Goal: Task Accomplishment & Management: Complete application form

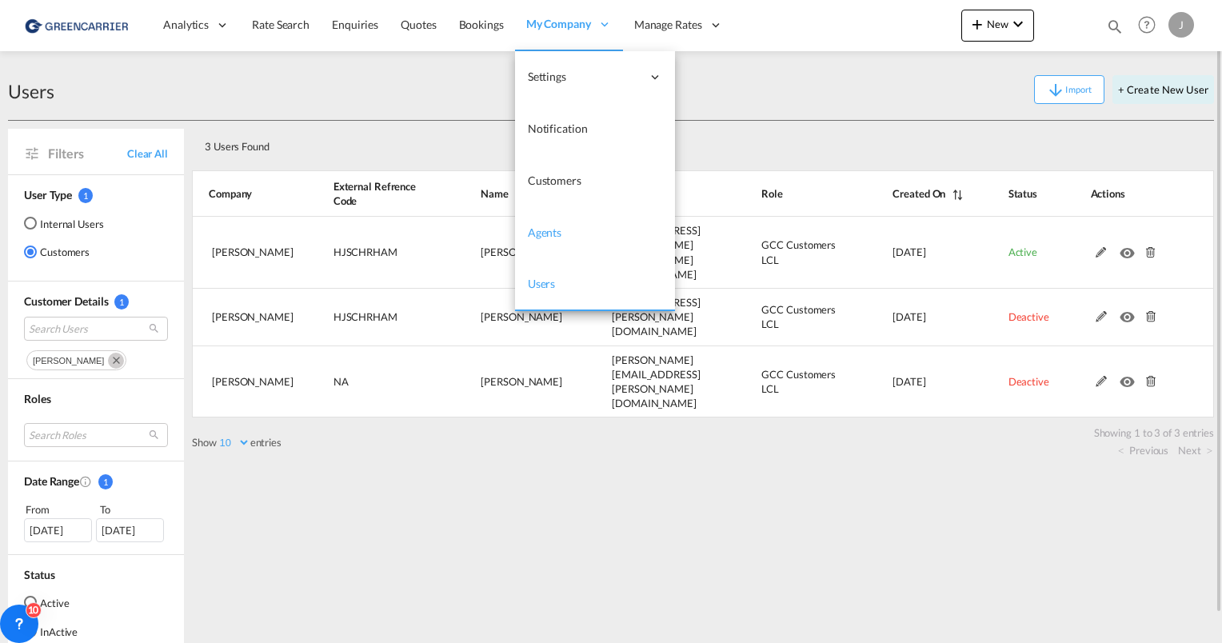
drag, startPoint x: 550, startPoint y: 283, endPoint x: 517, endPoint y: 252, distance: 45.3
click at [550, 283] on span "Users" at bounding box center [542, 284] width 28 height 14
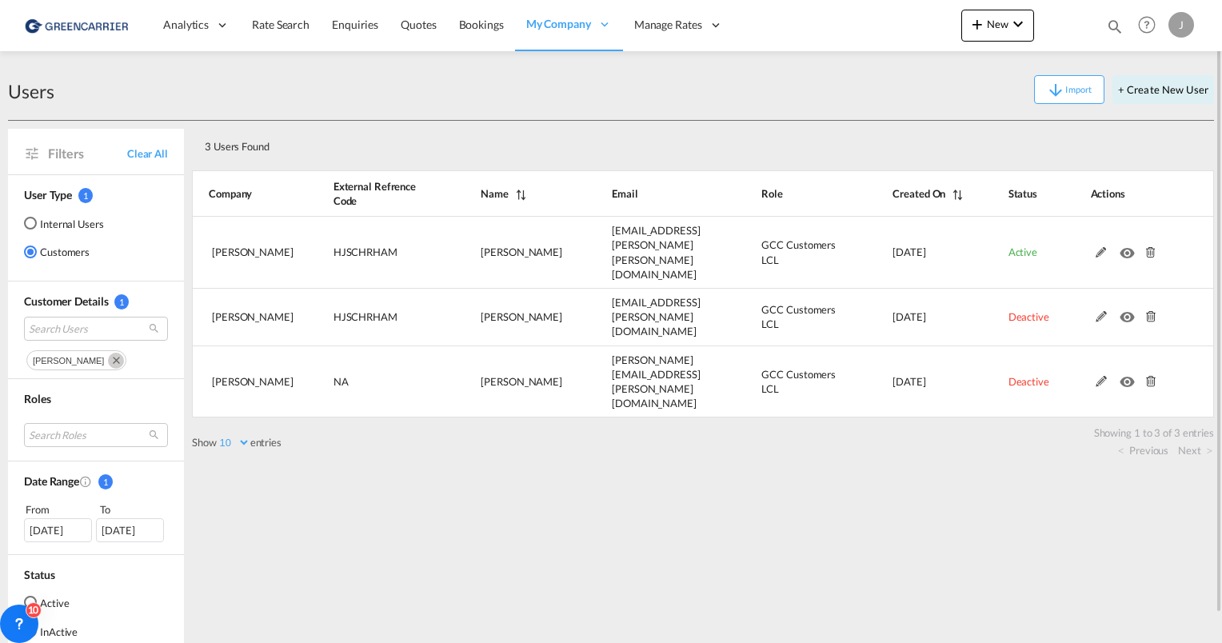
click at [108, 360] on md-icon "Remove" at bounding box center [116, 361] width 16 height 16
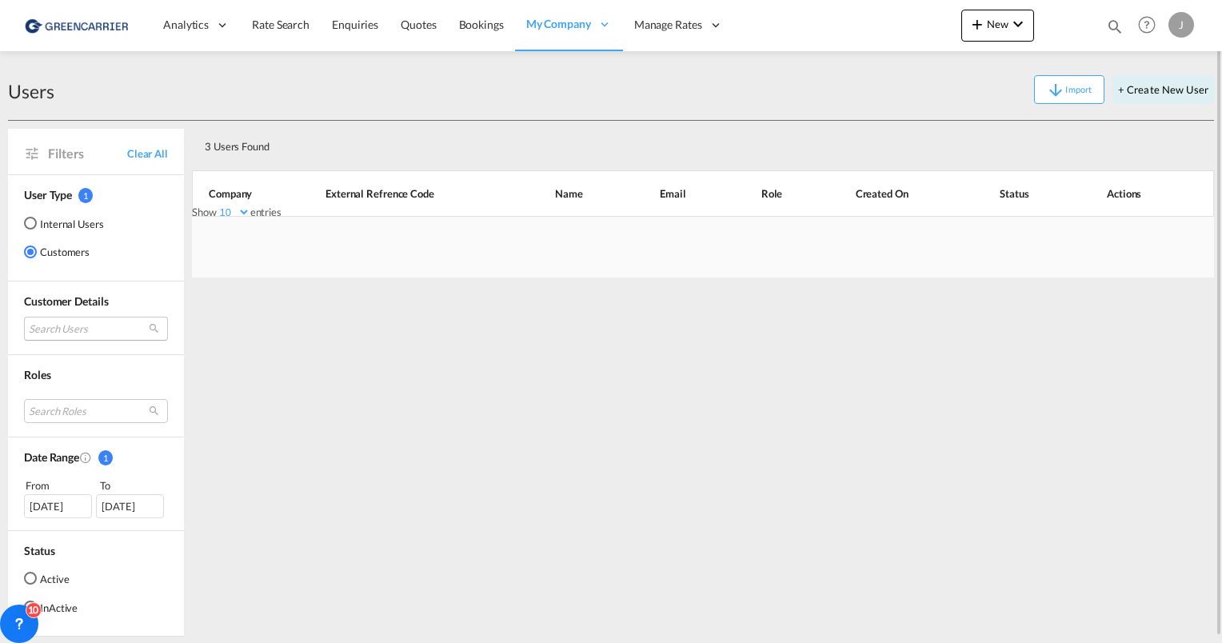
click at [61, 322] on md-select "Search Users" at bounding box center [96, 329] width 144 height 24
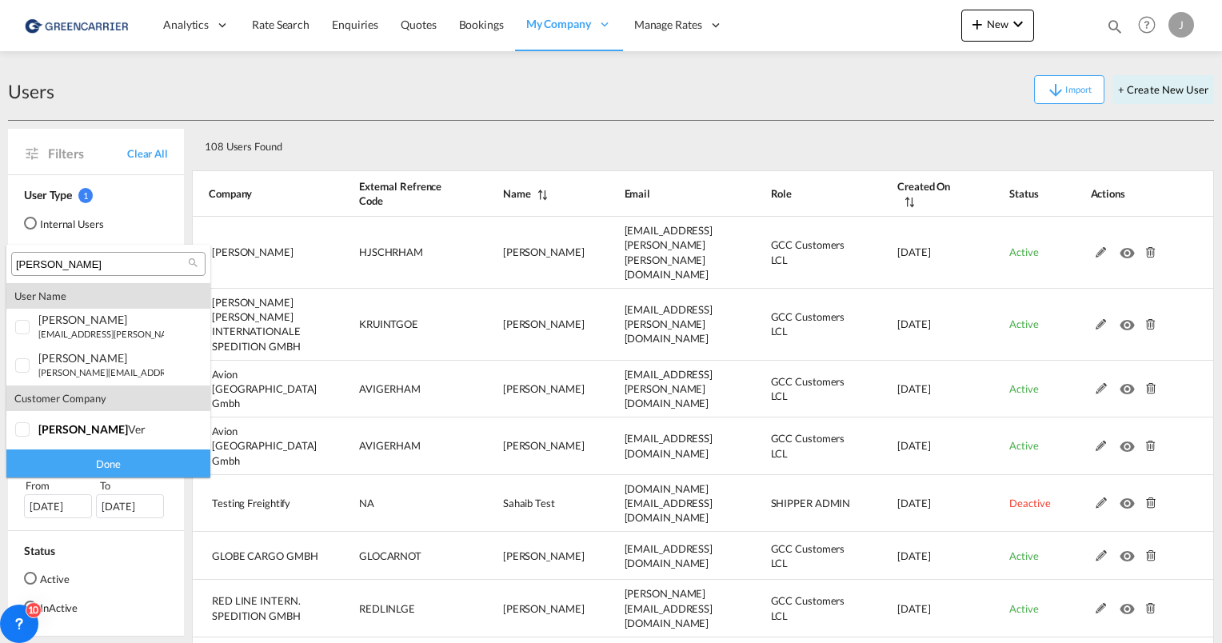
click at [98, 262] on input "HJ schry" at bounding box center [102, 265] width 172 height 14
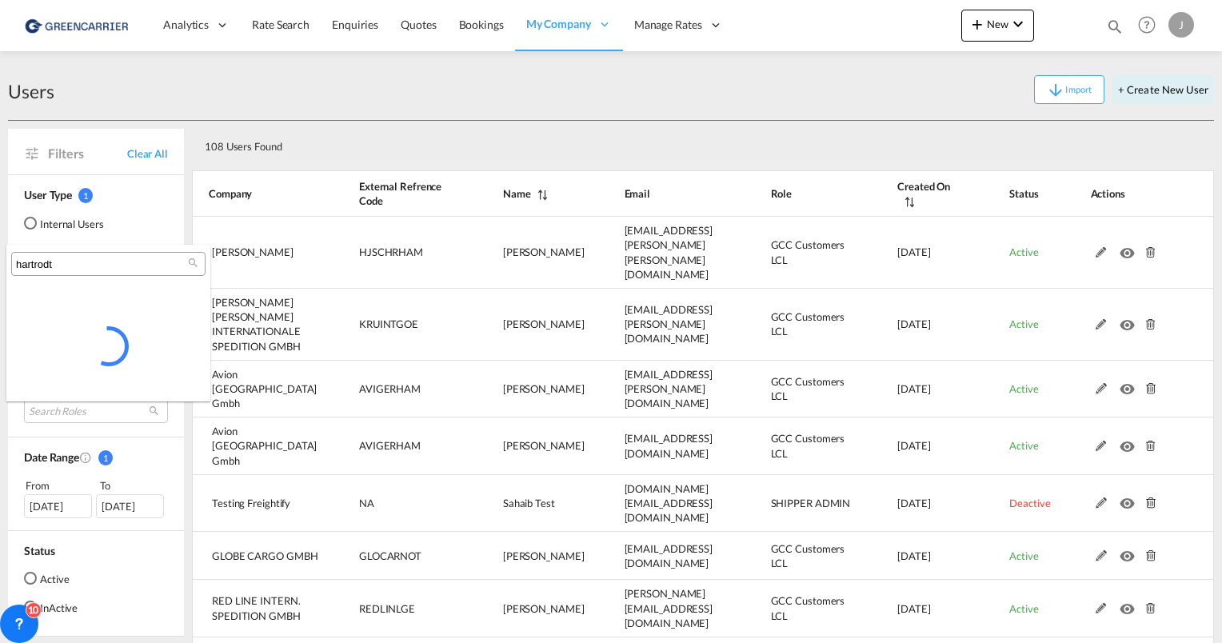
type input "hartrodt"
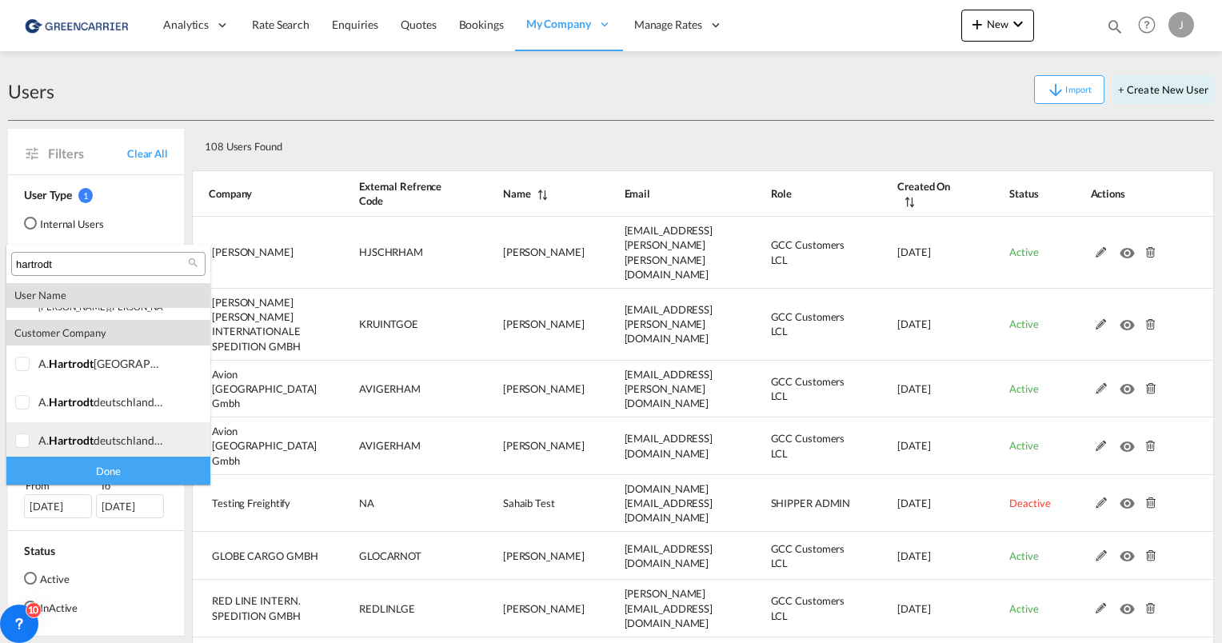
scroll to position [320, 0]
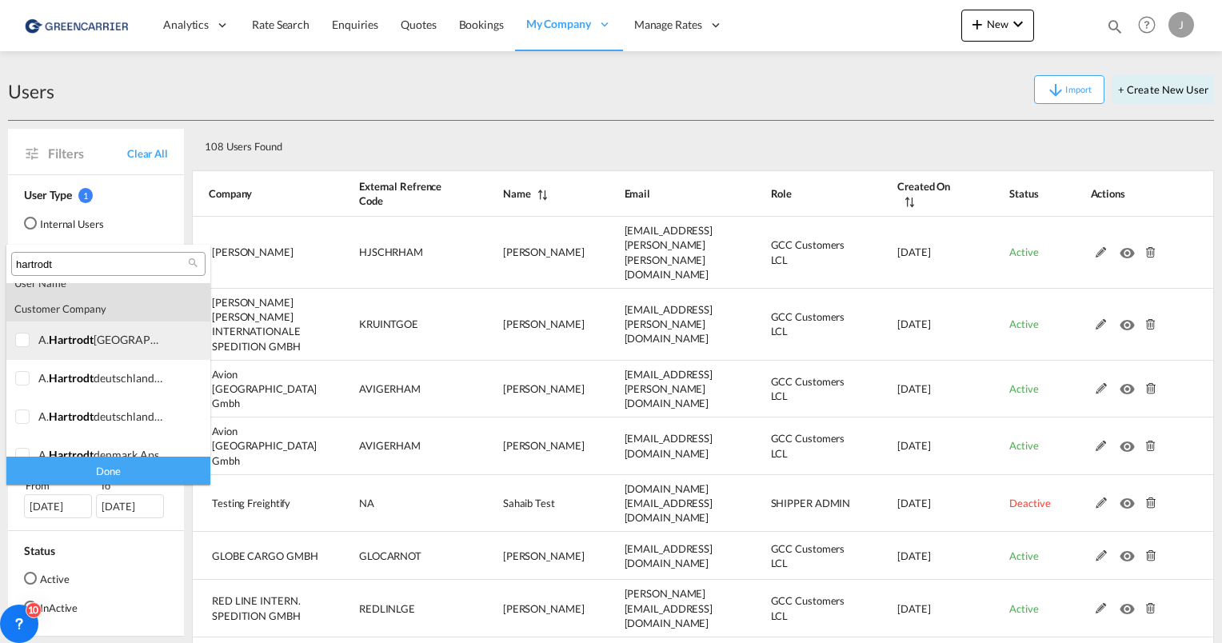
click at [26, 345] on div at bounding box center [23, 341] width 16 height 16
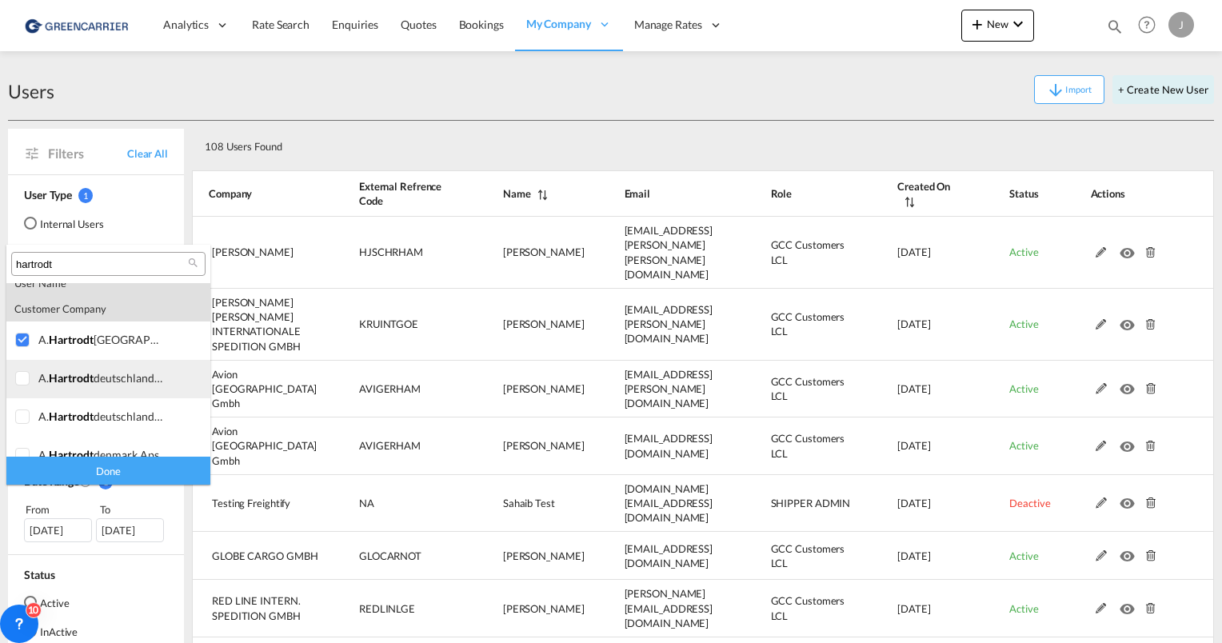
click at [26, 381] on div at bounding box center [23, 379] width 16 height 16
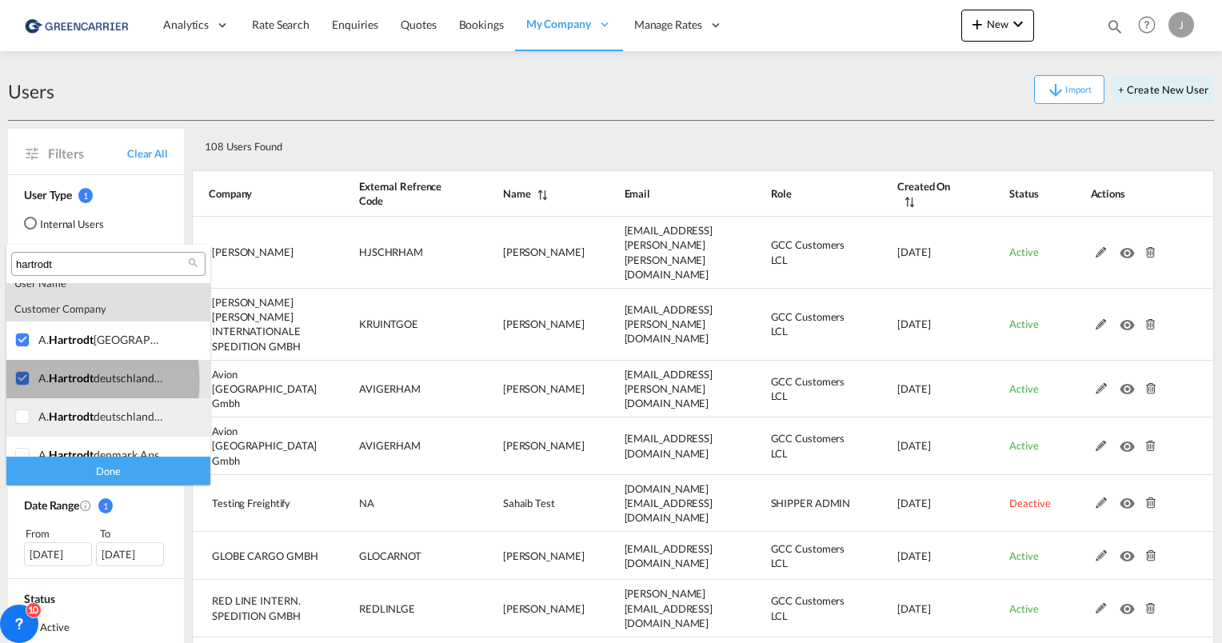
click at [22, 413] on div at bounding box center [23, 417] width 16 height 16
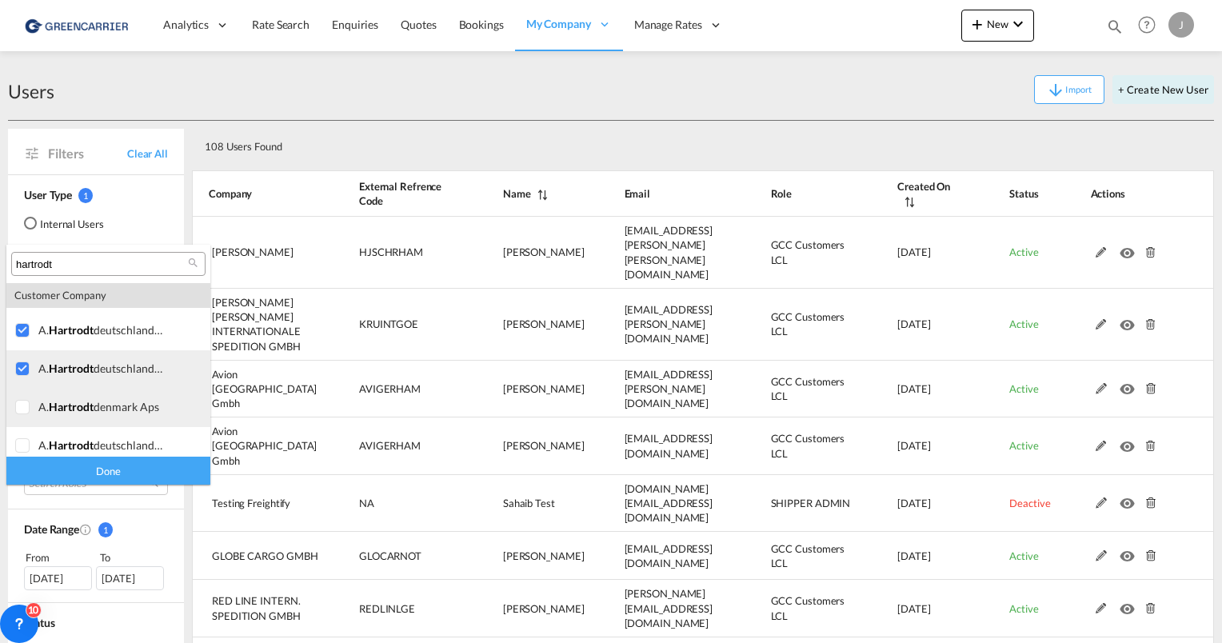
scroll to position [377, 0]
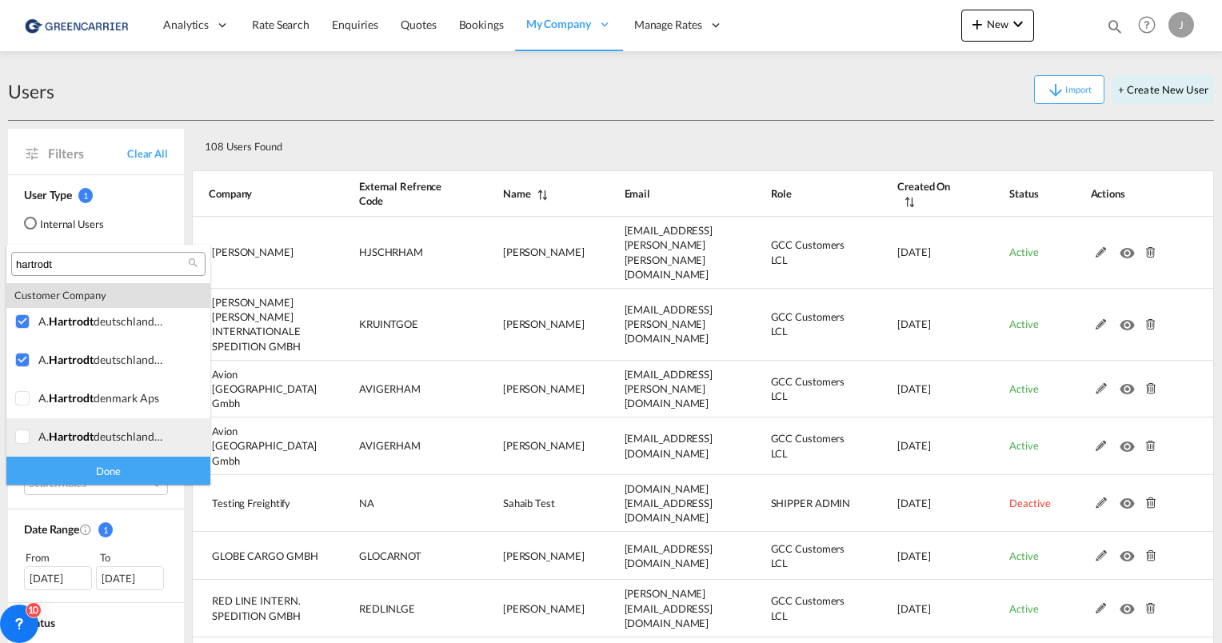
click at [22, 438] on div at bounding box center [23, 437] width 16 height 16
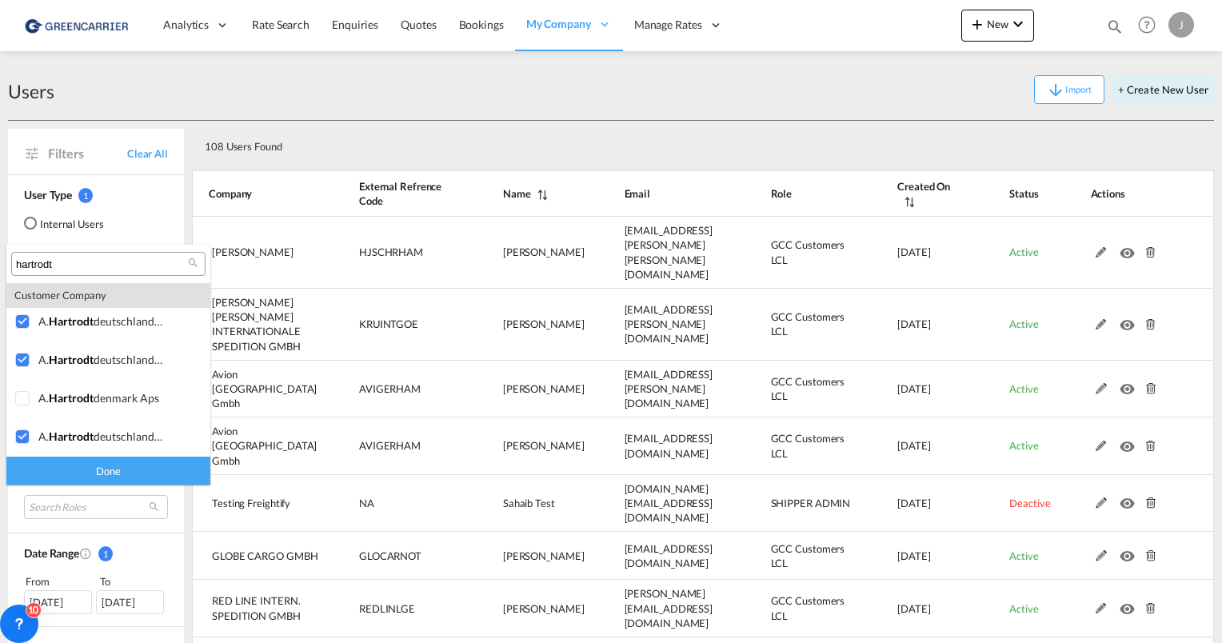
click at [70, 467] on div "Done" at bounding box center [108, 471] width 204 height 28
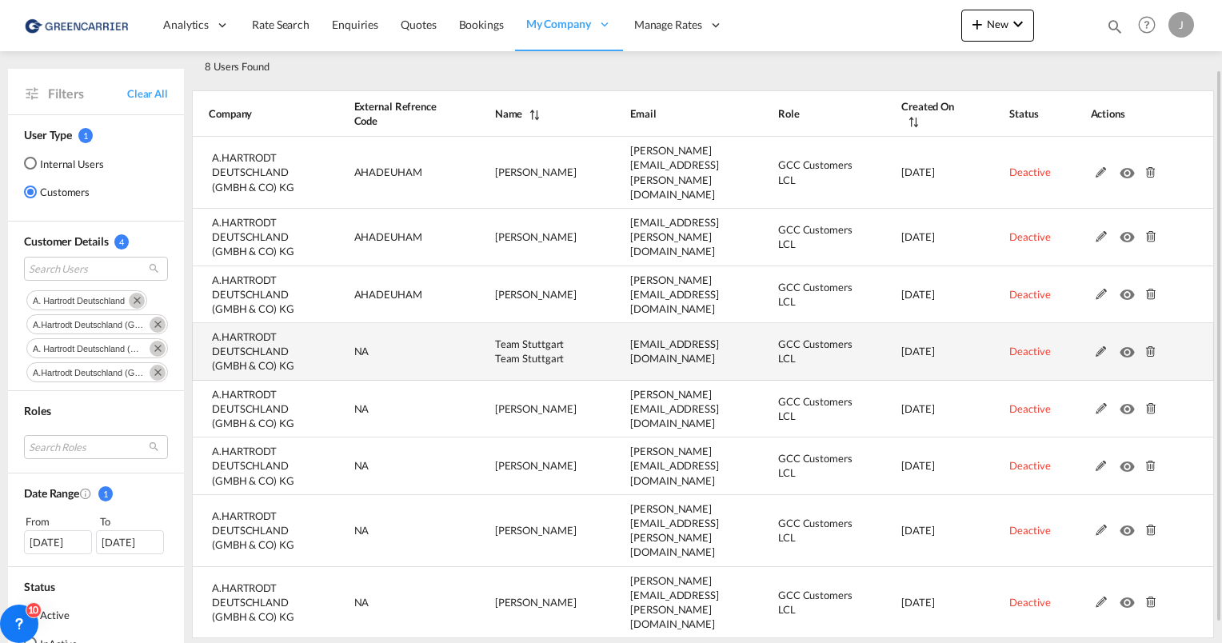
scroll to position [102, 0]
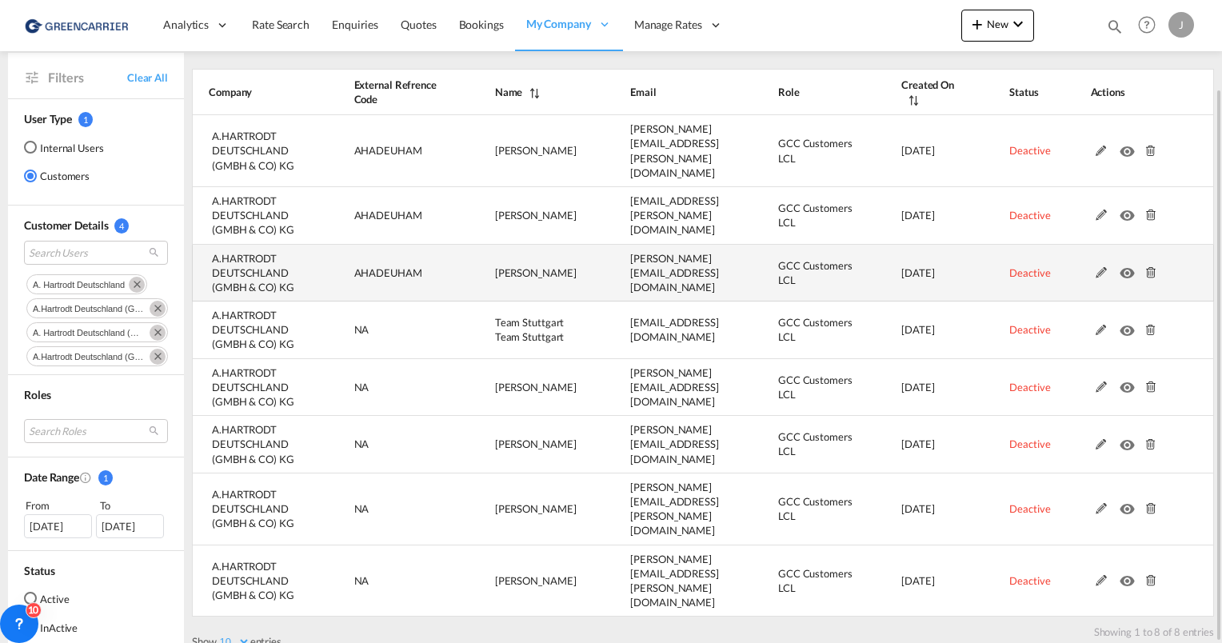
click at [376, 266] on span "AHADEUHAM" at bounding box center [388, 272] width 68 height 13
copy span "AHADEUHAM"
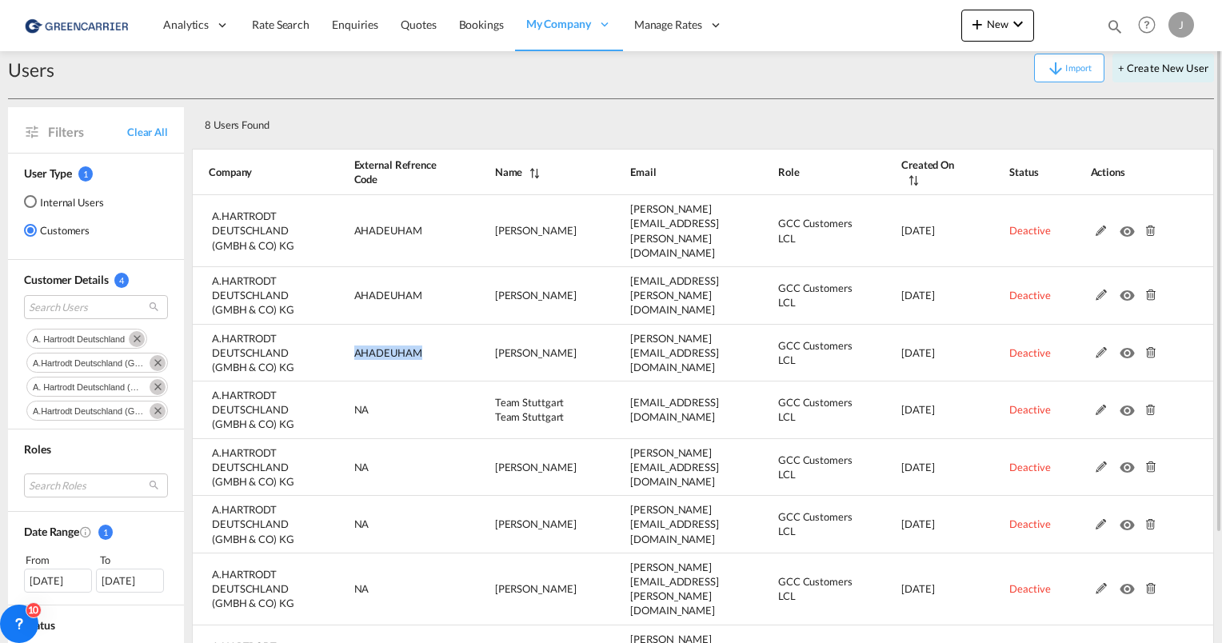
scroll to position [0, 0]
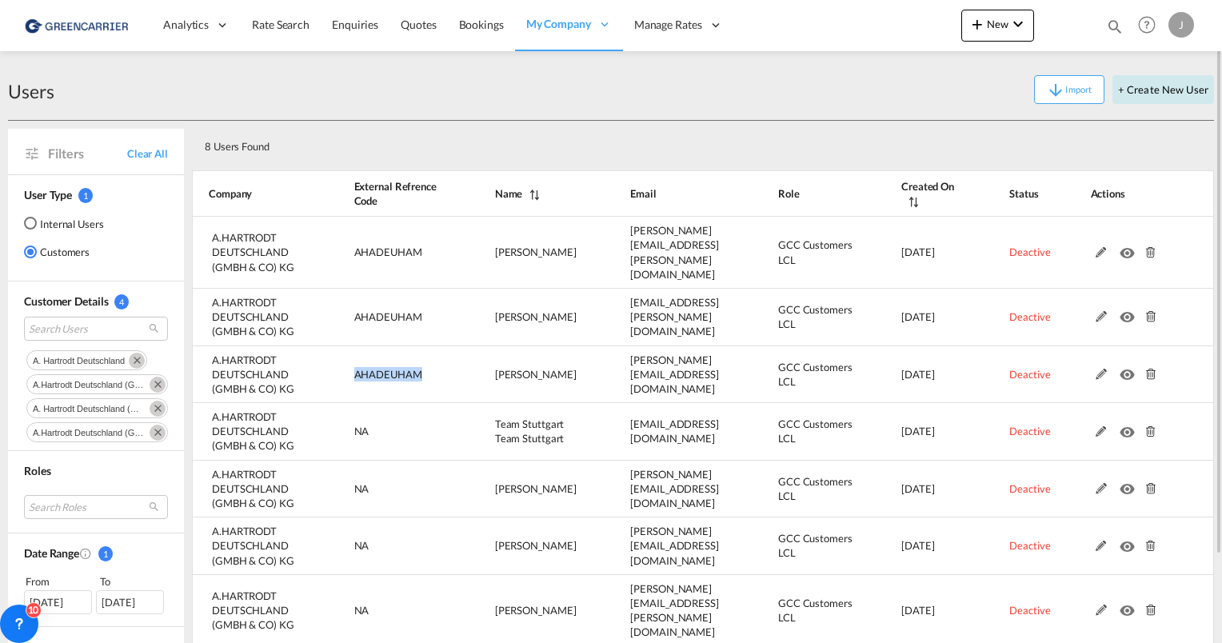
click at [1148, 90] on button "+ Create New User" at bounding box center [1163, 89] width 102 height 29
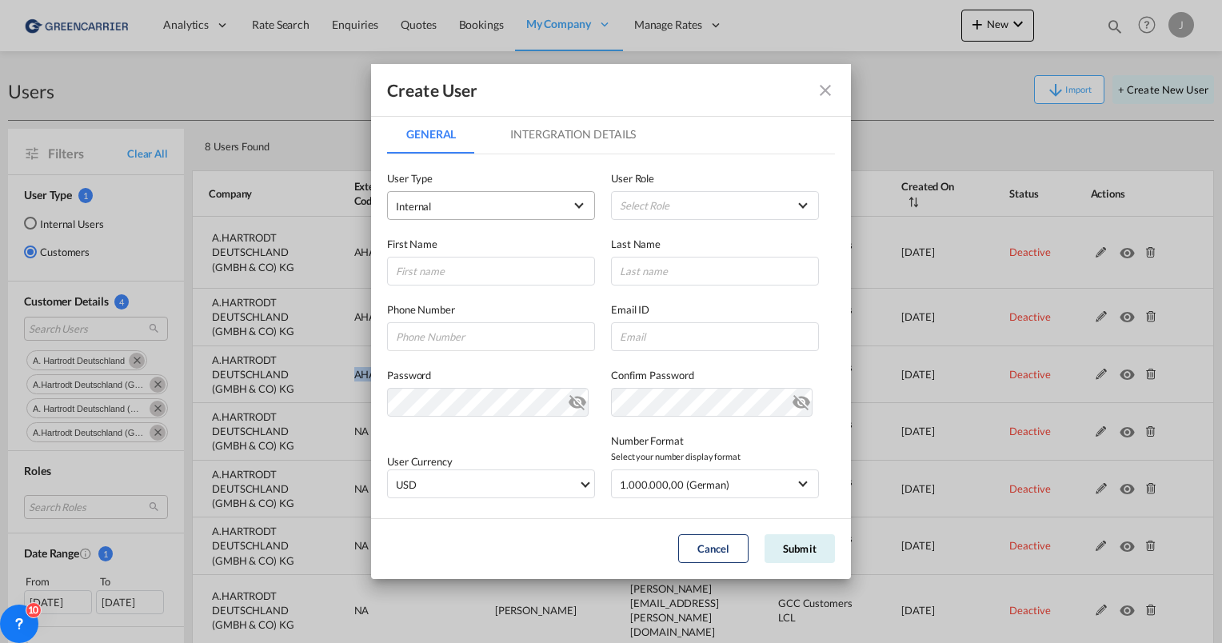
click at [457, 206] on span "Internal" at bounding box center [480, 206] width 168 height 16
click at [445, 249] on md-option "Customer" at bounding box center [489, 245] width 210 height 38
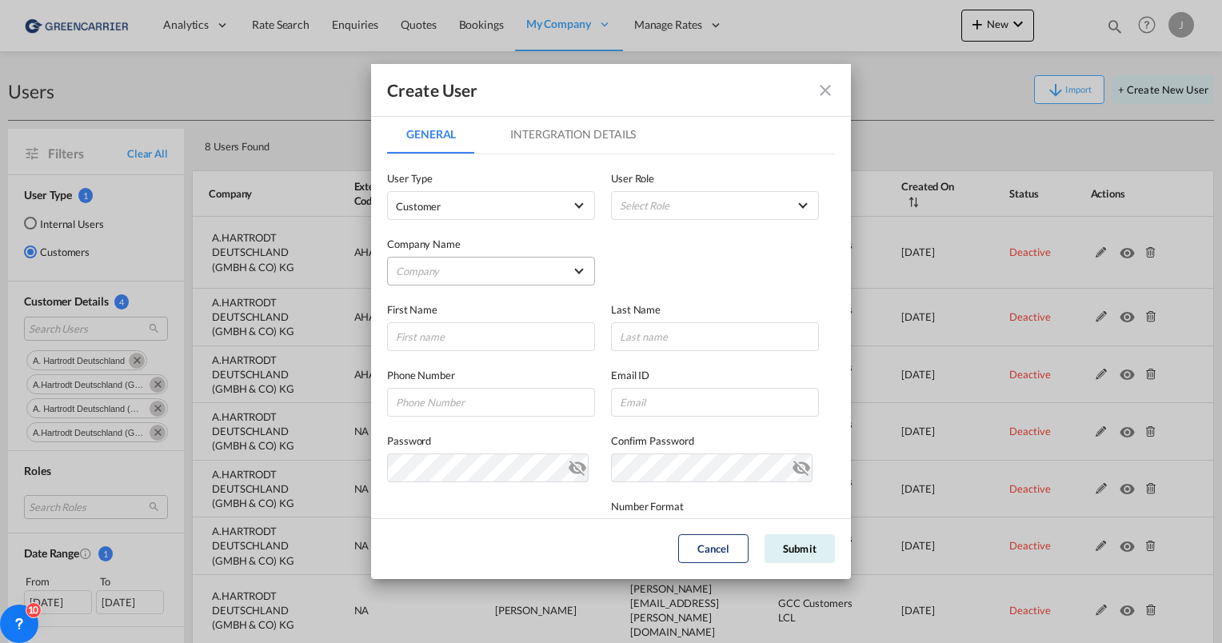
click at [440, 266] on md-select "Company HJ SCHRYVER" at bounding box center [491, 271] width 208 height 29
click at [433, 234] on input "search" at bounding box center [493, 233] width 227 height 38
paste input "AHADEUHAM"
drag, startPoint x: 465, startPoint y: 238, endPoint x: 286, endPoint y: 246, distance: 179.4
click at [288, 247] on body "Analytics Reports Dashboard Rate Search Enquiries Quotes Bookings" at bounding box center [611, 321] width 1222 height 643
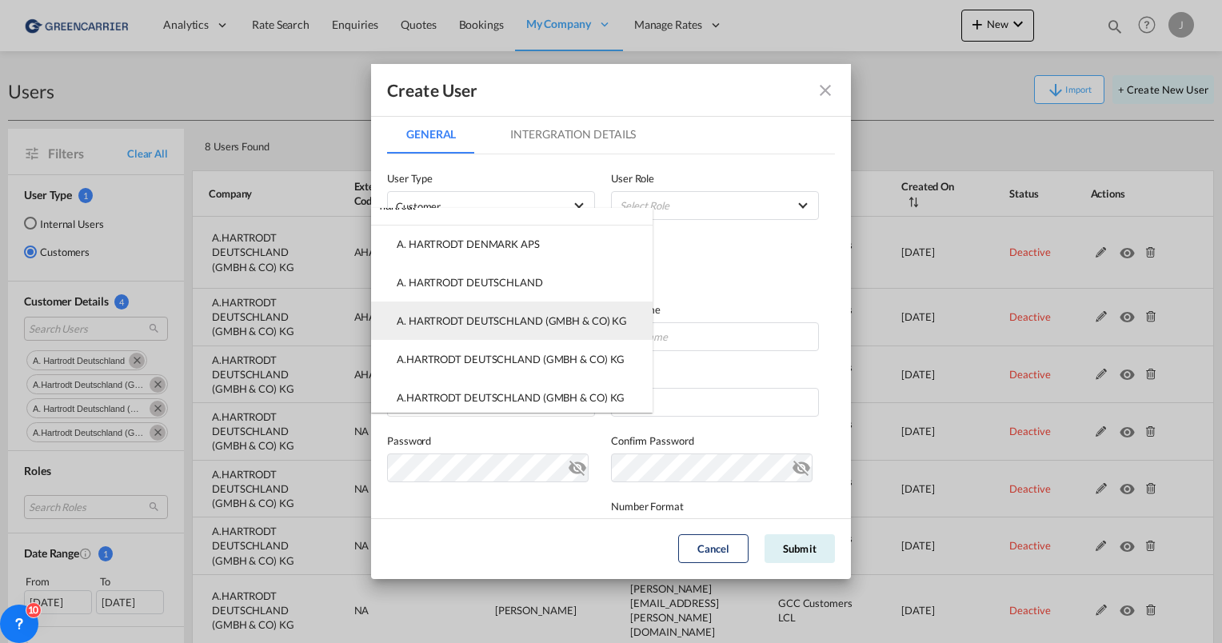
scroll to position [38, 0]
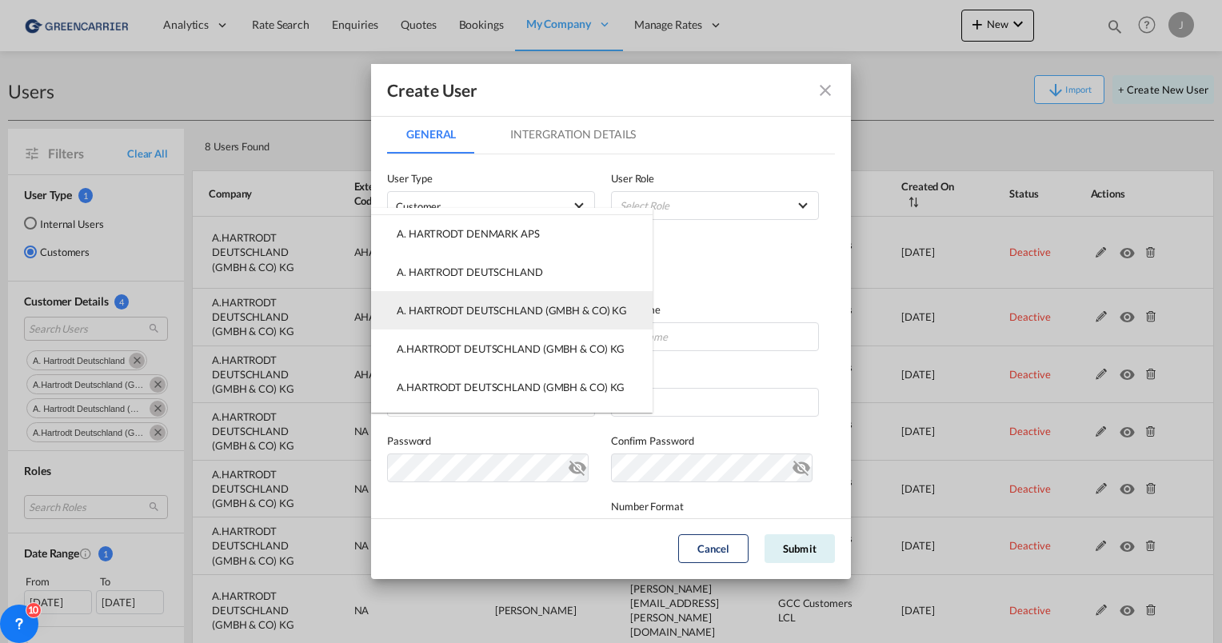
type input "hartrodt"
click at [579, 309] on div "A. HARTRODT DEUTSCHLAND (GMBH & CO) KG" at bounding box center [512, 310] width 230 height 14
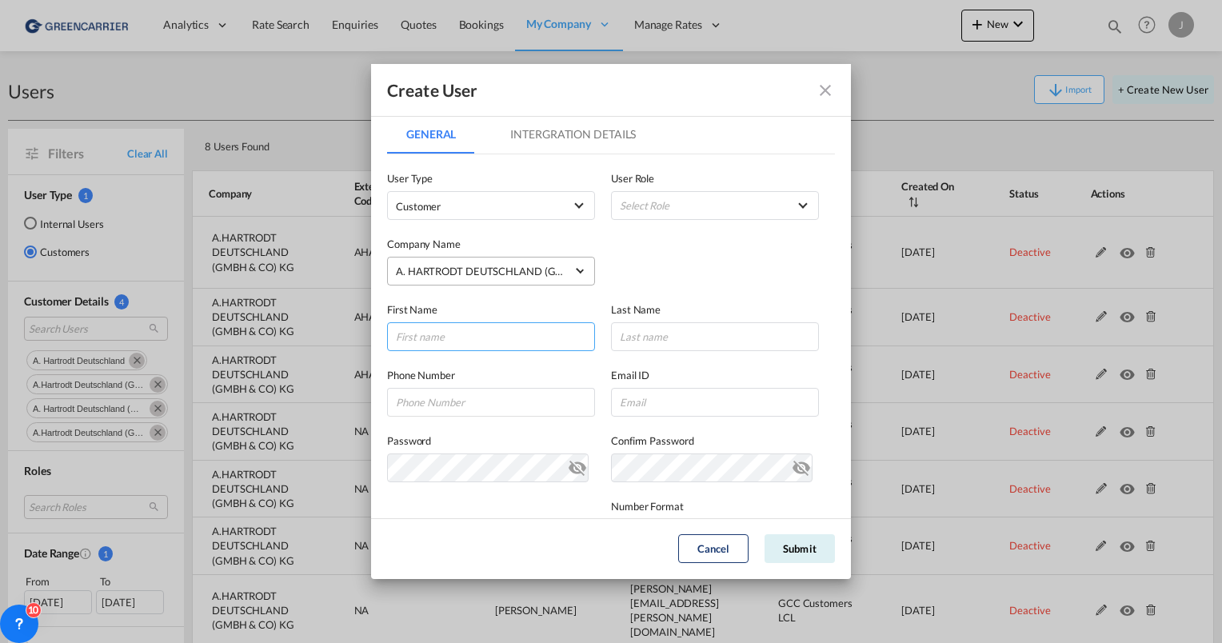
click at [489, 333] on input "GeneralIntergration Details ..." at bounding box center [491, 336] width 208 height 29
type input "Thilo"
type input "Strasdat"
paste input "AHADEUHAM"
type input "AHADEUHAM"
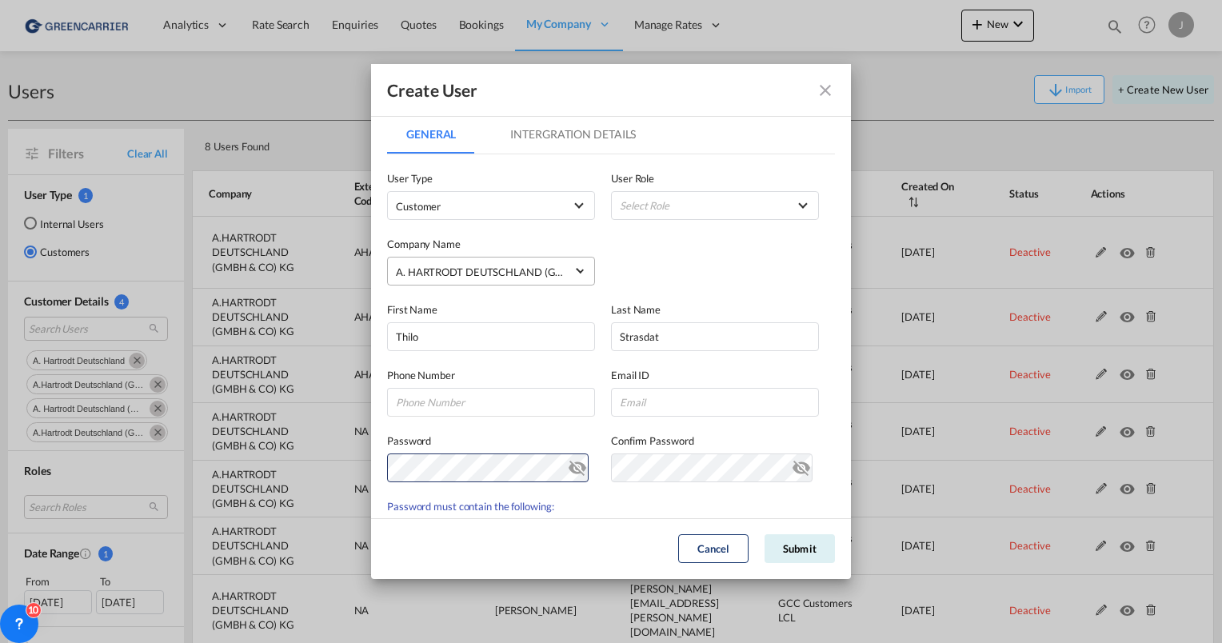
click at [539, 137] on md-tab-item "Intergration Details" at bounding box center [573, 134] width 164 height 38
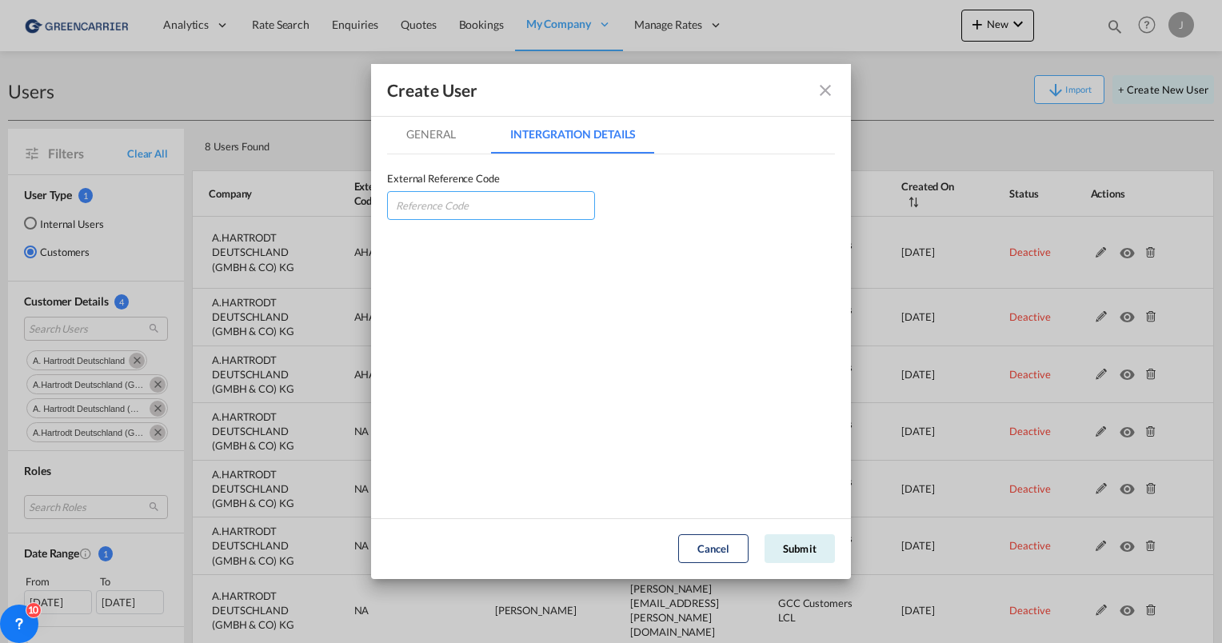
click at [425, 208] on input "GeneralIntergration Details ..." at bounding box center [491, 205] width 208 height 29
paste input "AHADEUHAM"
type input "AHADEUHAM"
click at [426, 150] on md-tab-item "General" at bounding box center [431, 134] width 88 height 38
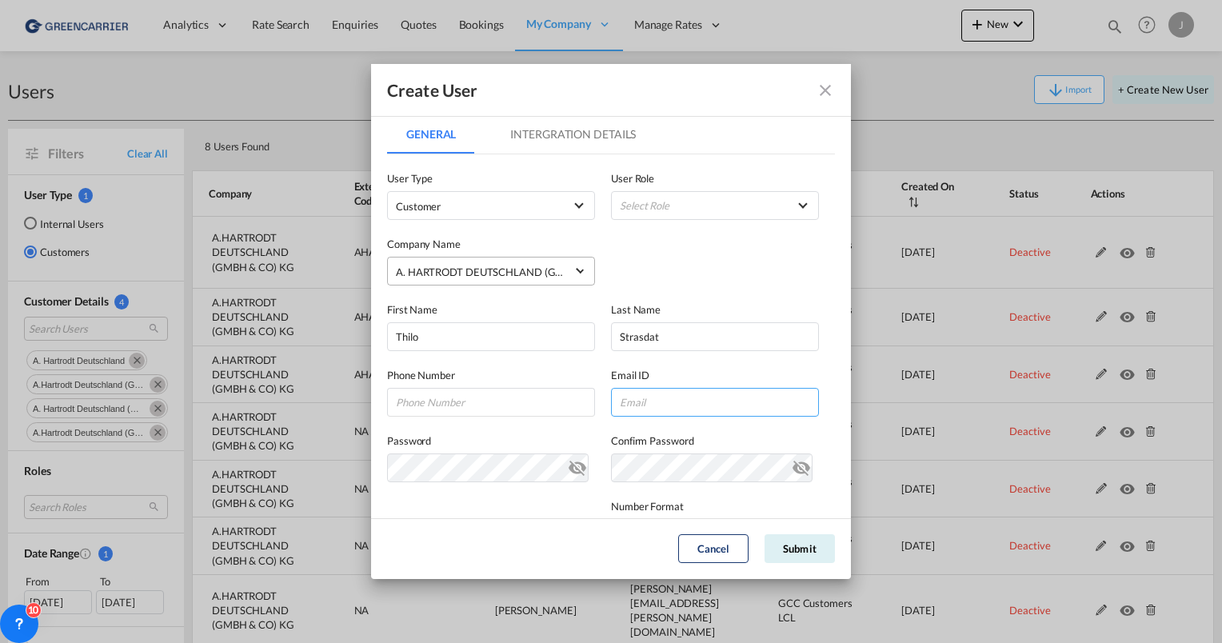
click at [647, 393] on input "GeneralIntergration Details ..." at bounding box center [715, 402] width 208 height 29
paste input "thilo.strasdat@hartrodt.com"
type input "thilo.strasdat@hartrodt.com"
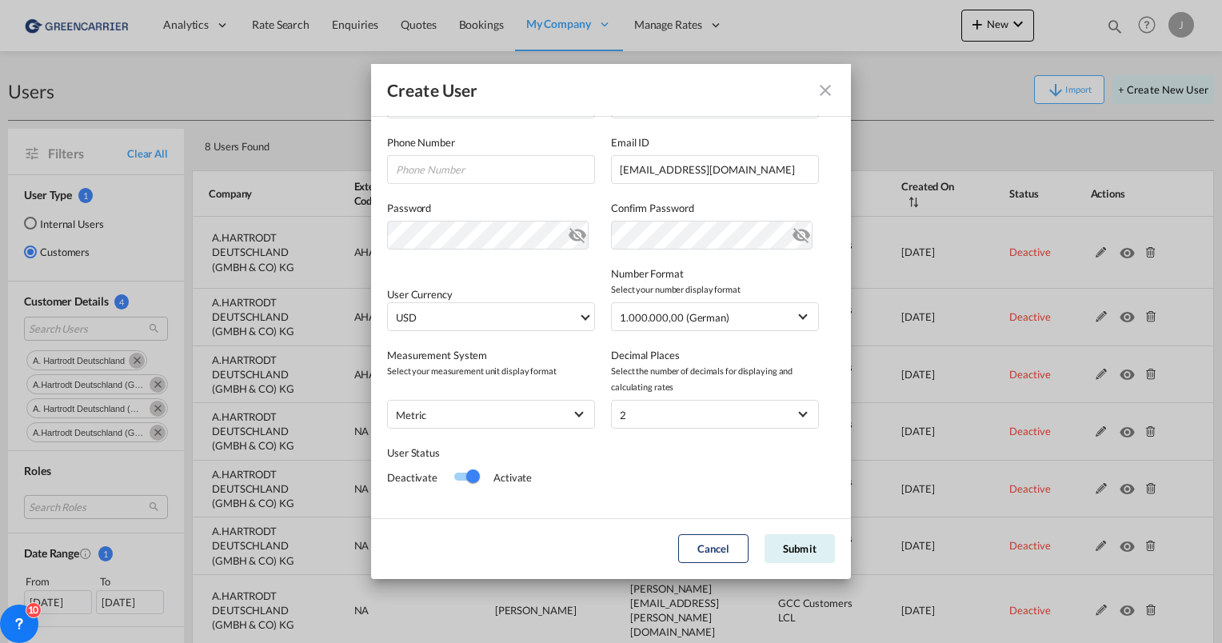
click at [573, 234] on md-icon "icon-eye-off" at bounding box center [577, 231] width 19 height 19
click at [451, 318] on span "USD" at bounding box center [487, 317] width 182 height 16
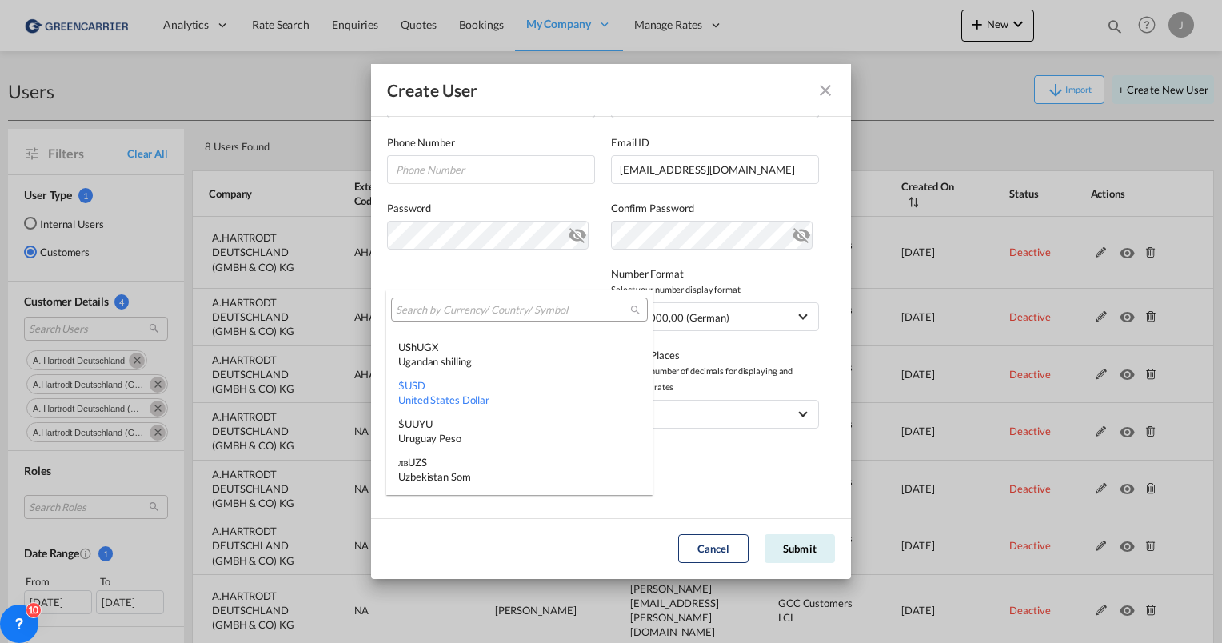
click at [439, 317] on div at bounding box center [519, 309] width 257 height 24
click at [436, 310] on input "search" at bounding box center [513, 310] width 234 height 14
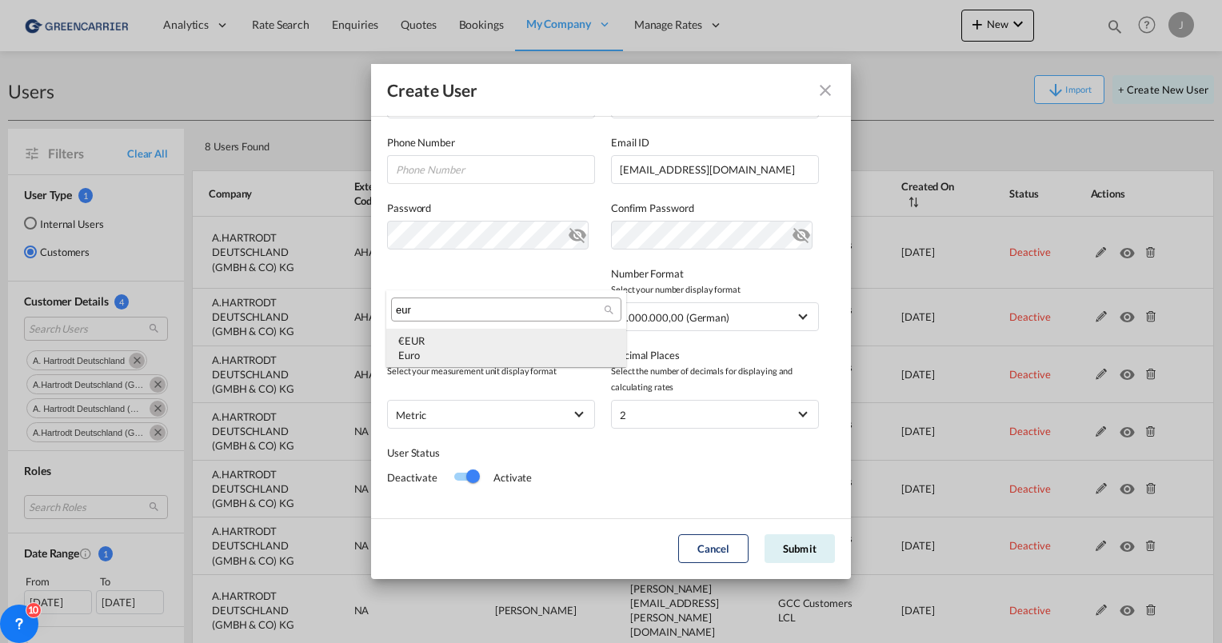
type input "eur"
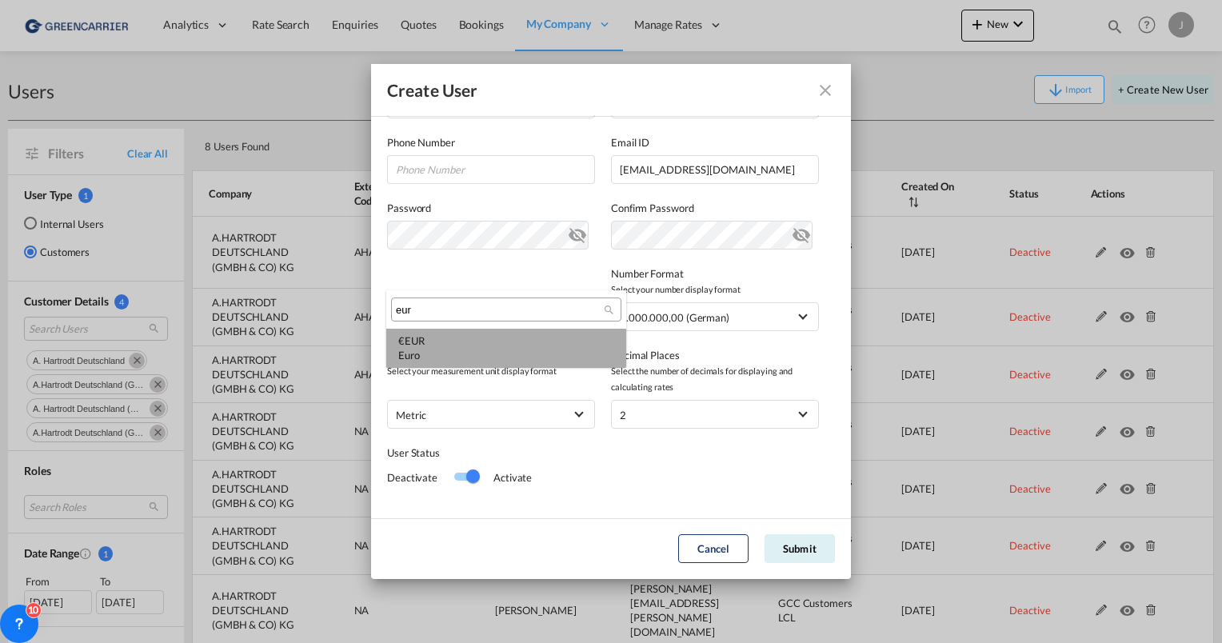
click at [433, 338] on div "€ EUR Euro" at bounding box center [506, 347] width 216 height 29
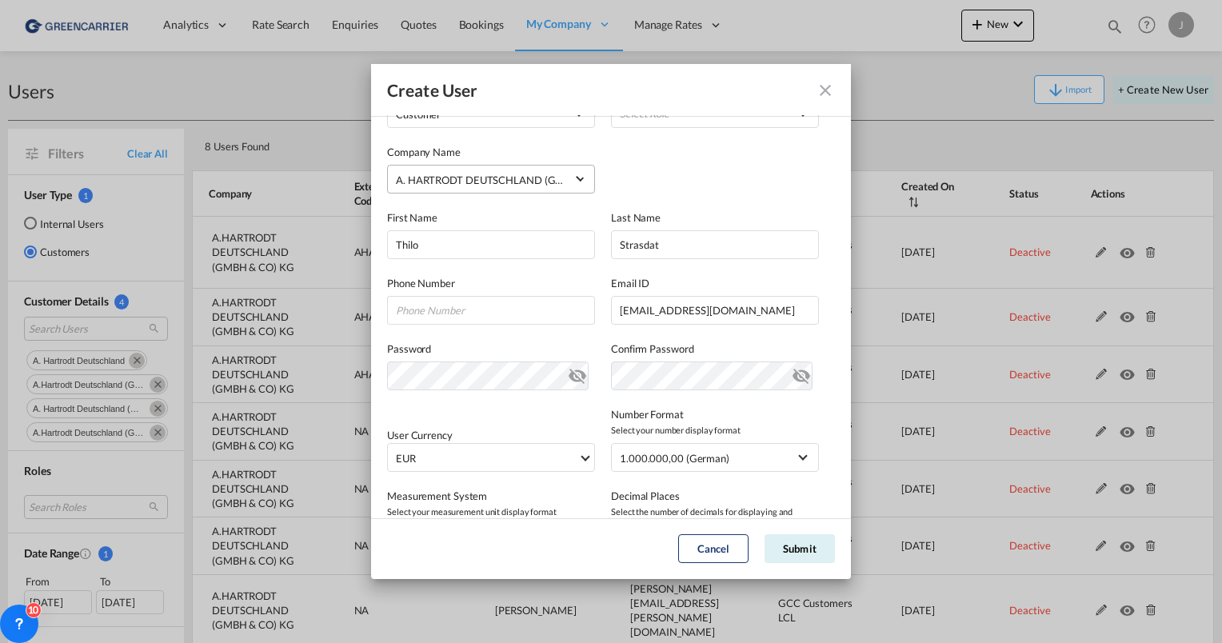
scroll to position [73, 0]
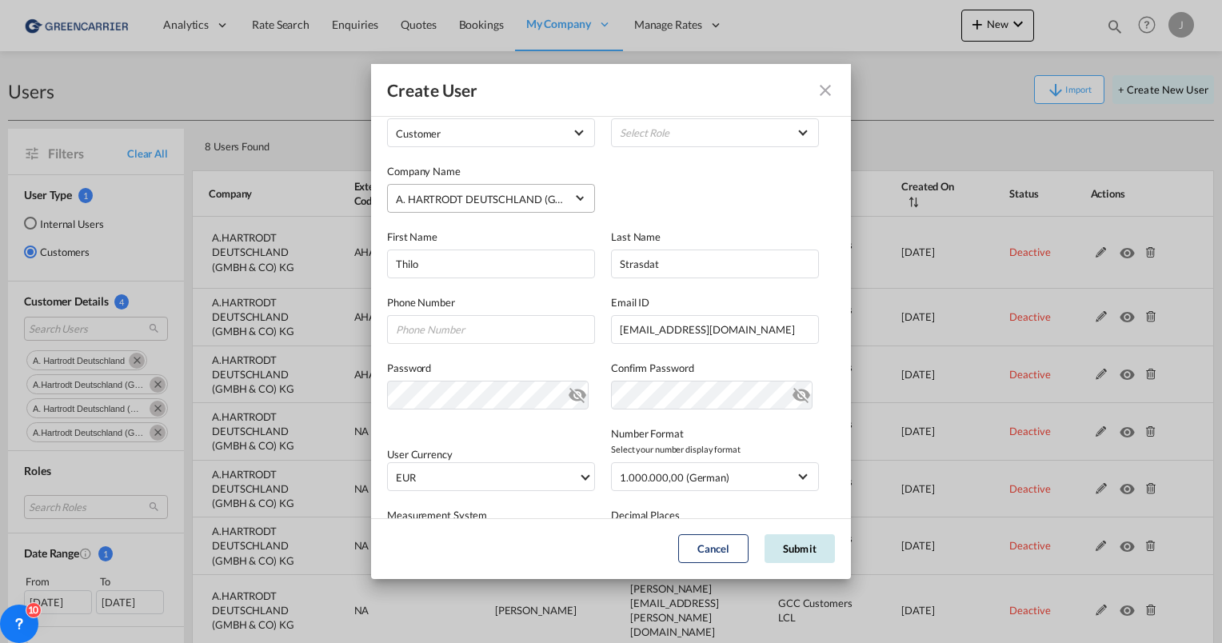
click at [784, 553] on button "Submit" at bounding box center [800, 548] width 70 height 29
click at [653, 133] on md-select "Select Role BCO GLOBAL GCC Customers FCL USER_DEFINED GCC Customers LCL USER_DE…" at bounding box center [715, 132] width 208 height 29
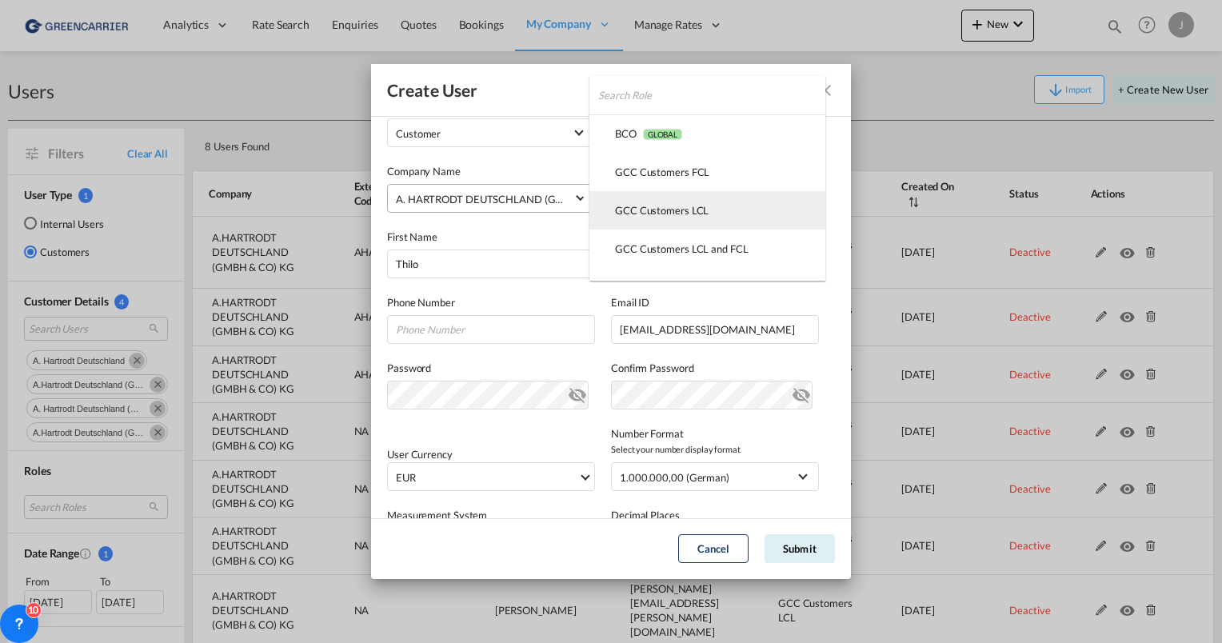
click at [651, 216] on div "GCC Customers LCL USER_DEFINED" at bounding box center [662, 210] width 94 height 14
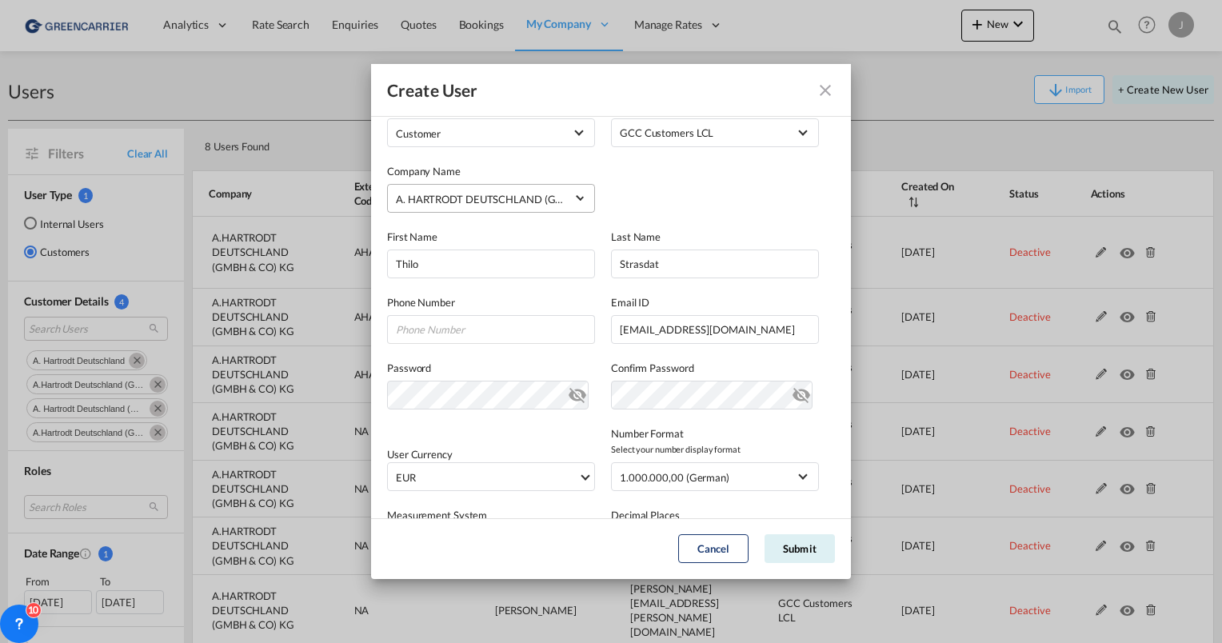
click at [432, 194] on div "A. HARTRODT DEUTSCHLAND (GMBH & CO) KG" at bounding box center [511, 199] width 230 height 13
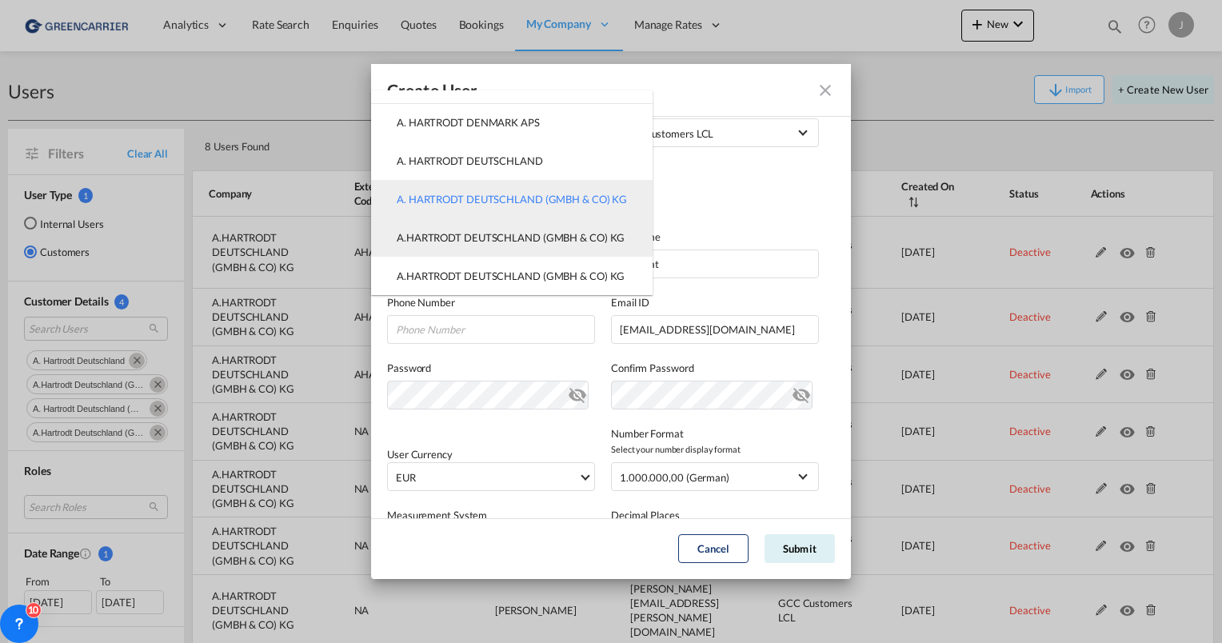
scroll to position [0, 0]
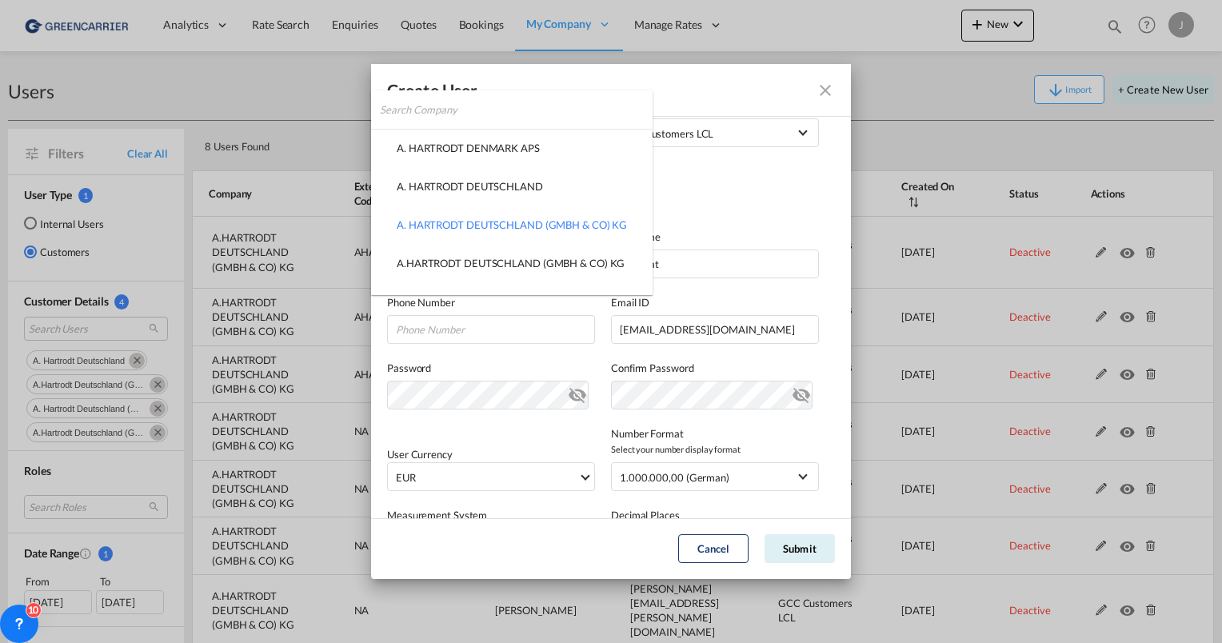
click at [756, 207] on md-backdrop at bounding box center [611, 321] width 1222 height 643
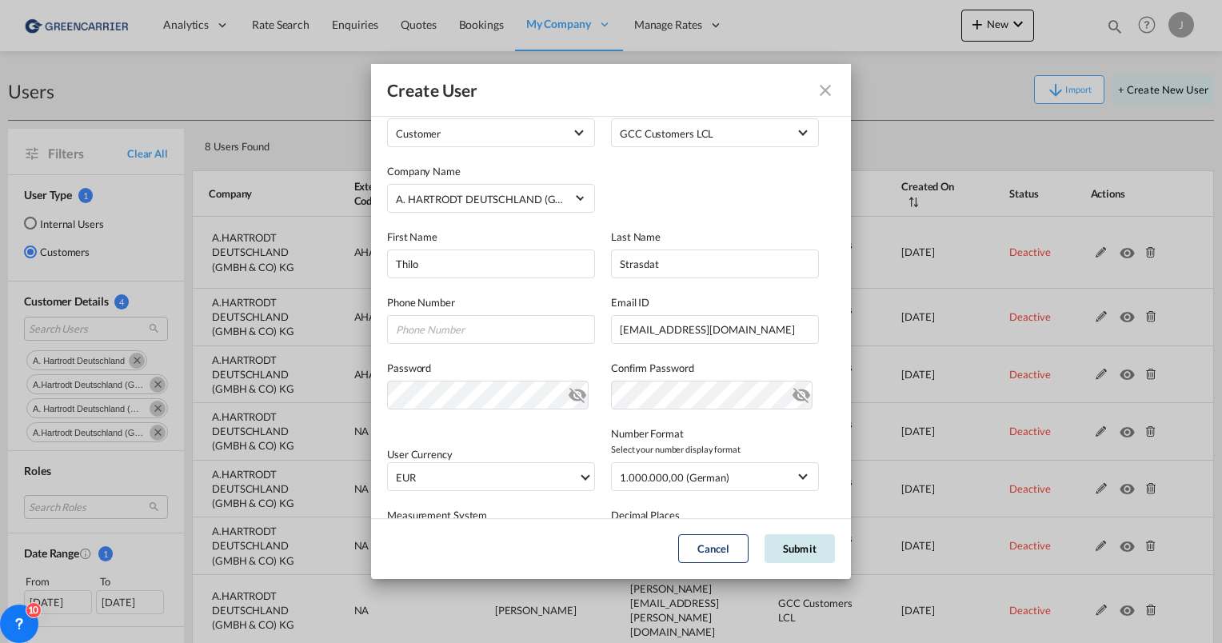
click at [780, 553] on button "Submit" at bounding box center [800, 548] width 70 height 29
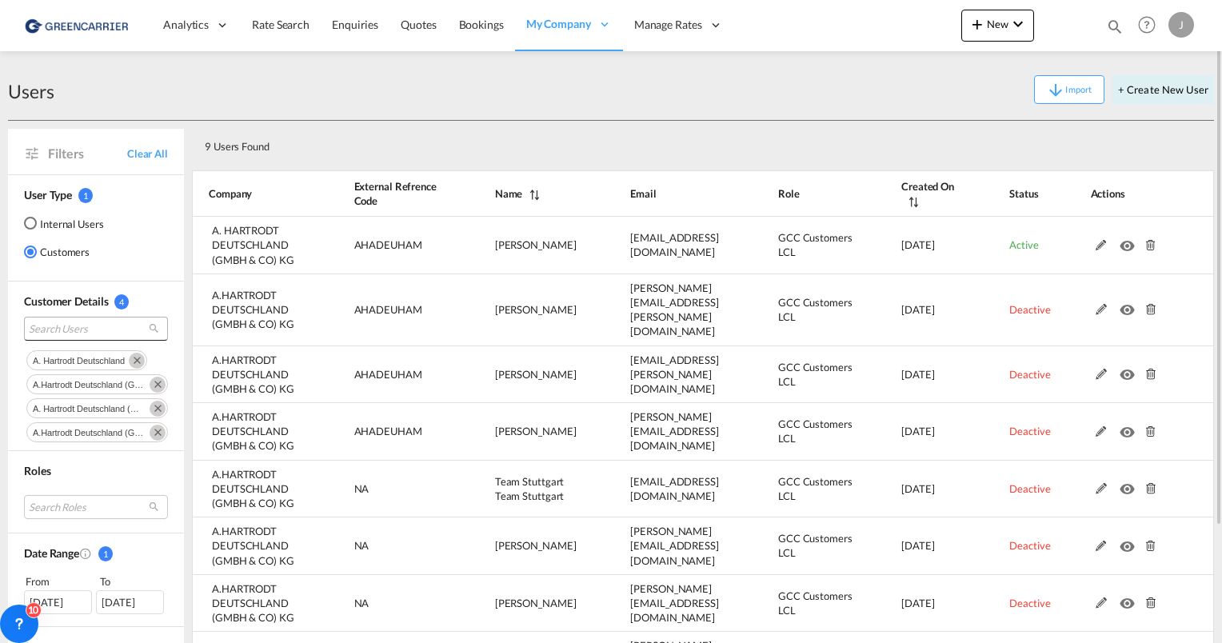
click at [81, 327] on span "Search Users" at bounding box center [83, 328] width 109 height 14
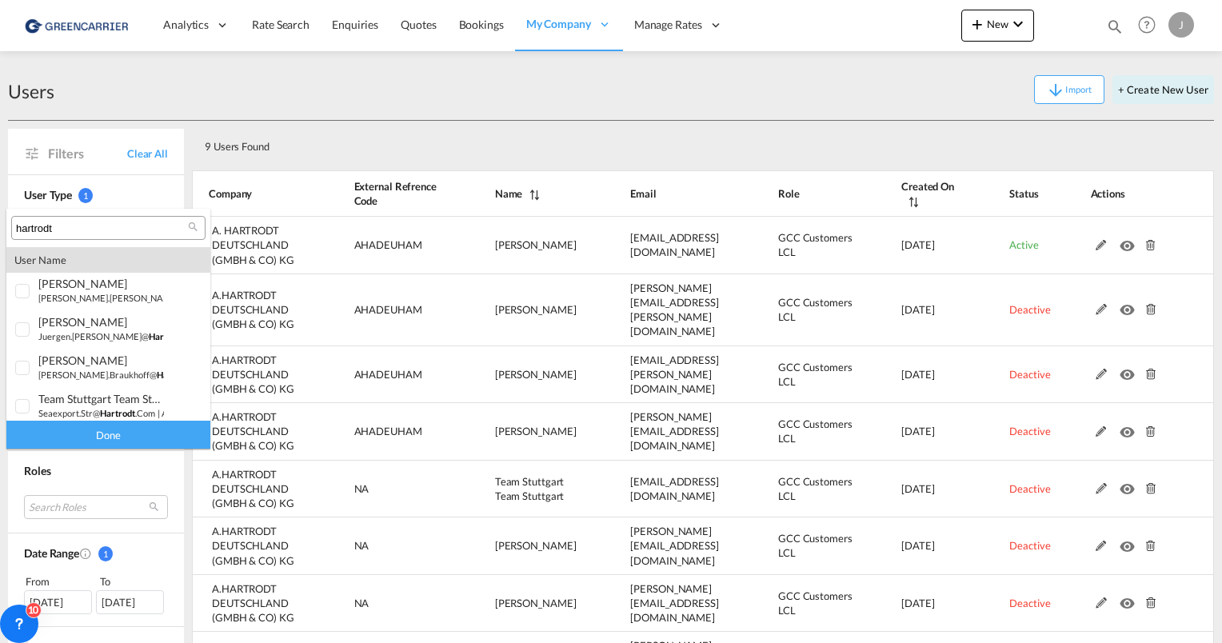
scroll to position [296, 0]
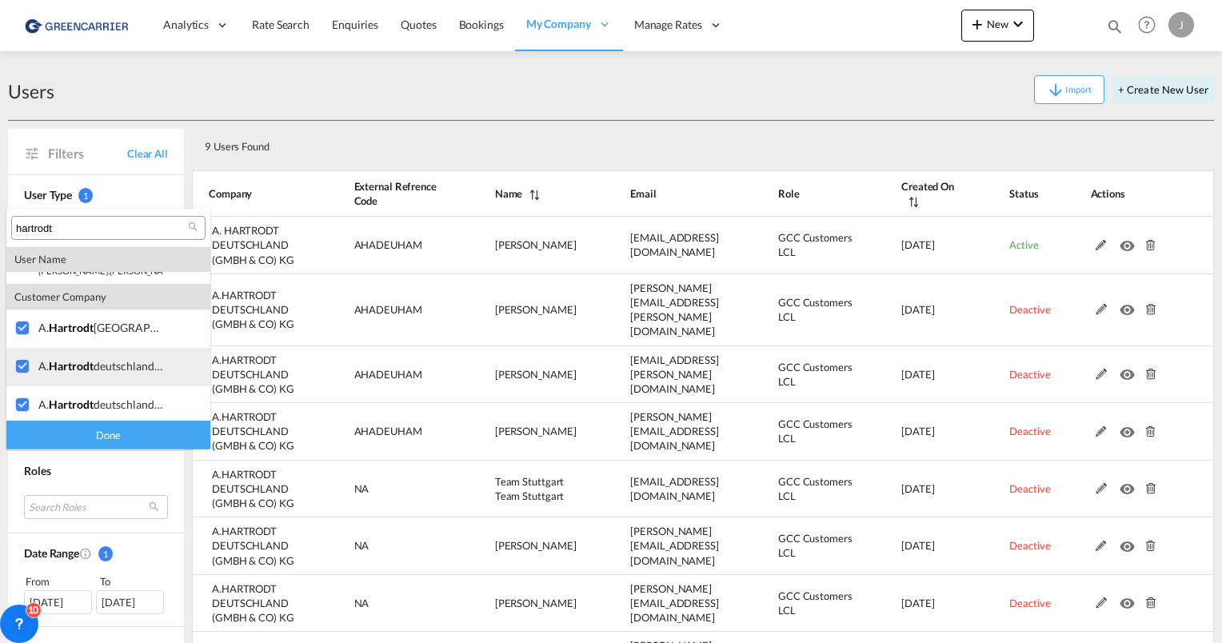
click at [137, 359] on div "a. hartrodt deutschland (gmbh & co) kg" at bounding box center [101, 366] width 126 height 14
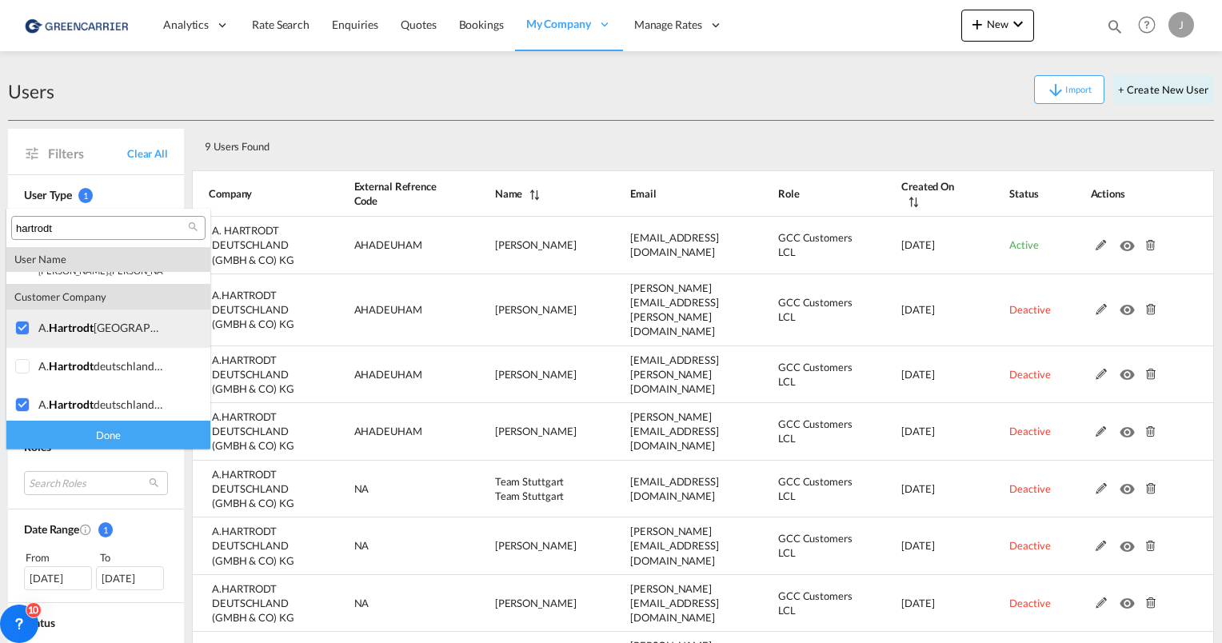
click at [104, 336] on md-option "company a. hartrodt deutschland" at bounding box center [108, 328] width 204 height 38
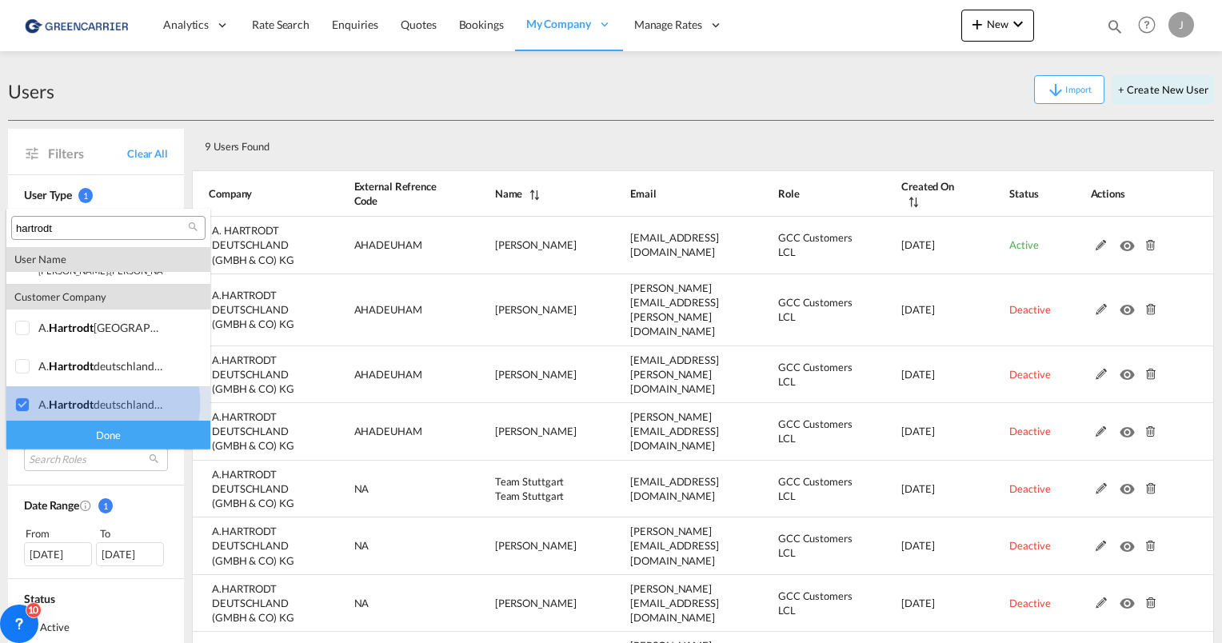
click at [90, 403] on span "hartrodt" at bounding box center [71, 404] width 45 height 14
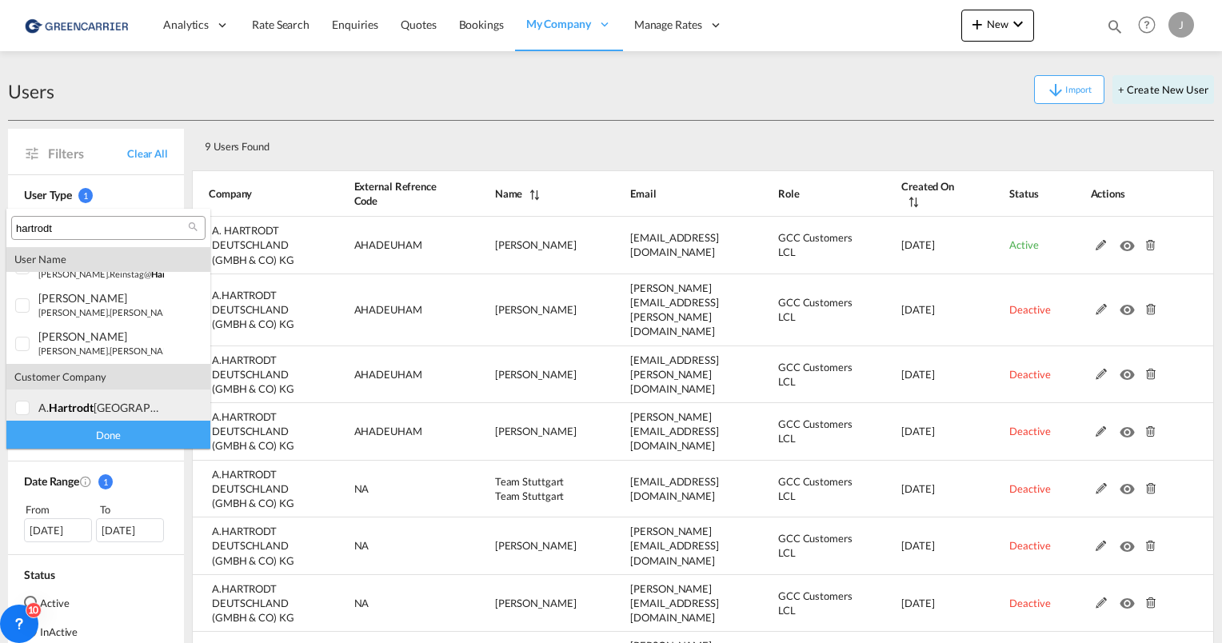
scroll to position [377, 0]
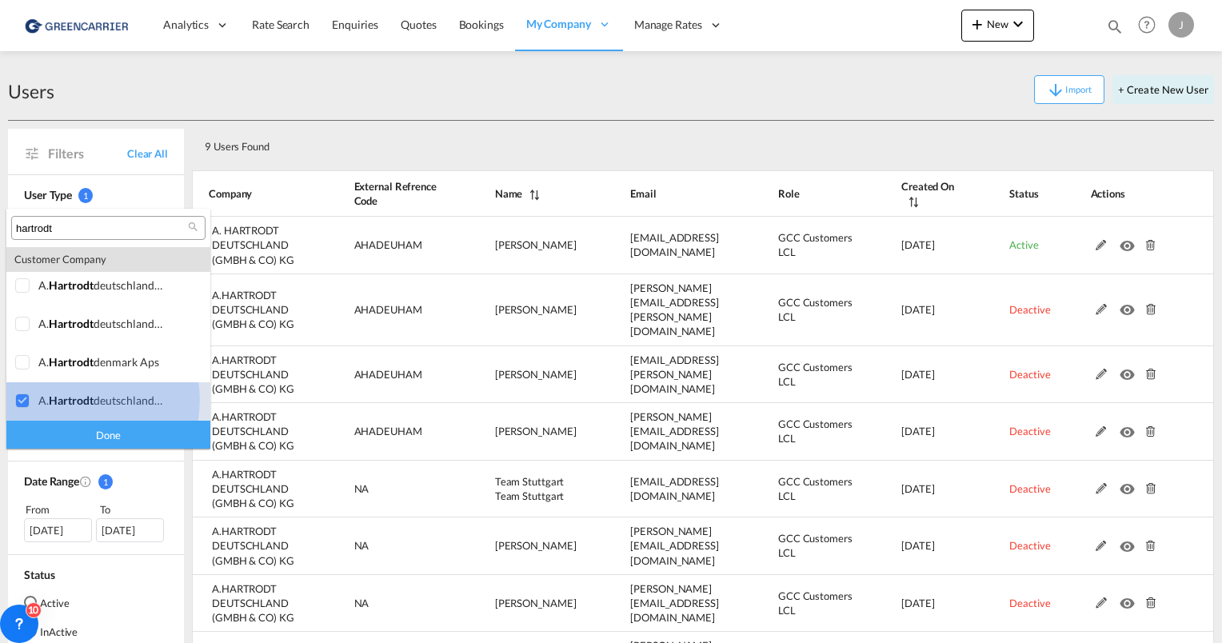
click at [74, 400] on span "hartrodt" at bounding box center [71, 400] width 45 height 14
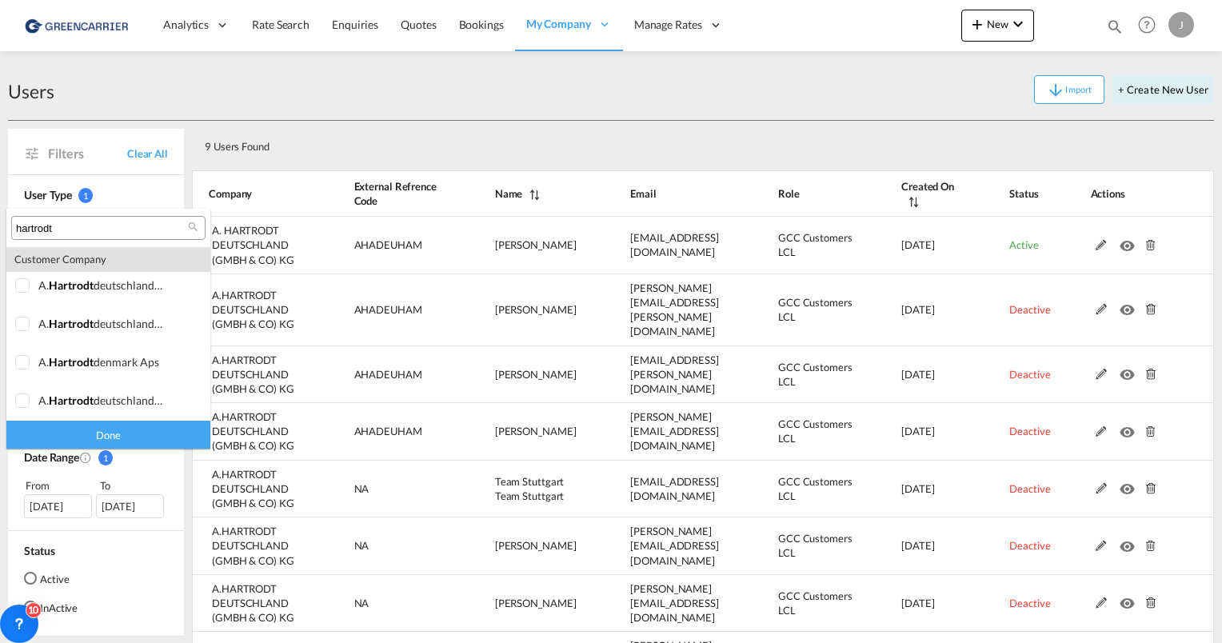
click at [59, 226] on input "hartrodt" at bounding box center [102, 229] width 172 height 14
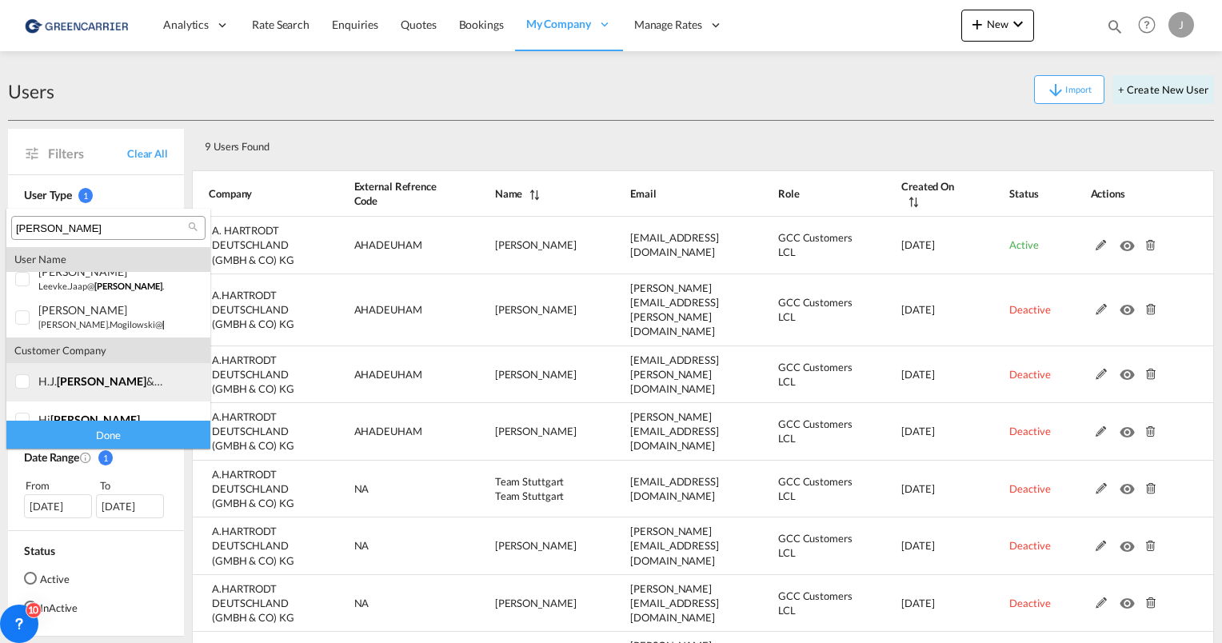
scroll to position [70, 0]
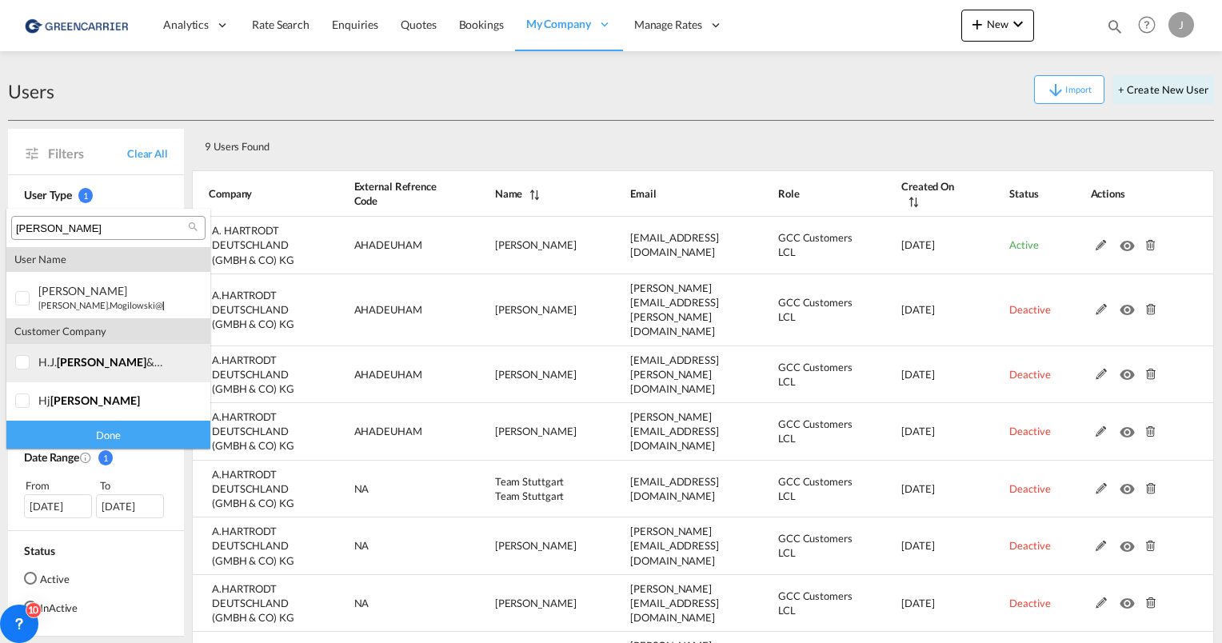
type input "schryver"
click at [17, 365] on div at bounding box center [23, 363] width 16 height 16
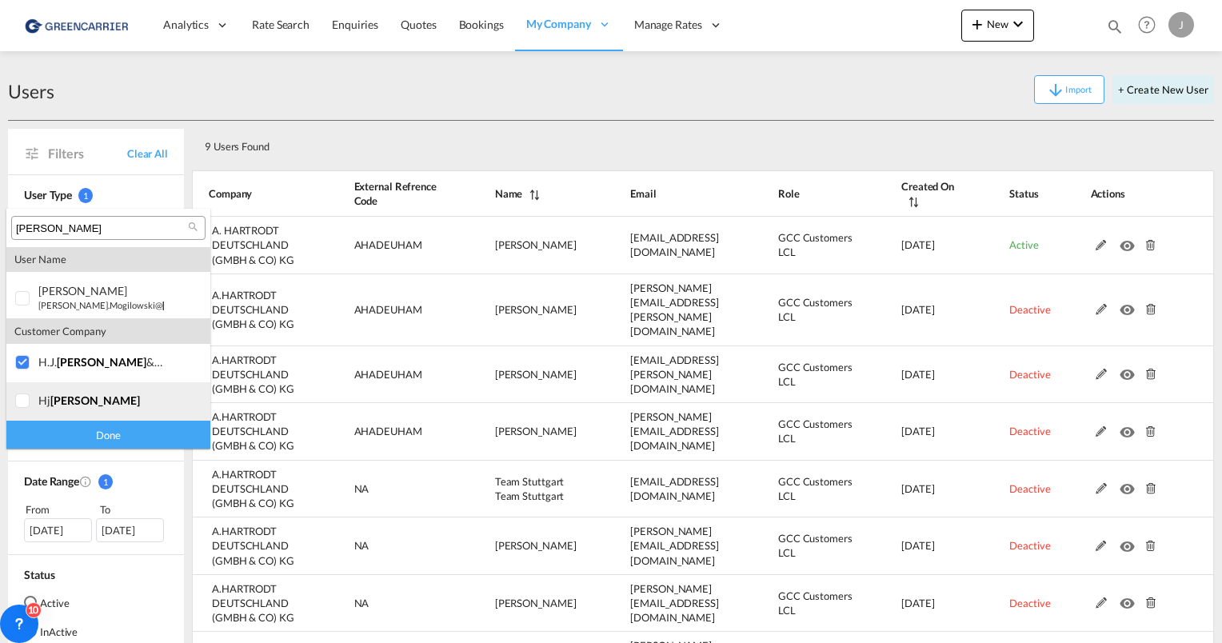
drag, startPoint x: 19, startPoint y: 398, endPoint x: 46, endPoint y: 409, distance: 29.1
click at [19, 399] on div at bounding box center [23, 401] width 16 height 16
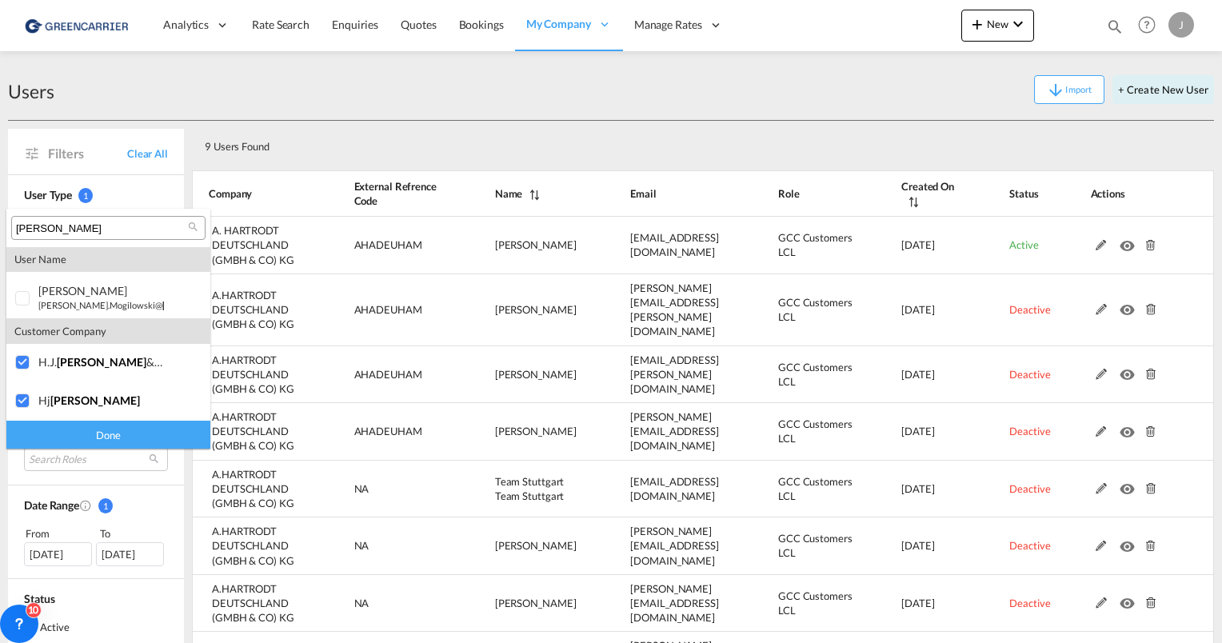
click at [82, 435] on div "Done" at bounding box center [108, 435] width 204 height 28
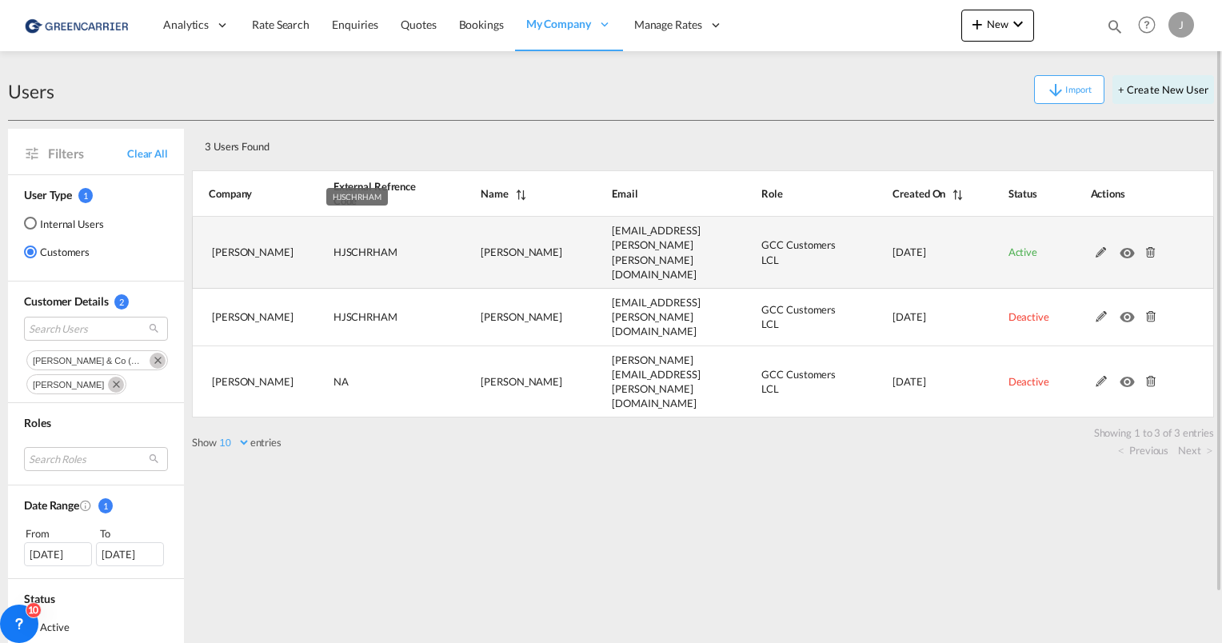
click at [358, 246] on span "HJSCHRHAM" at bounding box center [365, 252] width 64 height 13
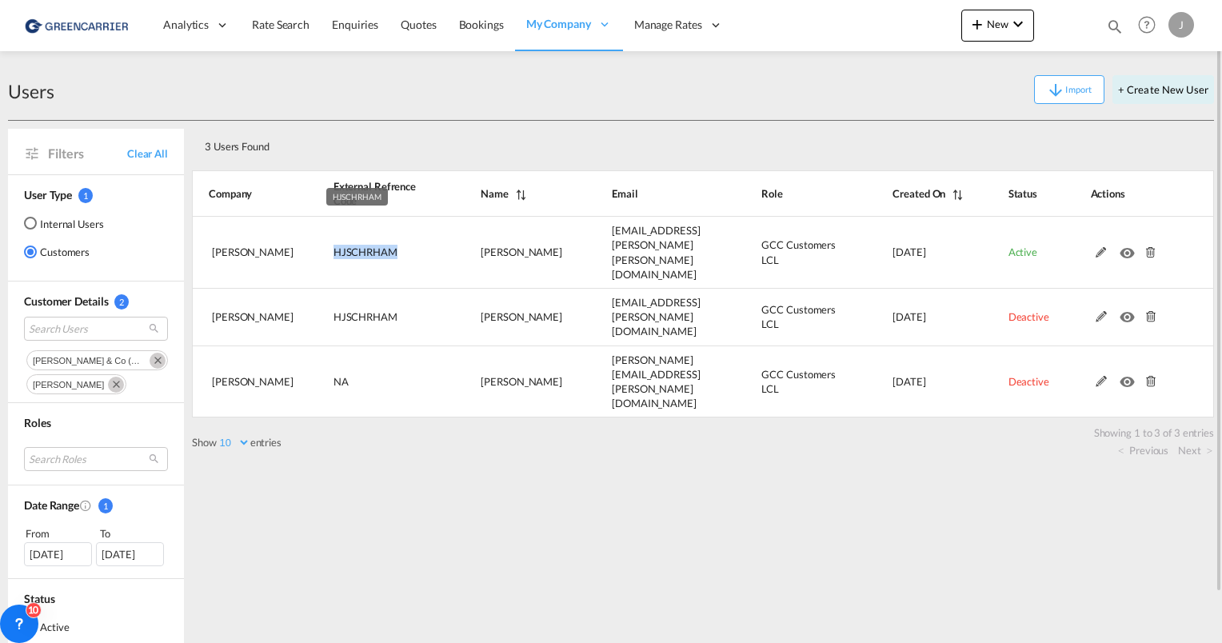
copy span "HJSCHRHAM"
click at [1129, 87] on button "+ Create New User" at bounding box center [1163, 89] width 102 height 29
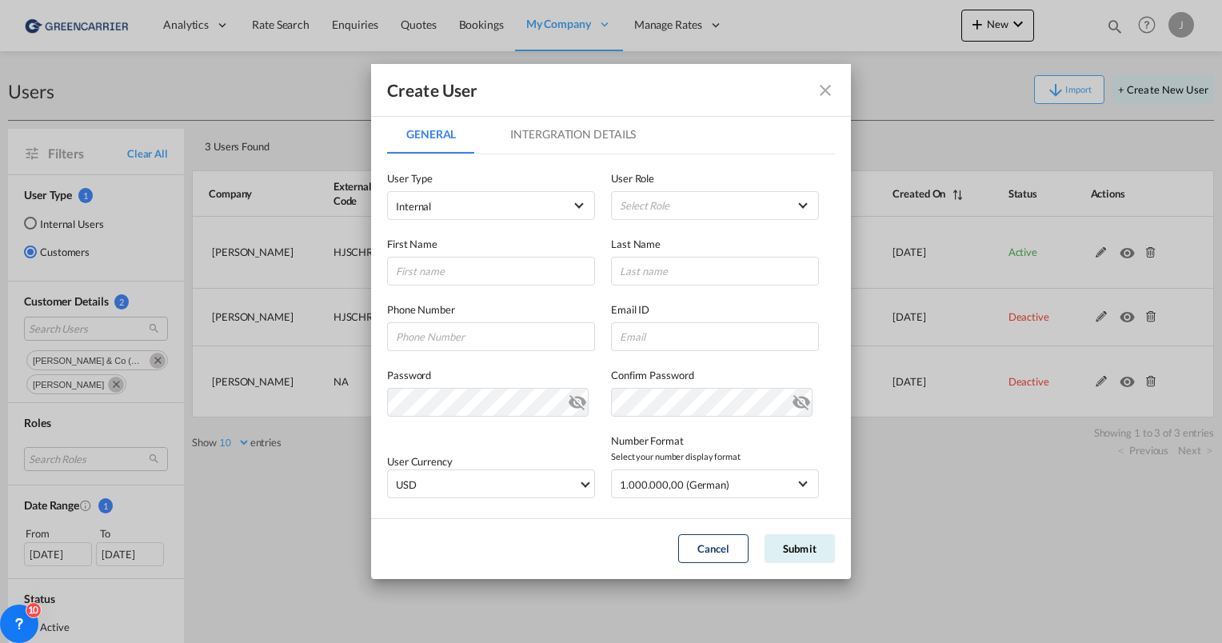
click at [533, 138] on md-tab-item "Intergration Details" at bounding box center [573, 134] width 164 height 38
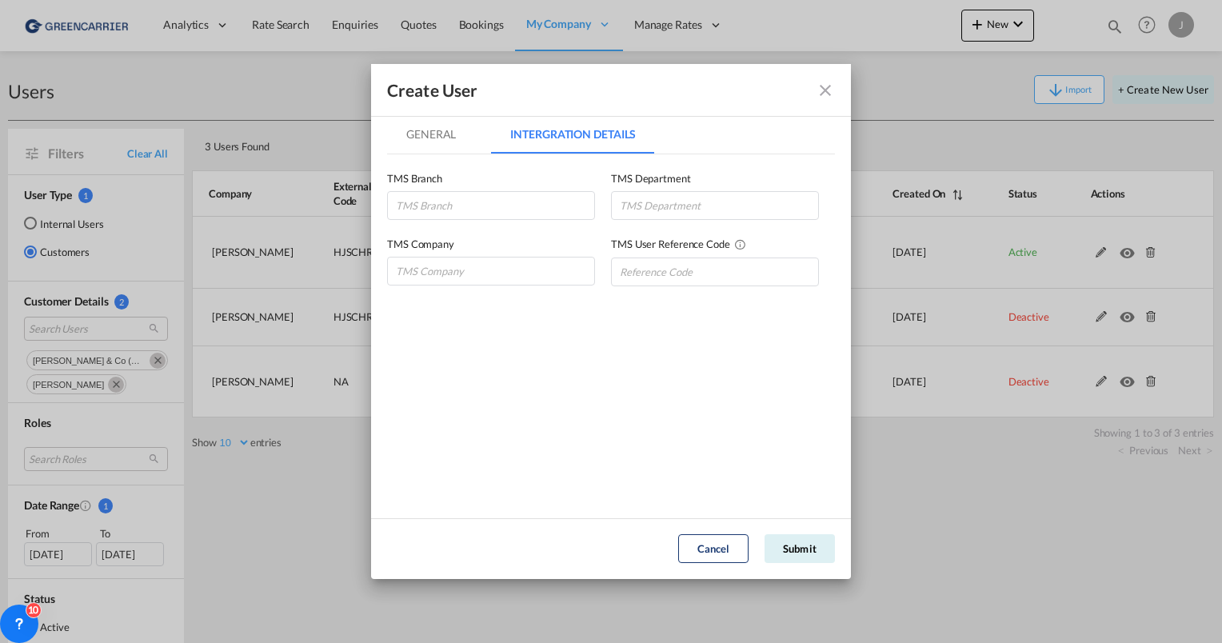
click at [437, 118] on md-tab-item "General" at bounding box center [431, 134] width 88 height 38
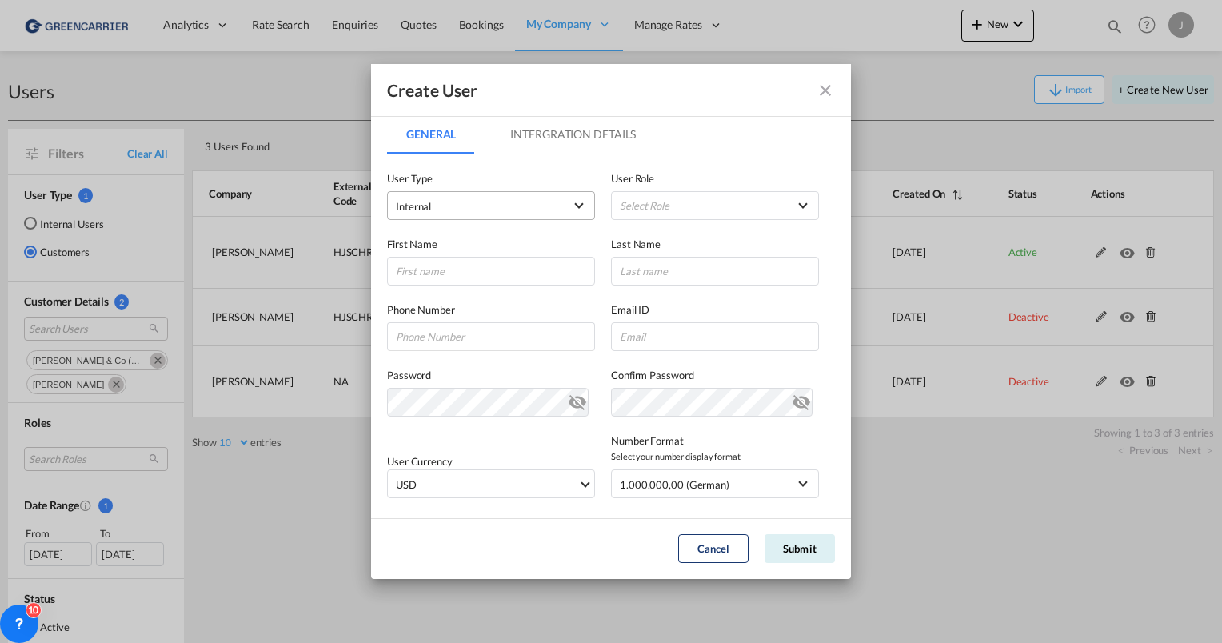
click at [430, 202] on span "Internal" at bounding box center [413, 206] width 35 height 13
click at [436, 246] on span "Customer" at bounding box center [419, 244] width 45 height 13
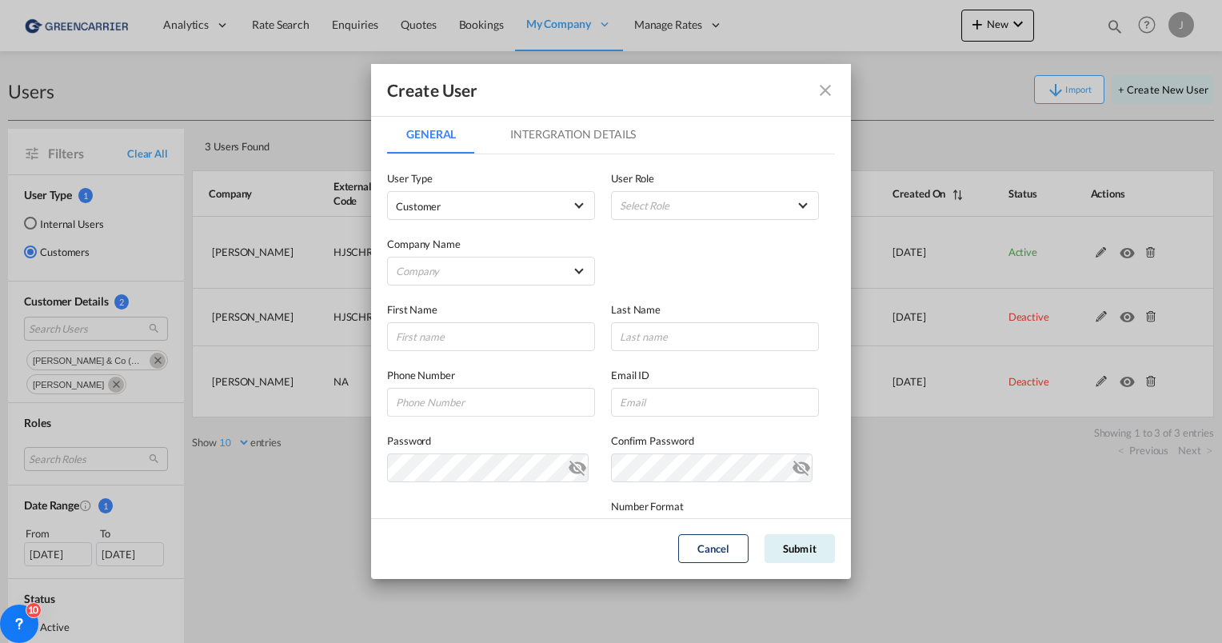
click at [556, 136] on md-tab-item "Intergration Details" at bounding box center [573, 134] width 164 height 38
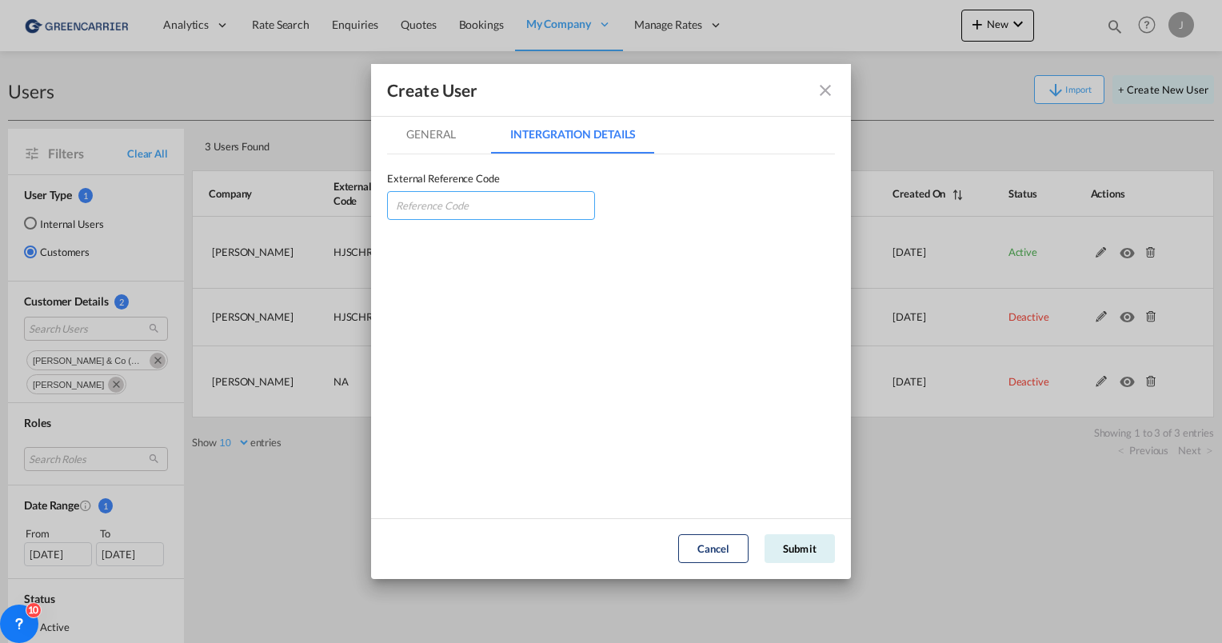
click at [429, 206] on input "GeneralIntergration Details ..." at bounding box center [491, 205] width 208 height 29
paste input "HJSCHRHAM"
type input "HJSCHRHAM"
click at [421, 135] on md-tab-item "General" at bounding box center [431, 134] width 88 height 38
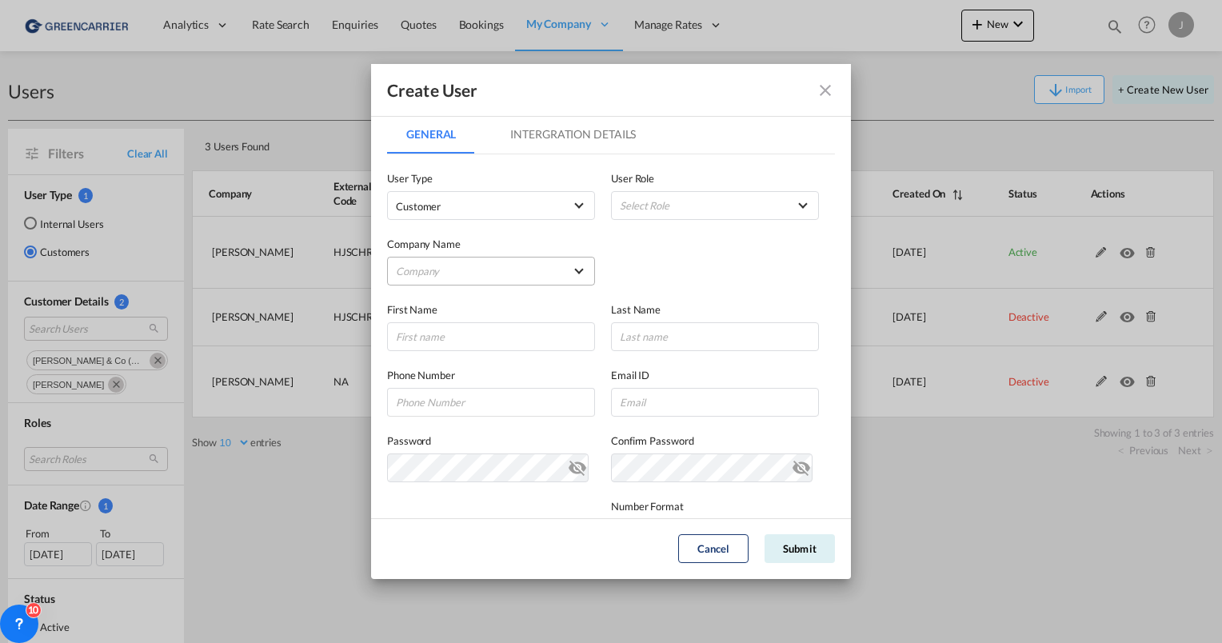
click at [438, 266] on md-select "Company A. HARTRODT DENMARK APS A. HARTRODT DEUTSCHLAND A. HARTRODT DEUTSCHLAND…" at bounding box center [491, 271] width 208 height 29
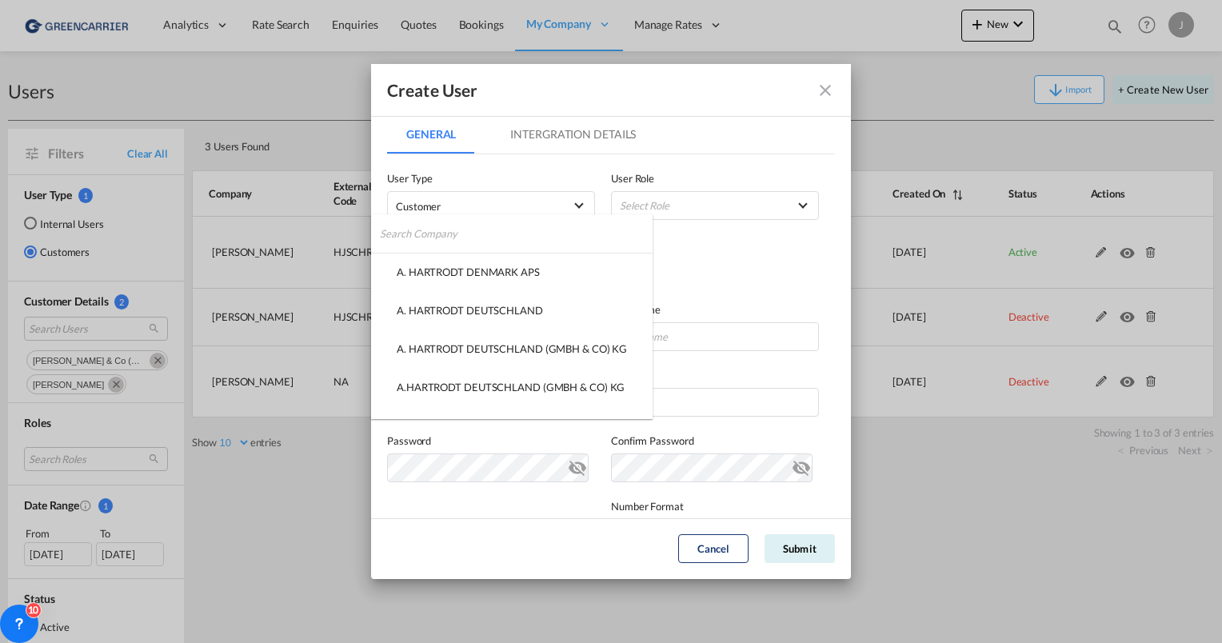
click at [439, 230] on input "search" at bounding box center [517, 233] width 274 height 38
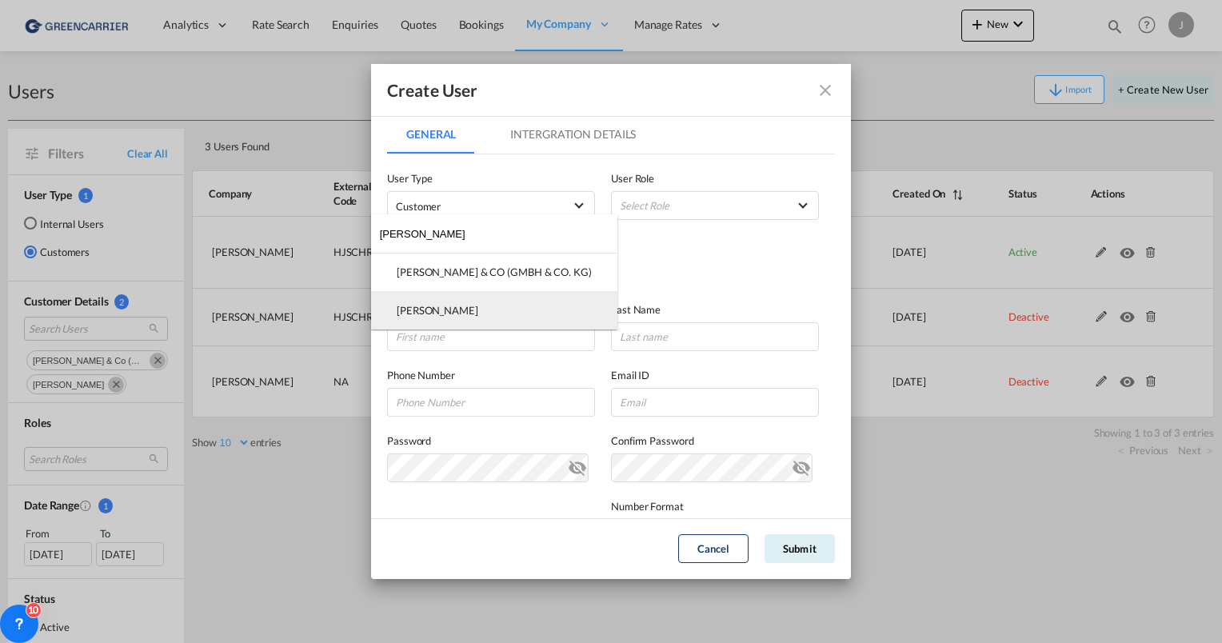
type input "schryver"
click at [445, 310] on div "HJ SCHRYVER" at bounding box center [438, 310] width 82 height 14
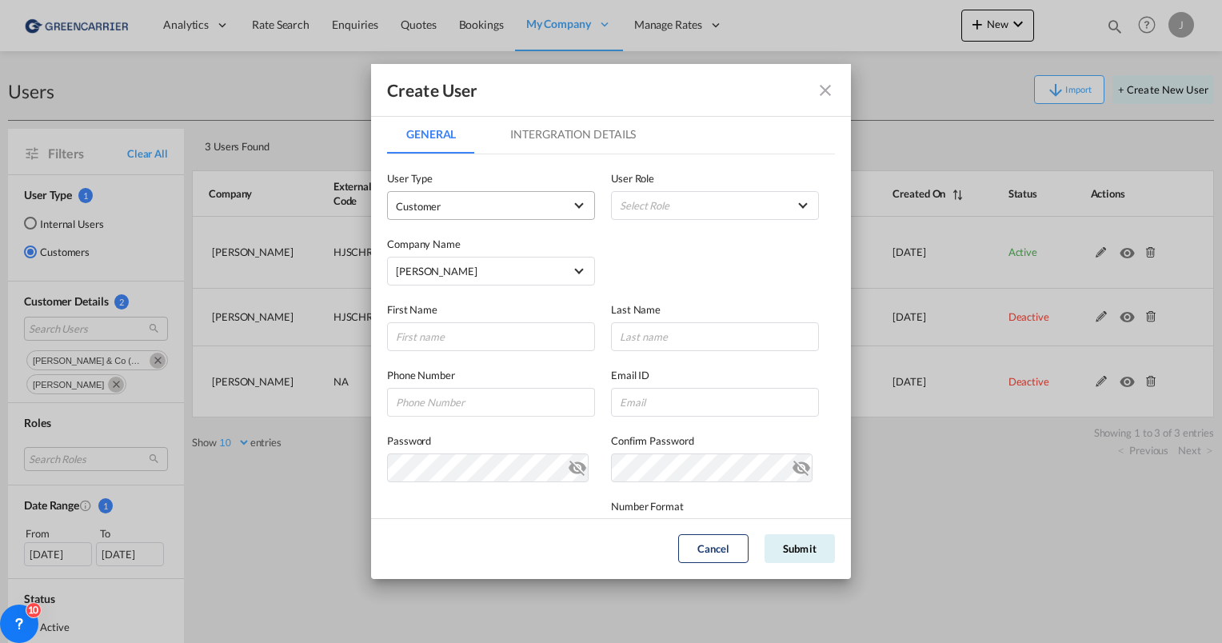
click at [477, 210] on span "Customer" at bounding box center [480, 206] width 168 height 16
click at [739, 277] on md-backdrop at bounding box center [611, 321] width 1222 height 643
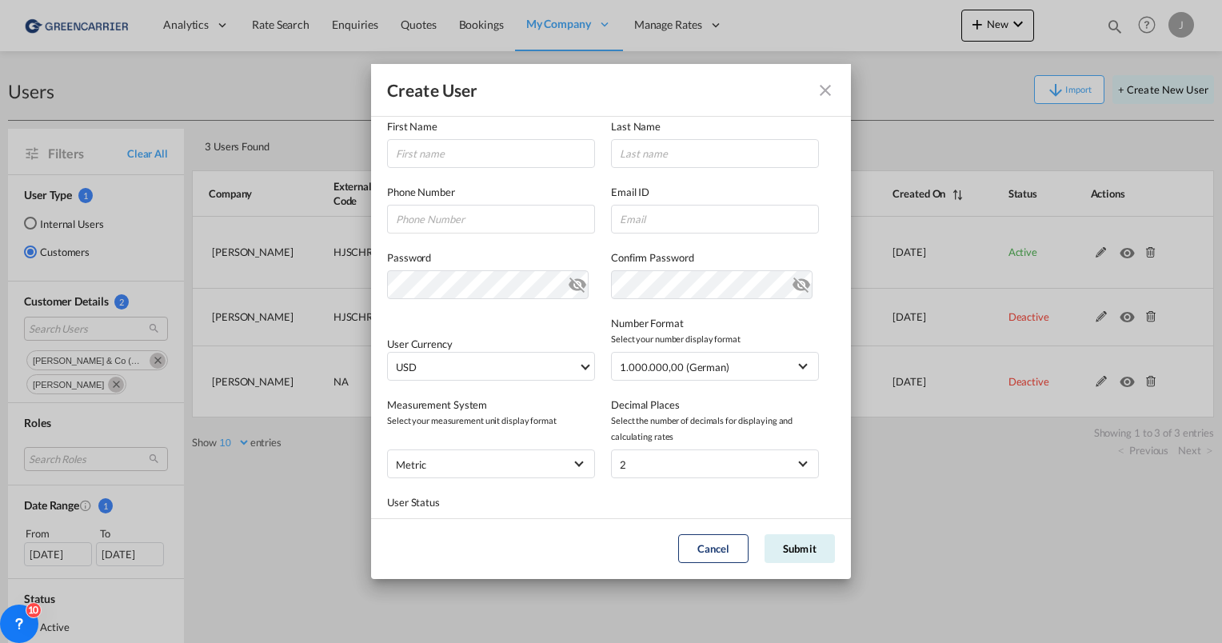
scroll to position [160, 0]
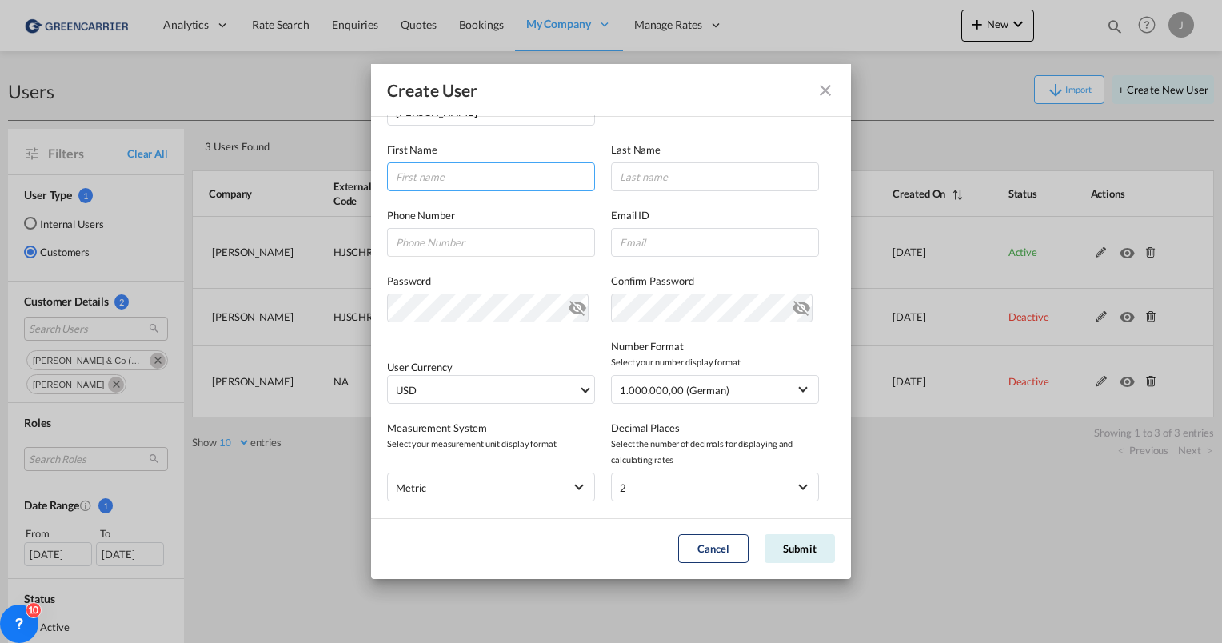
click at [440, 174] on input "GeneralIntergration Details ..." at bounding box center [491, 176] width 208 height 29
type input "Jens"
type input "Otto"
paste input "jens.otto@schryver.com"
type input "jens.otto@schryver.com"
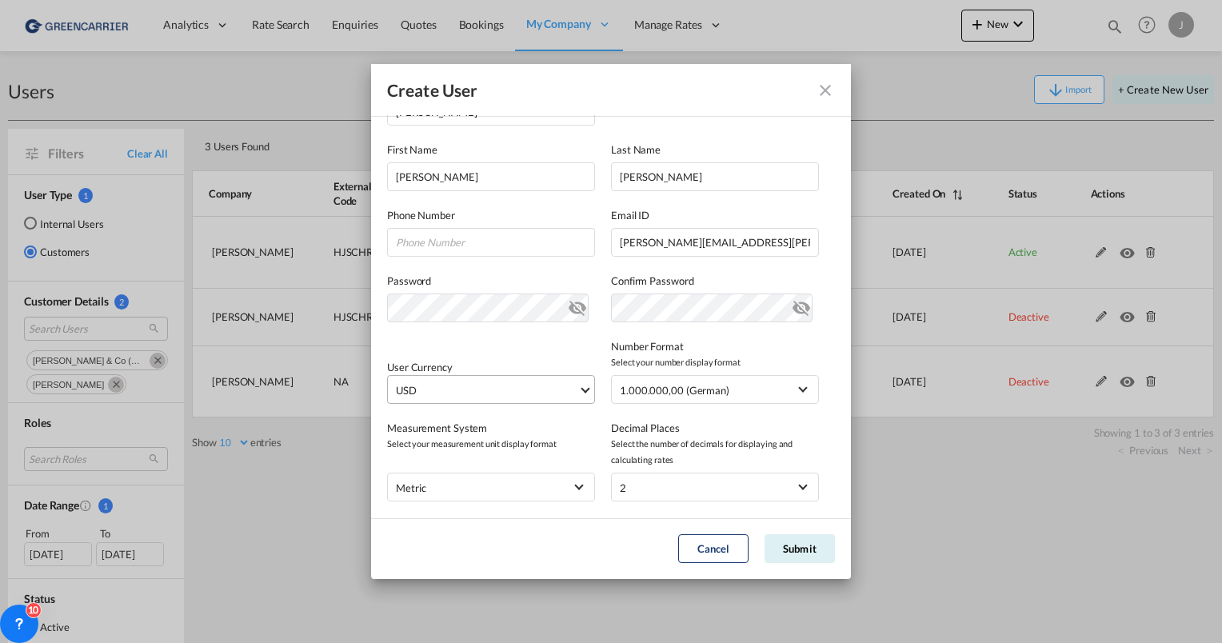
click at [499, 387] on span "USD" at bounding box center [487, 390] width 182 height 16
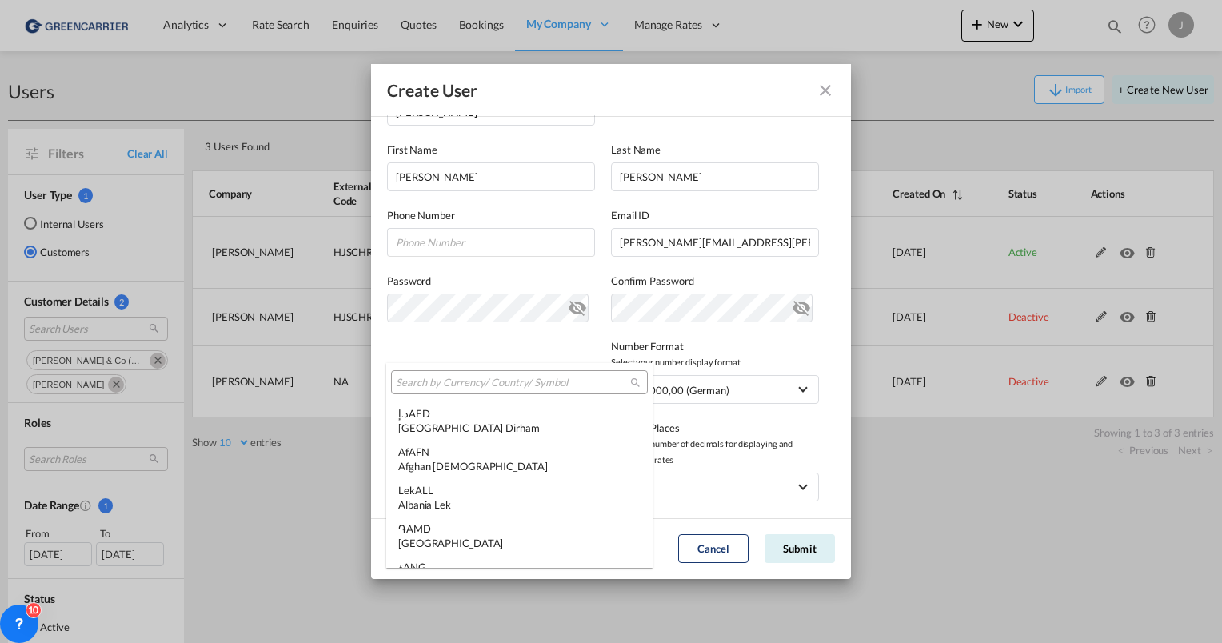
scroll to position [5521, 0]
click at [457, 387] on input "search" at bounding box center [513, 383] width 234 height 14
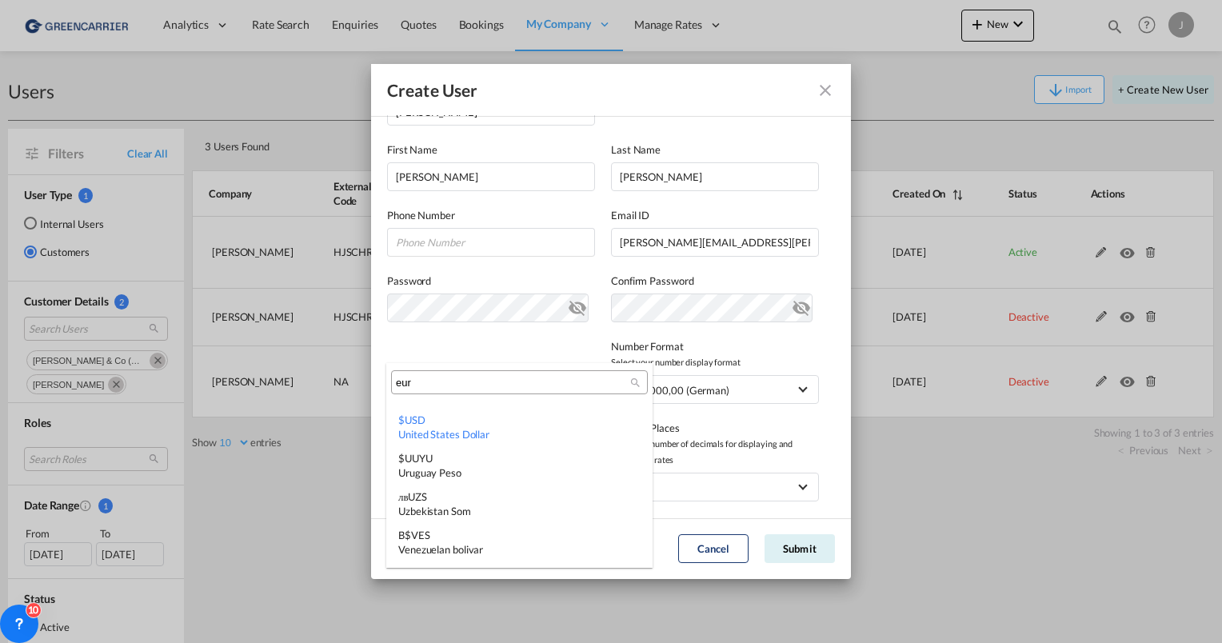
scroll to position [0, 0]
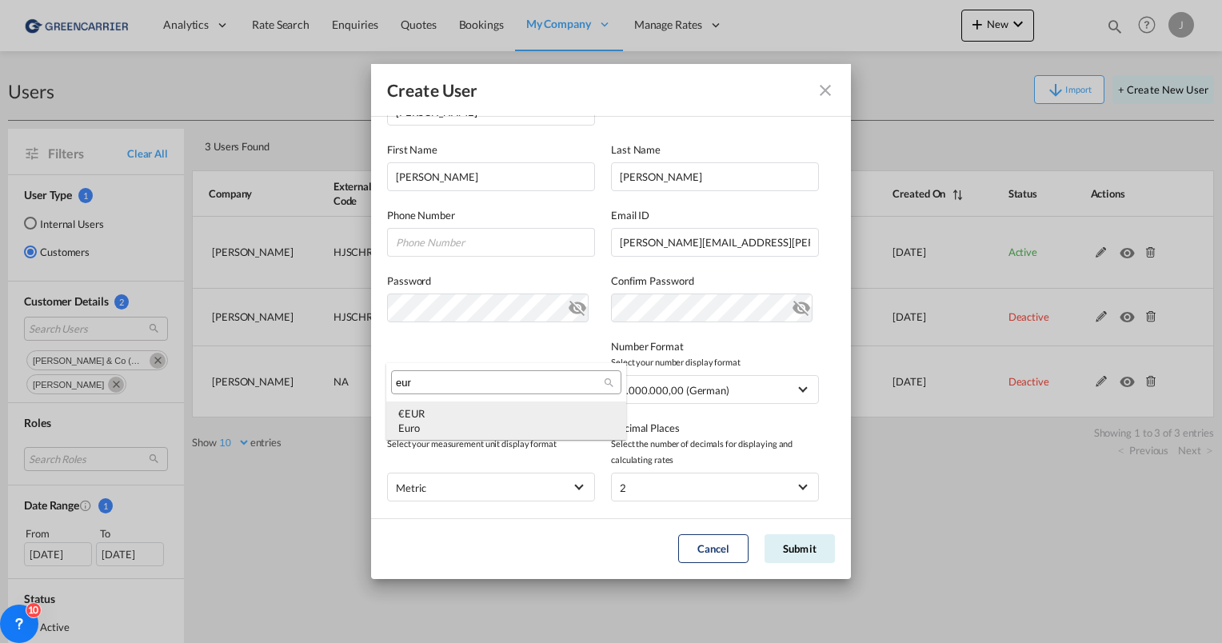
type input "eur"
click at [461, 410] on div "€ EUR Euro" at bounding box center [506, 420] width 216 height 29
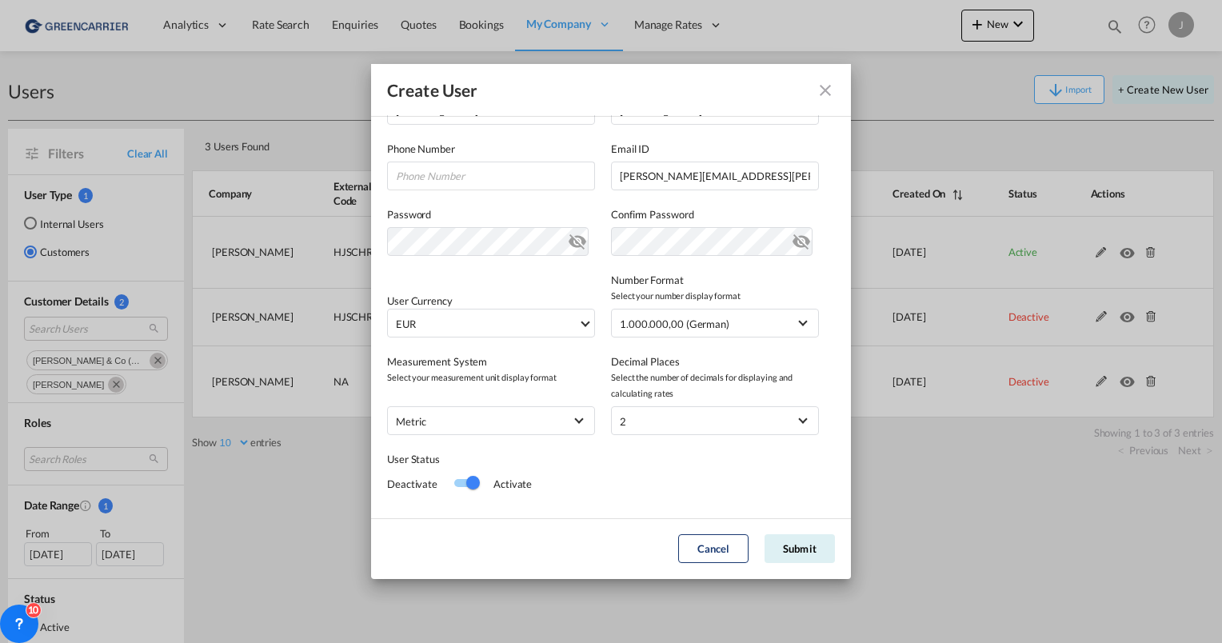
scroll to position [252, 0]
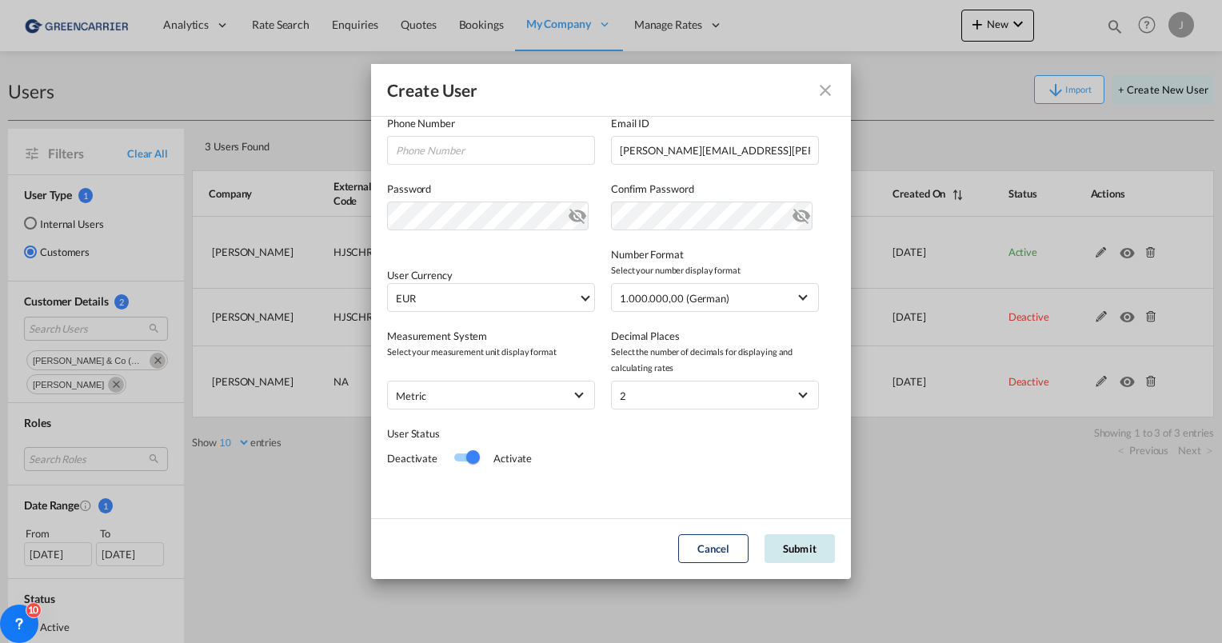
click at [813, 551] on button "Submit" at bounding box center [800, 548] width 70 height 29
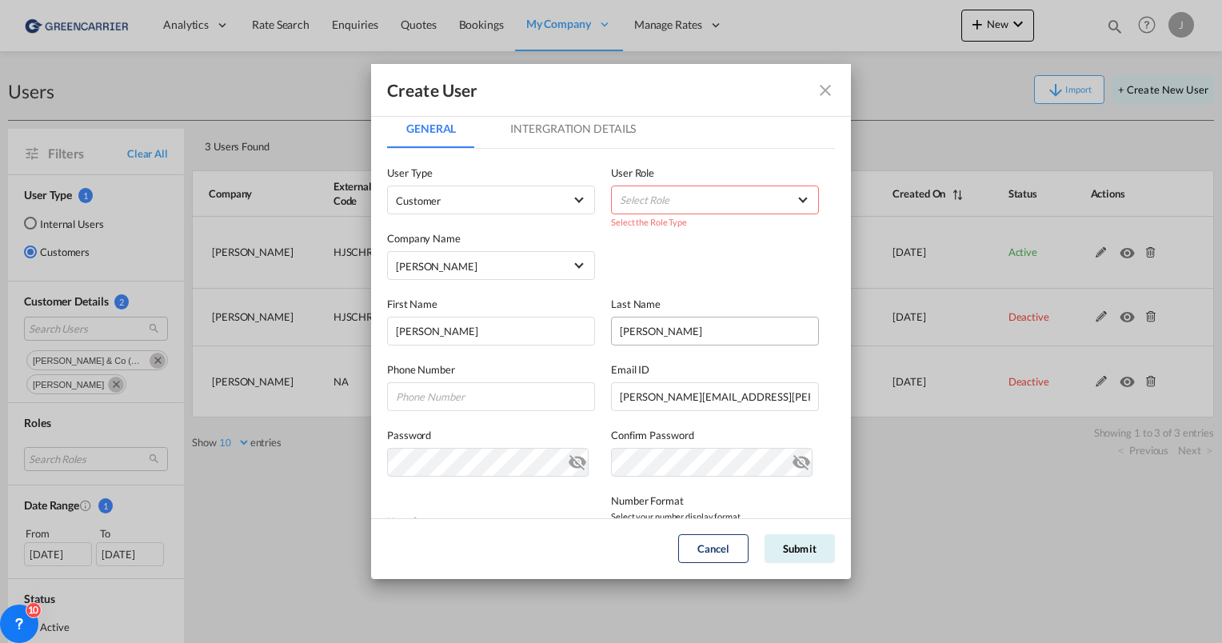
scroll to position [0, 0]
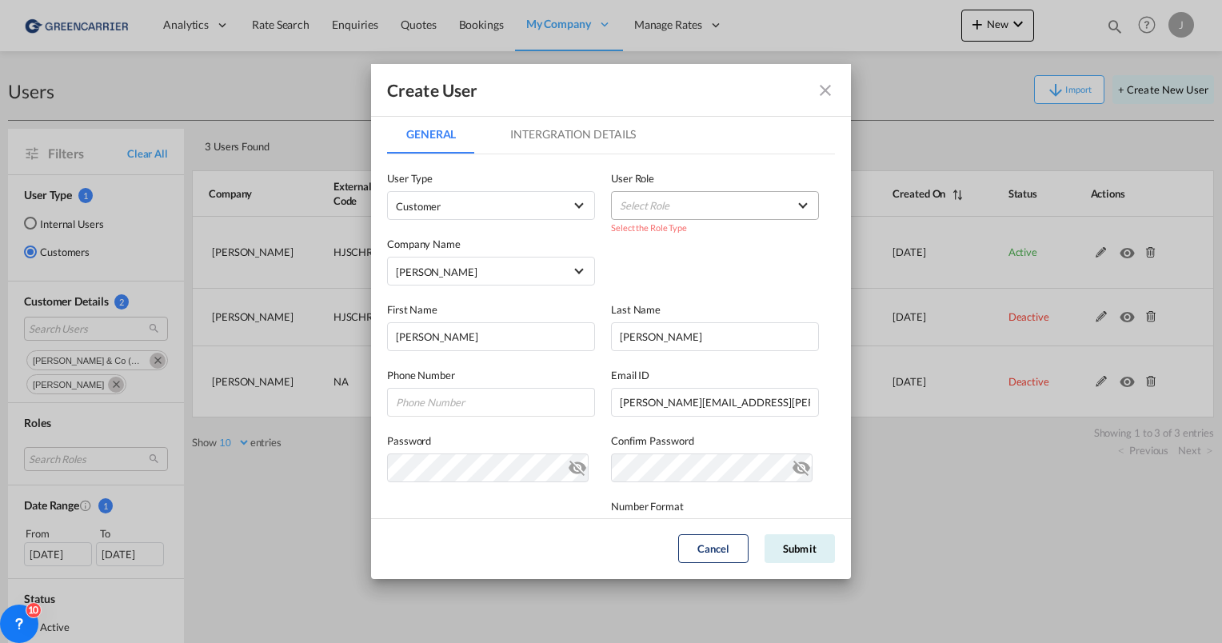
click at [658, 192] on md-select "Select Role BCO GLOBAL GCC Customers FCL USER_DEFINED GCC Customers LCL USER_DE…" at bounding box center [715, 205] width 208 height 29
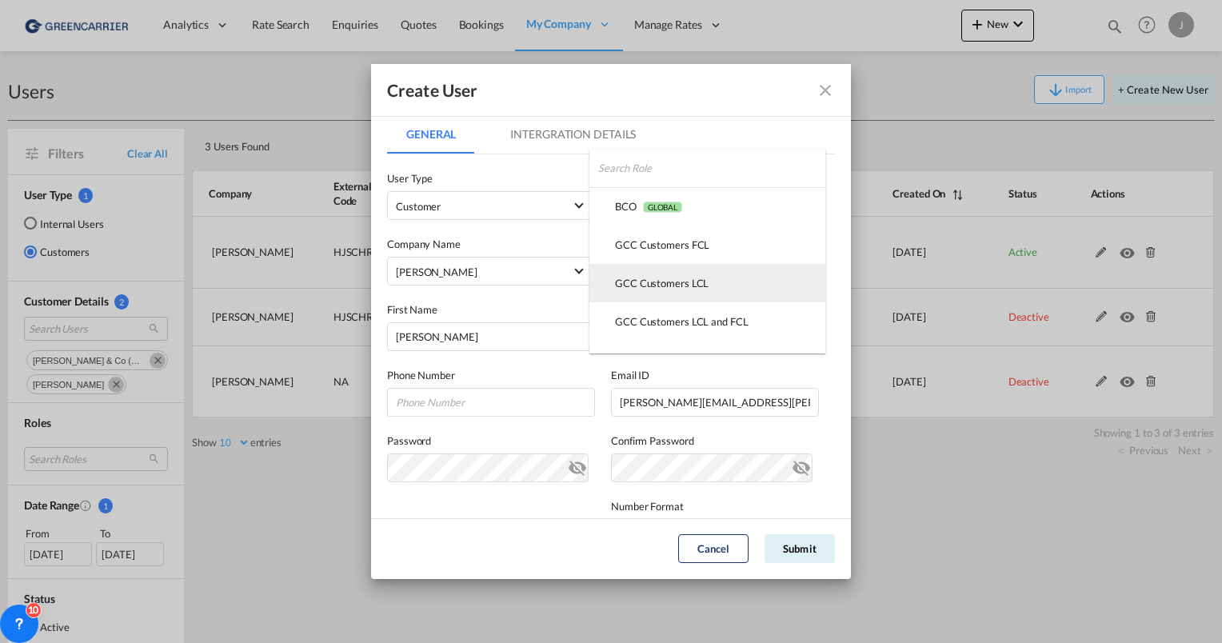
click at [654, 278] on div "GCC Customers LCL USER_DEFINED" at bounding box center [662, 283] width 94 height 14
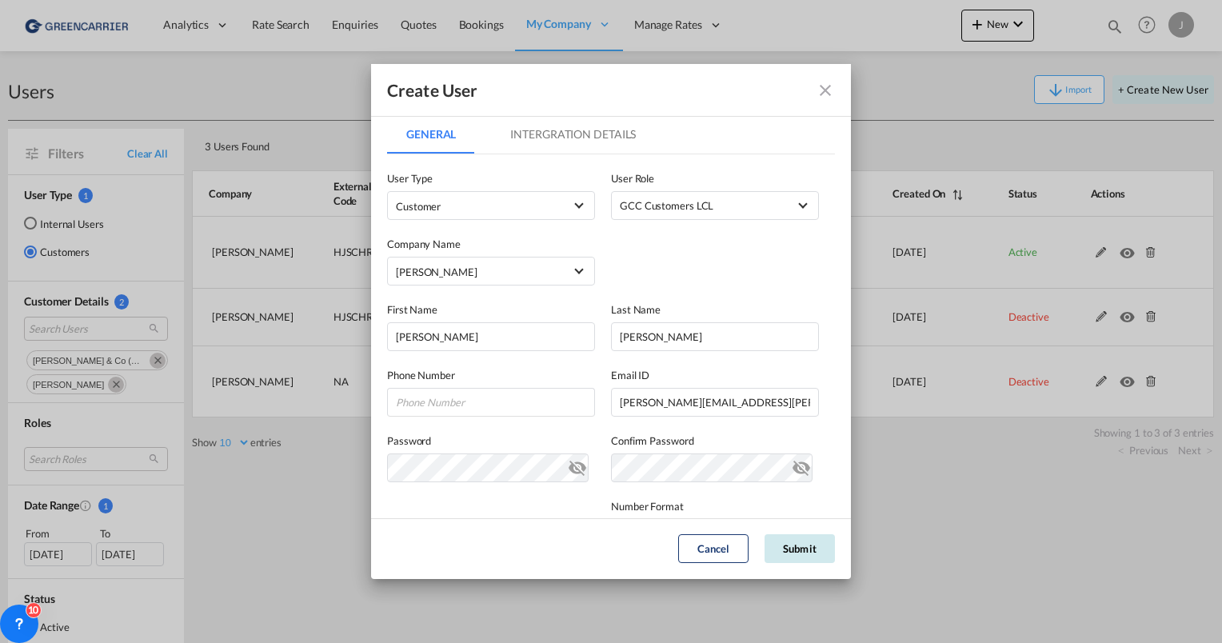
click at [793, 551] on button "Submit" at bounding box center [800, 548] width 70 height 29
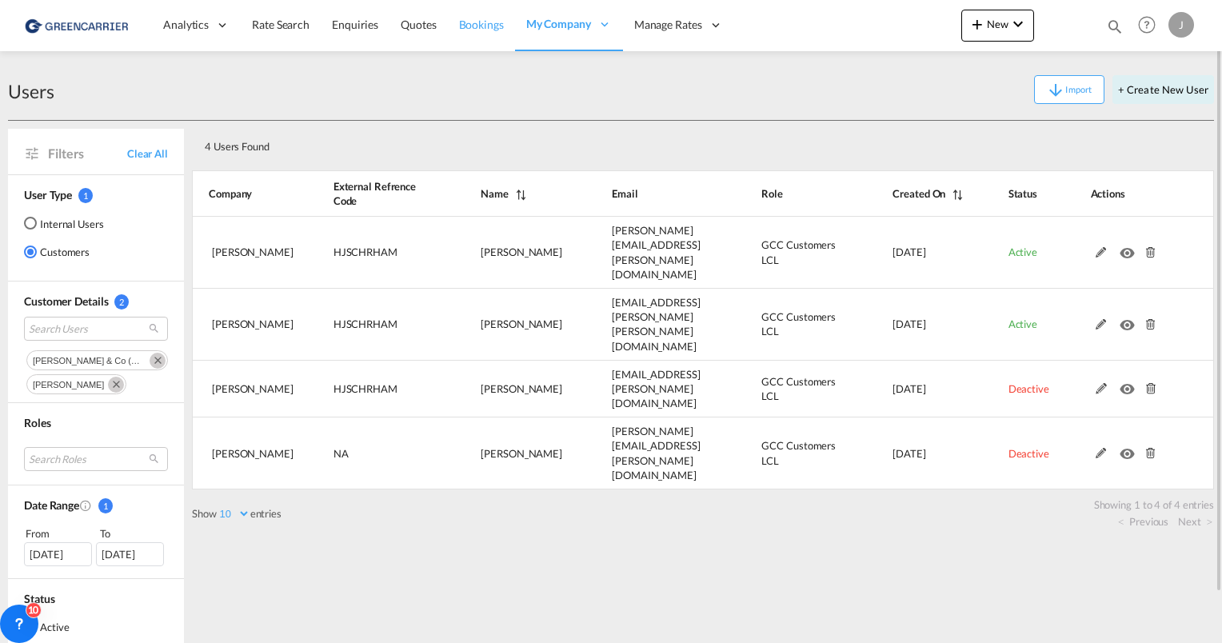
click at [466, 29] on span "Bookings" at bounding box center [481, 25] width 45 height 14
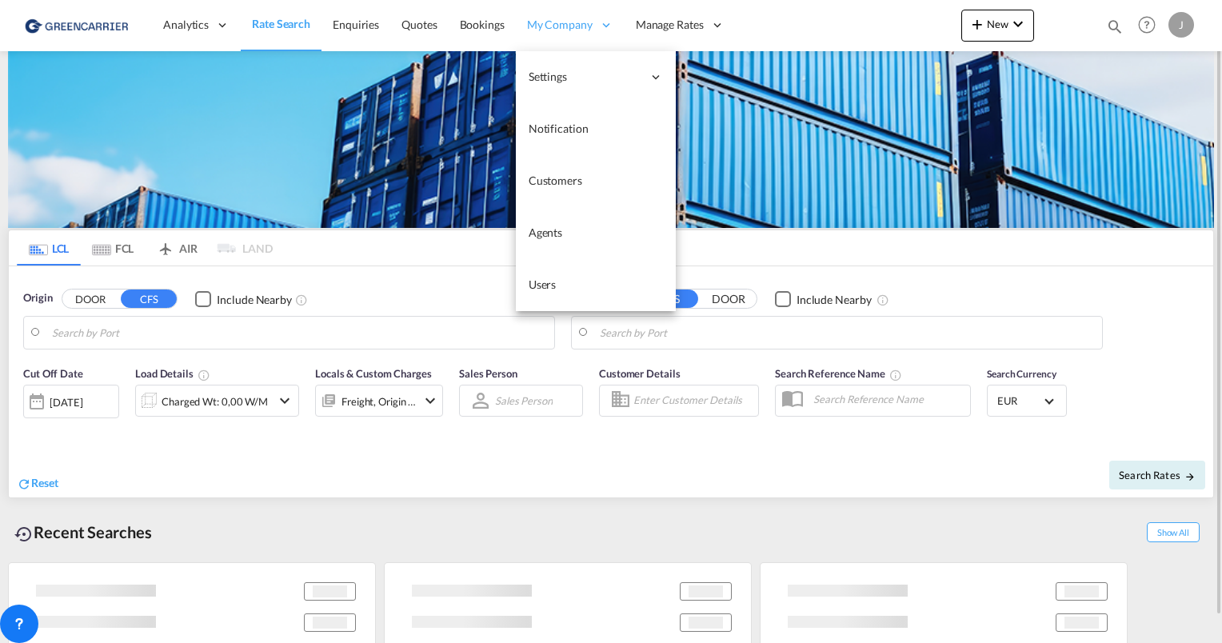
type input "[GEOGRAPHIC_DATA], [GEOGRAPHIC_DATA]"
type input "Shanghai, SH, CNSHA"
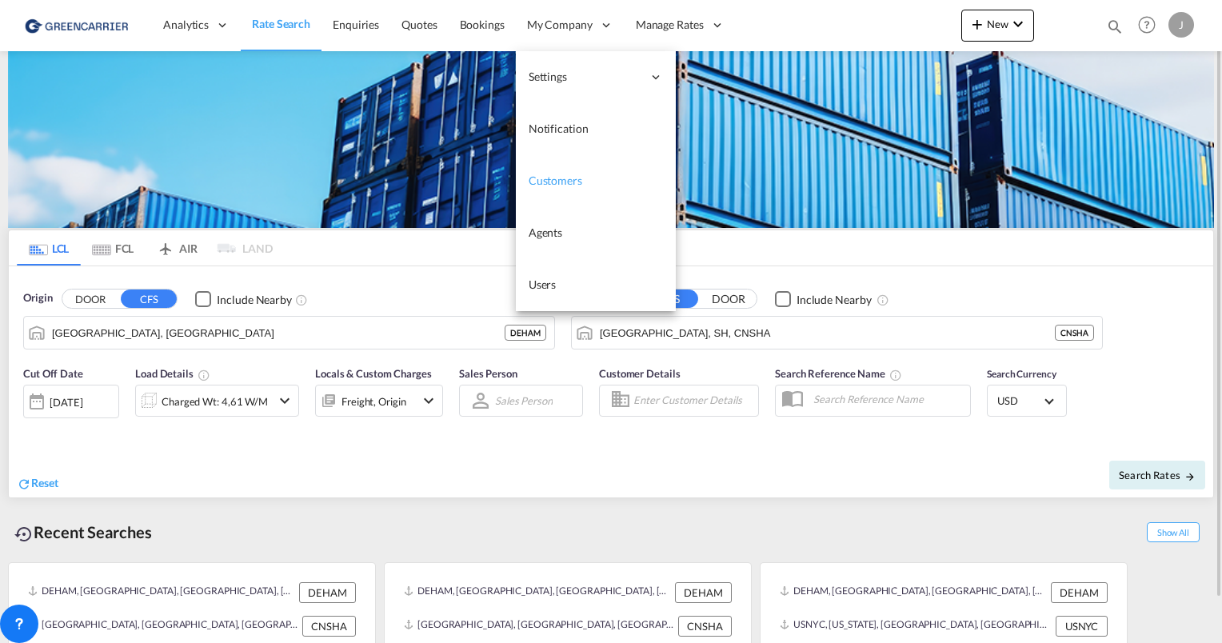
click at [566, 170] on link "Customers" at bounding box center [596, 181] width 160 height 52
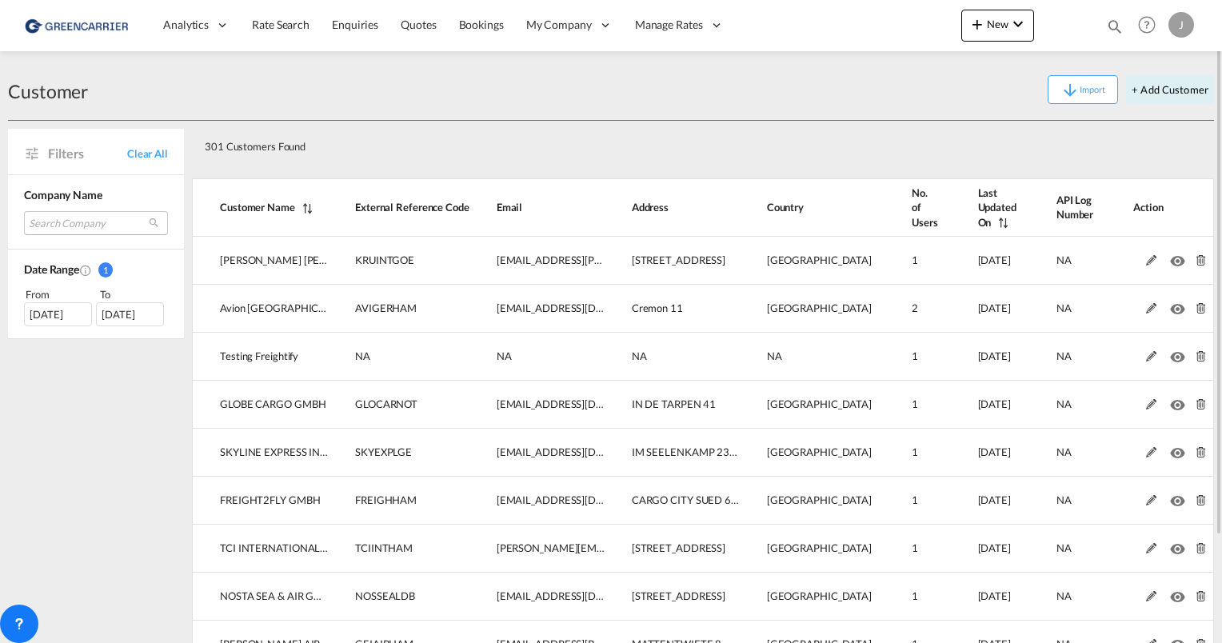
click at [61, 227] on md-select "Search Company geis krueger internationale spedition gmbh avion germany gmbh te…" at bounding box center [96, 223] width 144 height 24
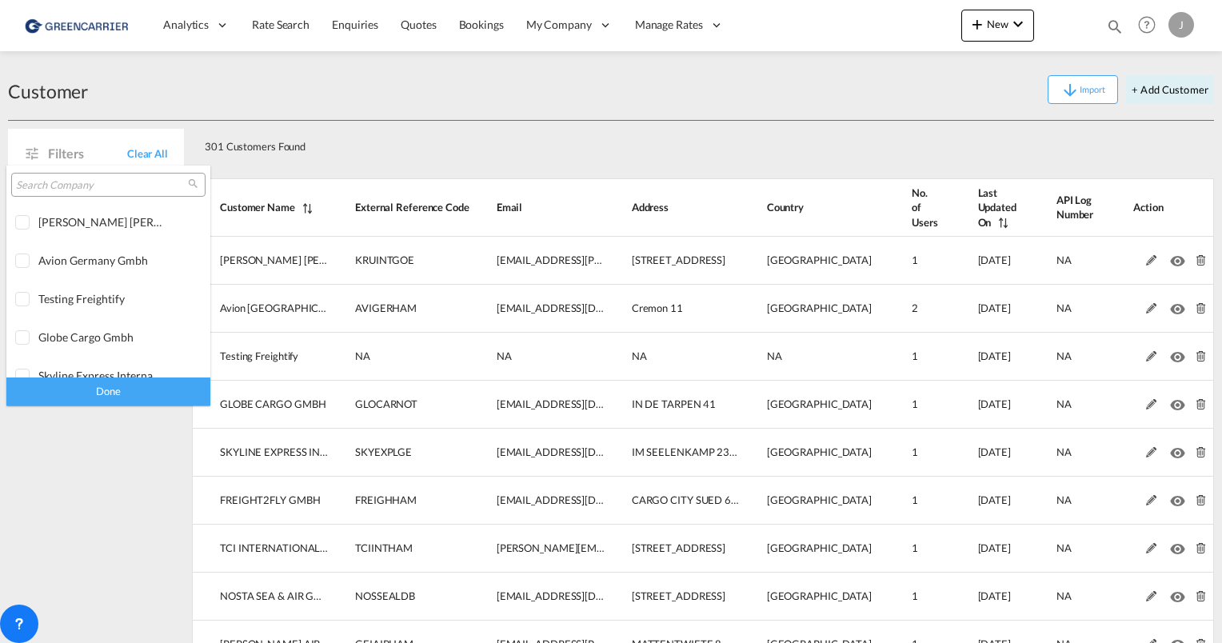
click at [77, 185] on input "search" at bounding box center [102, 185] width 172 height 14
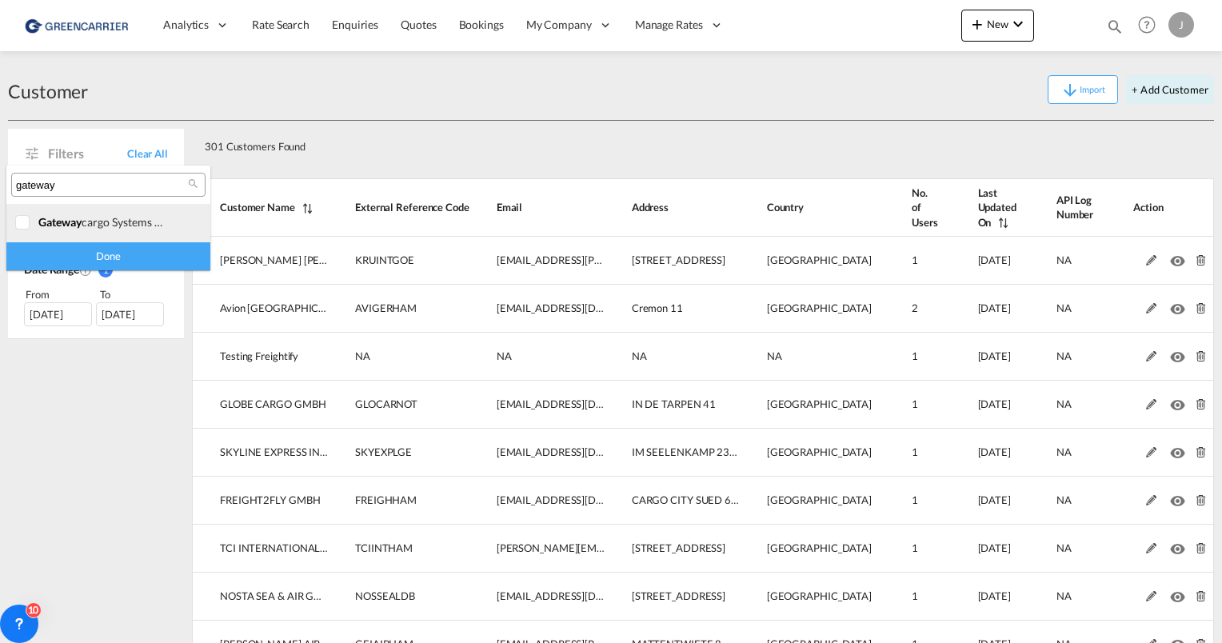
type input "gateway"
click at [22, 222] on div at bounding box center [23, 223] width 16 height 16
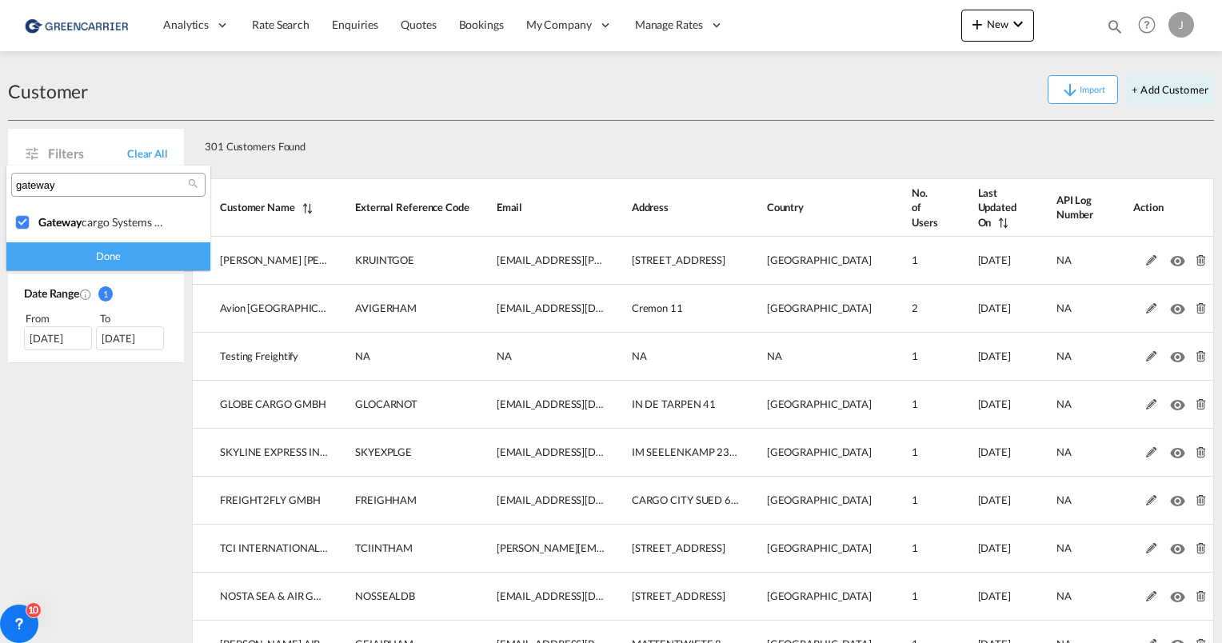
click at [93, 255] on div "Done" at bounding box center [108, 256] width 204 height 28
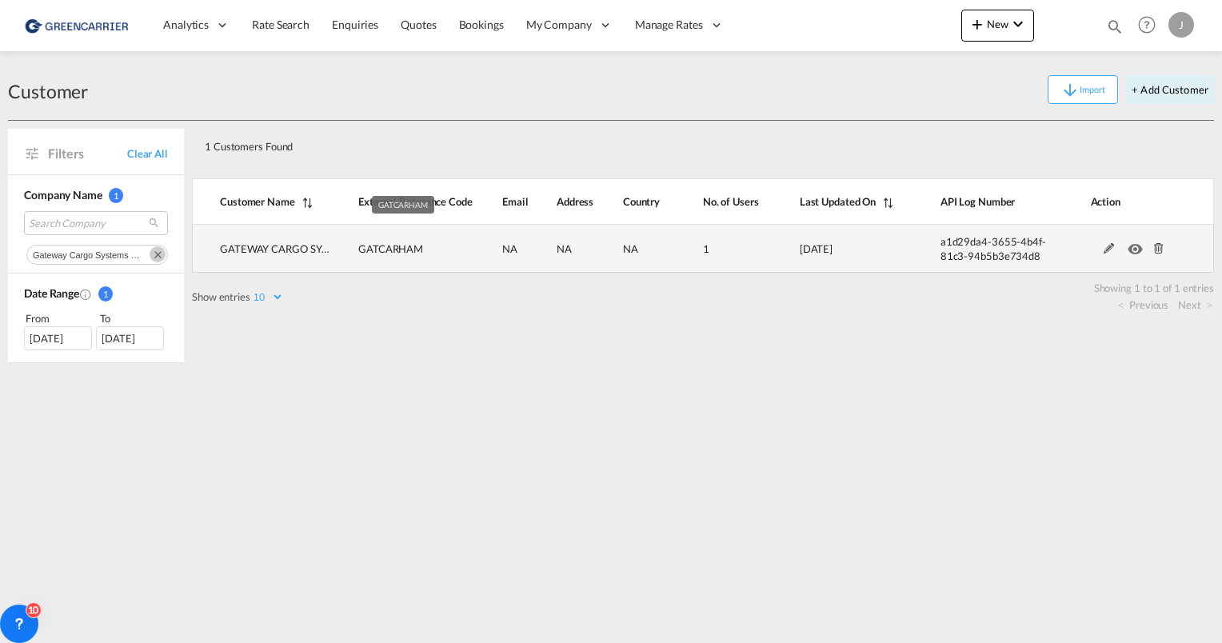
click at [393, 254] on td "GATCARHAM" at bounding box center [403, 249] width 144 height 48
copy span "GATCARHAM"
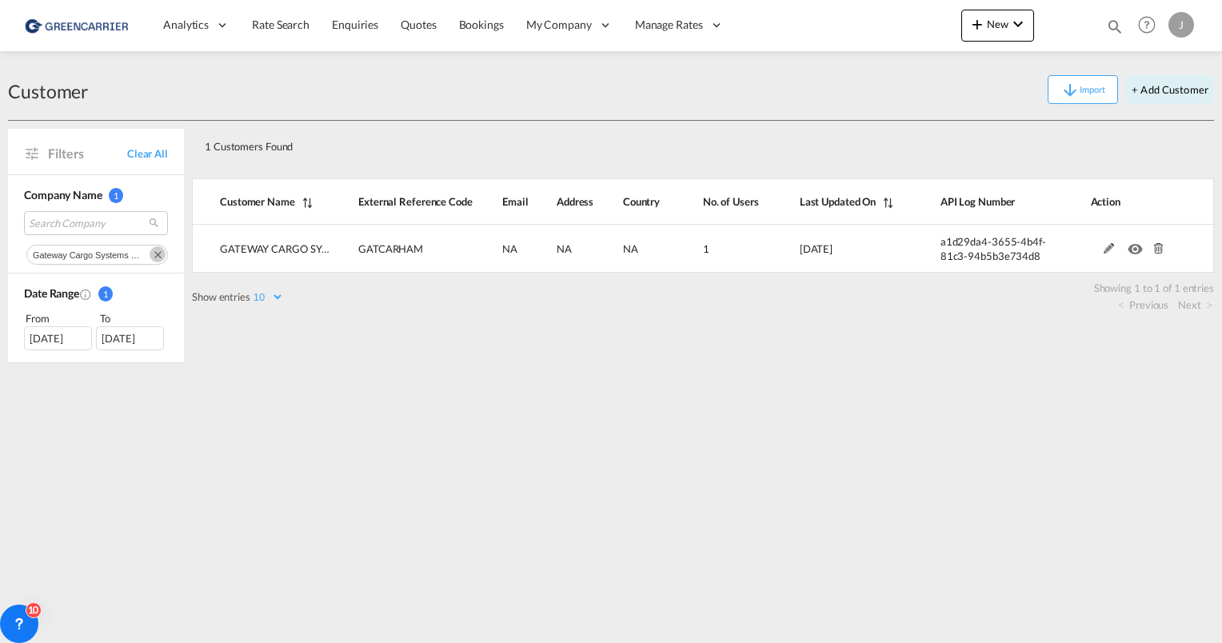
click at [775, 127] on div "1 Customers Found" at bounding box center [652, 143] width 908 height 33
drag, startPoint x: 425, startPoint y: 171, endPoint x: 344, endPoint y: 182, distance: 82.3
click at [344, 182] on div "Show entries 10 25 50 100 Search: Customer Name External Reference Code Email A…" at bounding box center [703, 239] width 1022 height 146
drag, startPoint x: 344, startPoint y: 182, endPoint x: 533, endPoint y: 109, distance: 202.6
click at [533, 109] on div "Customer Import + Add Customer" at bounding box center [611, 90] width 1206 height 62
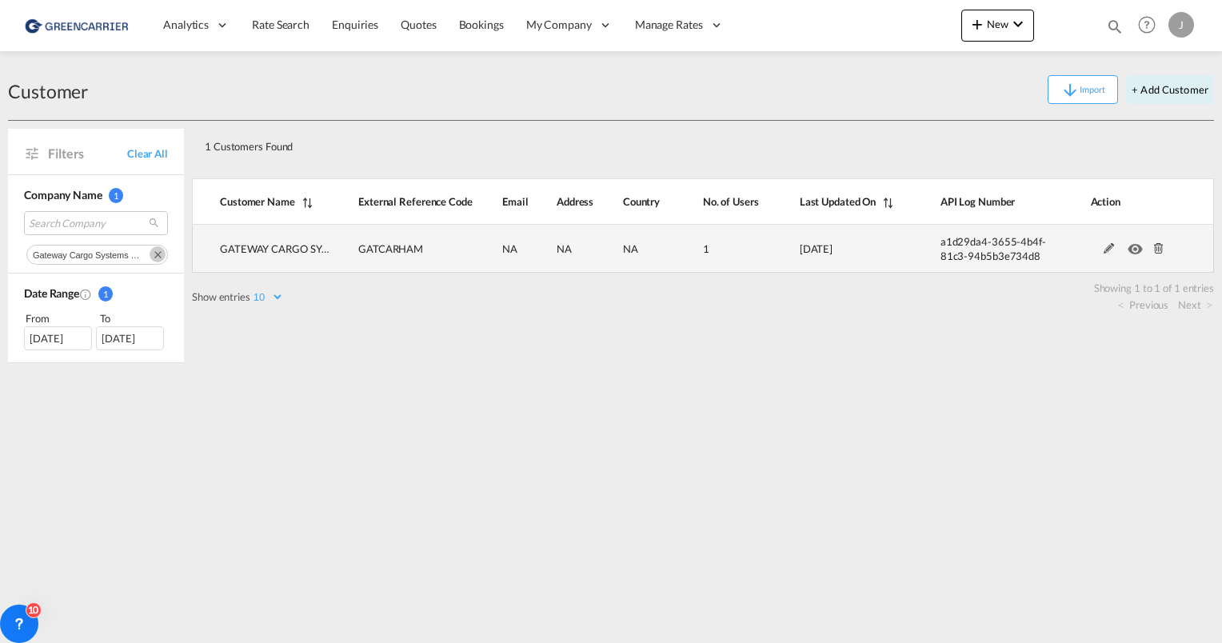
click at [1103, 246] on md-icon at bounding box center [1109, 248] width 21 height 11
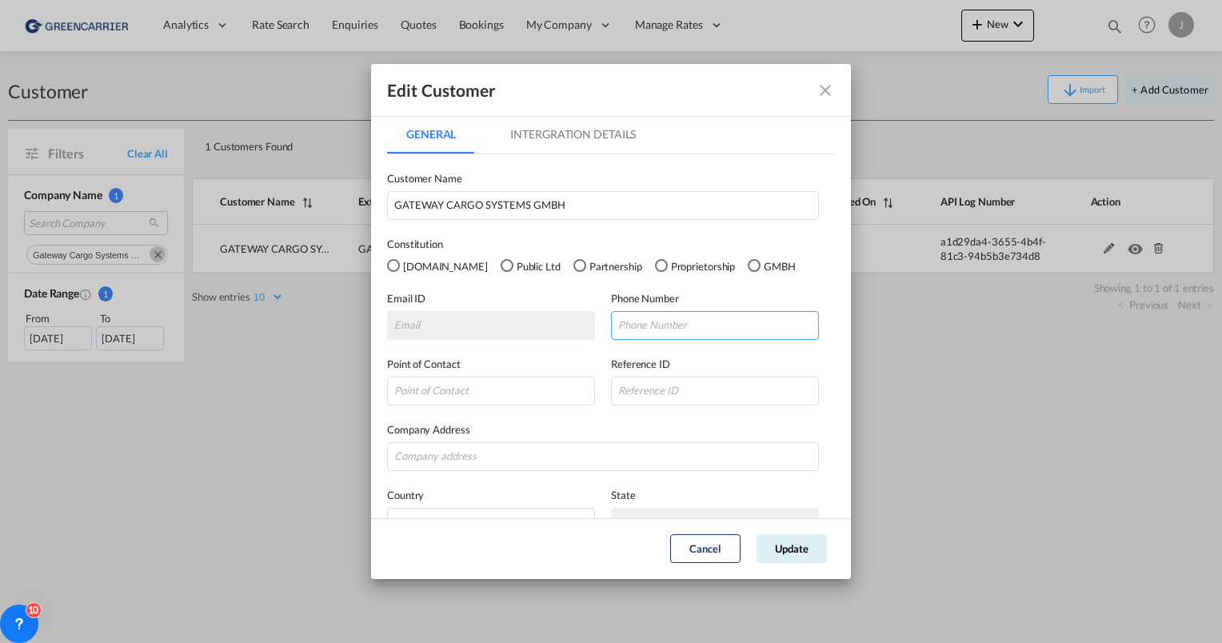
drag, startPoint x: 641, startPoint y: 319, endPoint x: 576, endPoint y: 349, distance: 72.3
click at [641, 319] on input "GeneralIntergration Details ..." at bounding box center [715, 325] width 208 height 29
click at [561, 140] on md-tab-item "Intergration Details" at bounding box center [573, 134] width 164 height 38
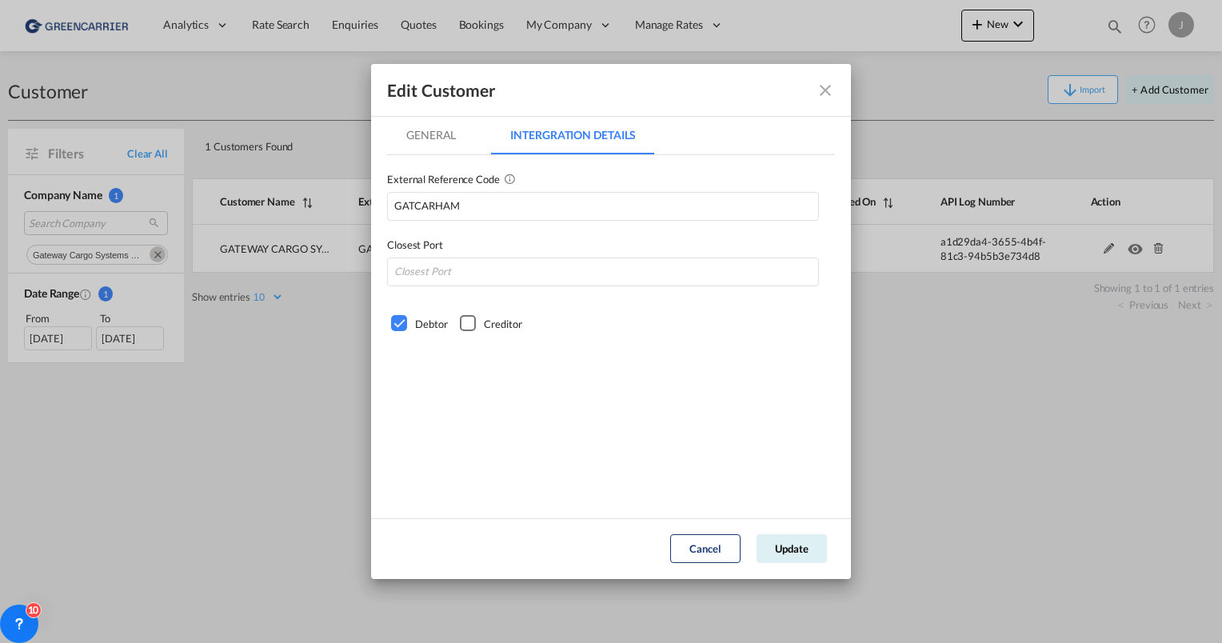
click at [429, 130] on md-tab-item "General" at bounding box center [431, 135] width 88 height 38
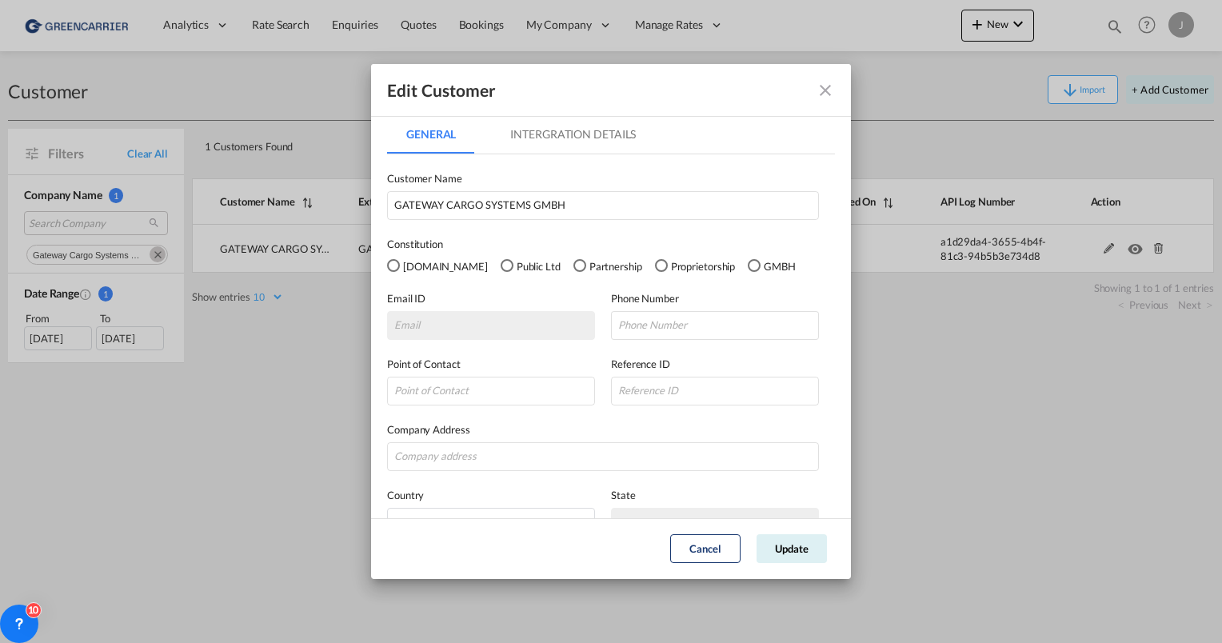
click at [748, 262] on div "GMBH" at bounding box center [754, 265] width 13 height 13
click at [552, 132] on md-tab-item "Intergration Details" at bounding box center [573, 134] width 164 height 38
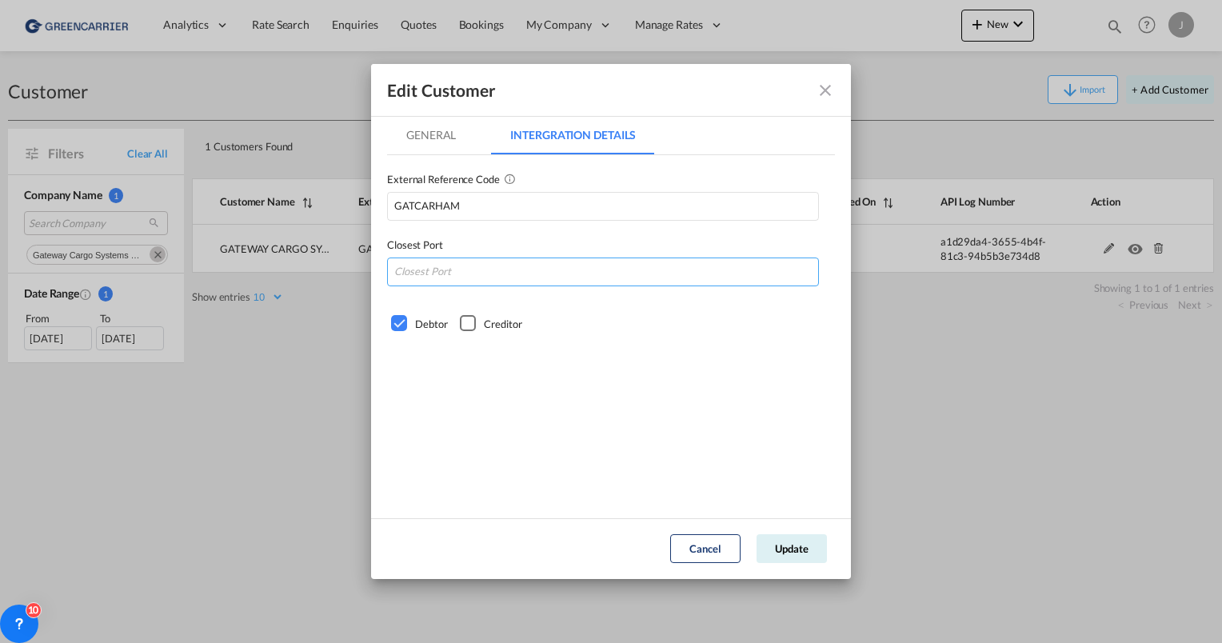
click at [429, 281] on input "GeneralIntergration Details ..." at bounding box center [603, 272] width 432 height 29
type input "DEHAM"
click at [436, 121] on md-tab-item "General" at bounding box center [431, 135] width 88 height 38
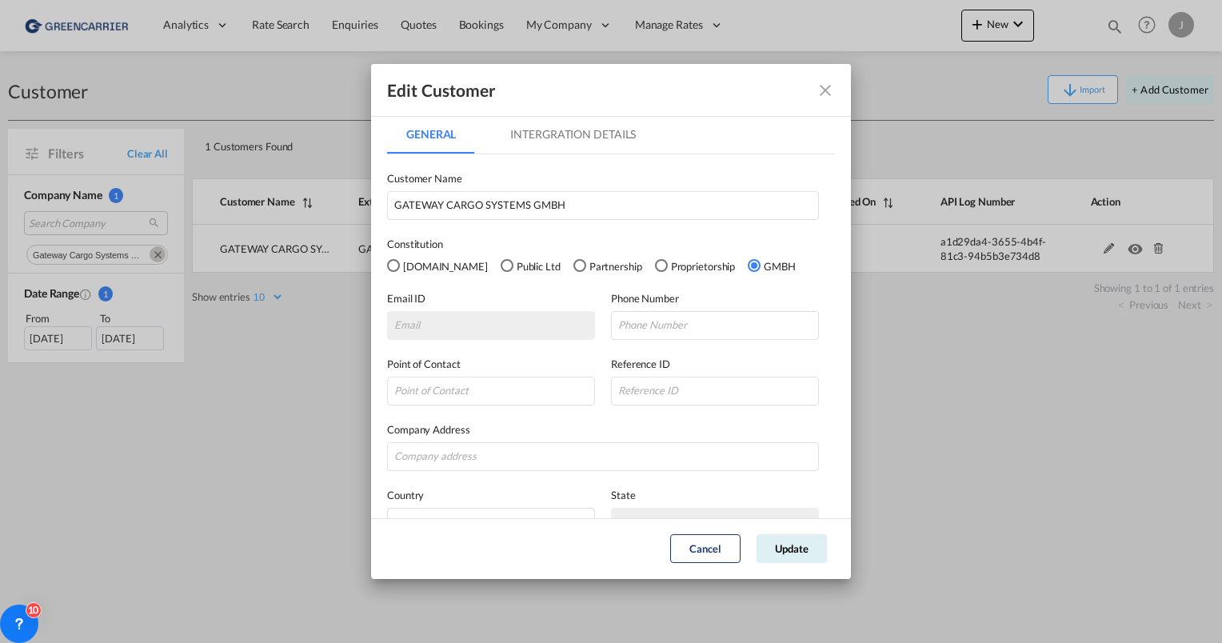
scroll to position [99, 0]
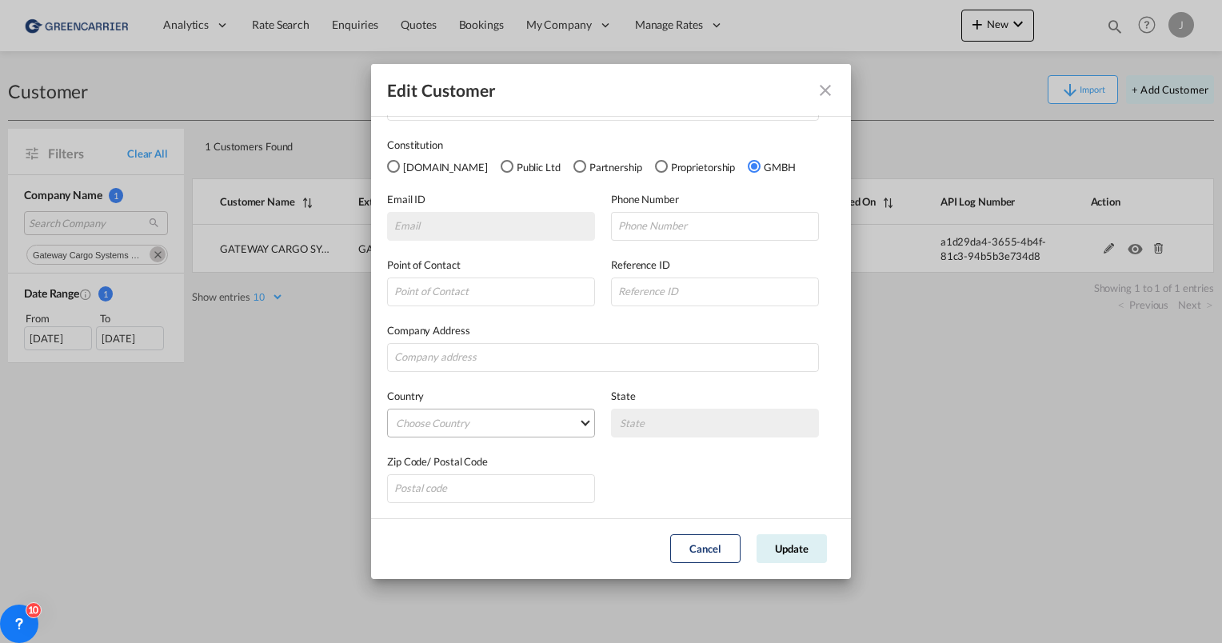
click at [525, 419] on md-select "Choose Country Afghanistan Albania Algeria American Samoa Andorra Angola Anguil…" at bounding box center [491, 423] width 208 height 29
type md-option "Afghanistan"
type md-option "Gabon"
type md-option "Georgia"
type md-option "Germany"
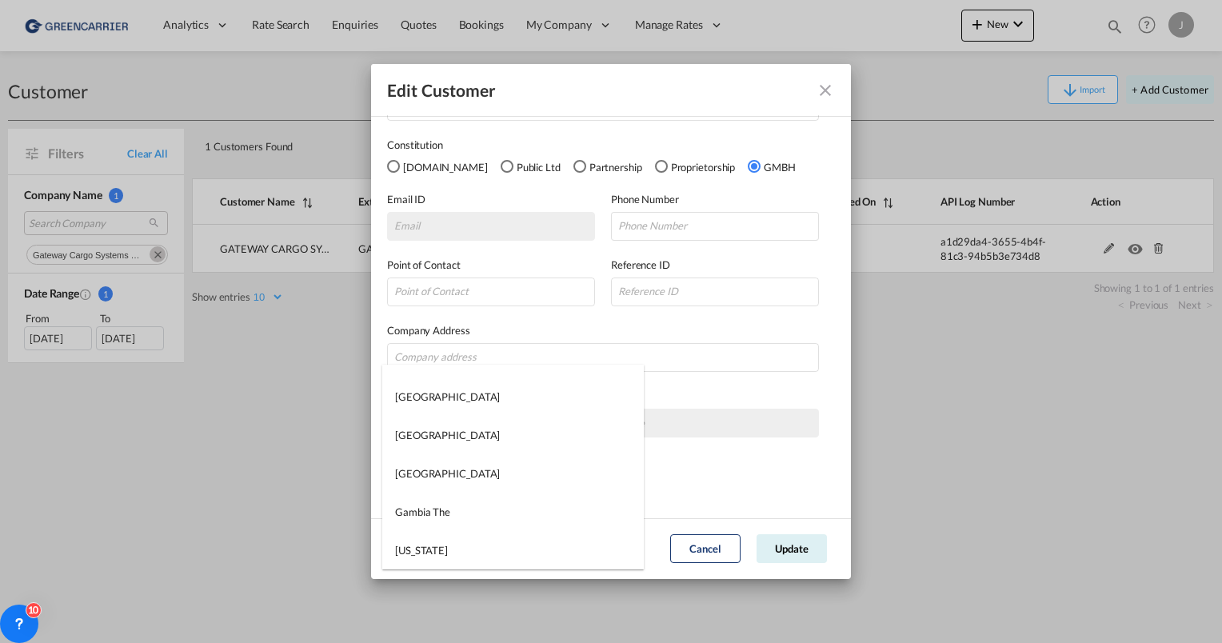
scroll to position [3218, 0]
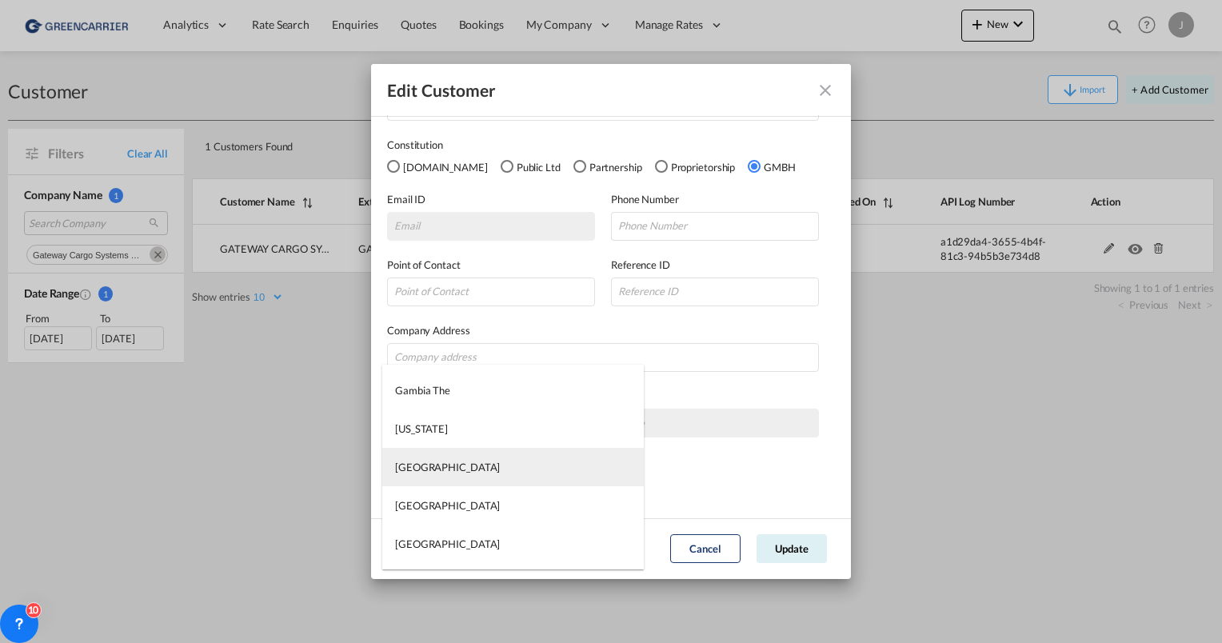
click at [432, 454] on md-option "Germany" at bounding box center [513, 467] width 262 height 38
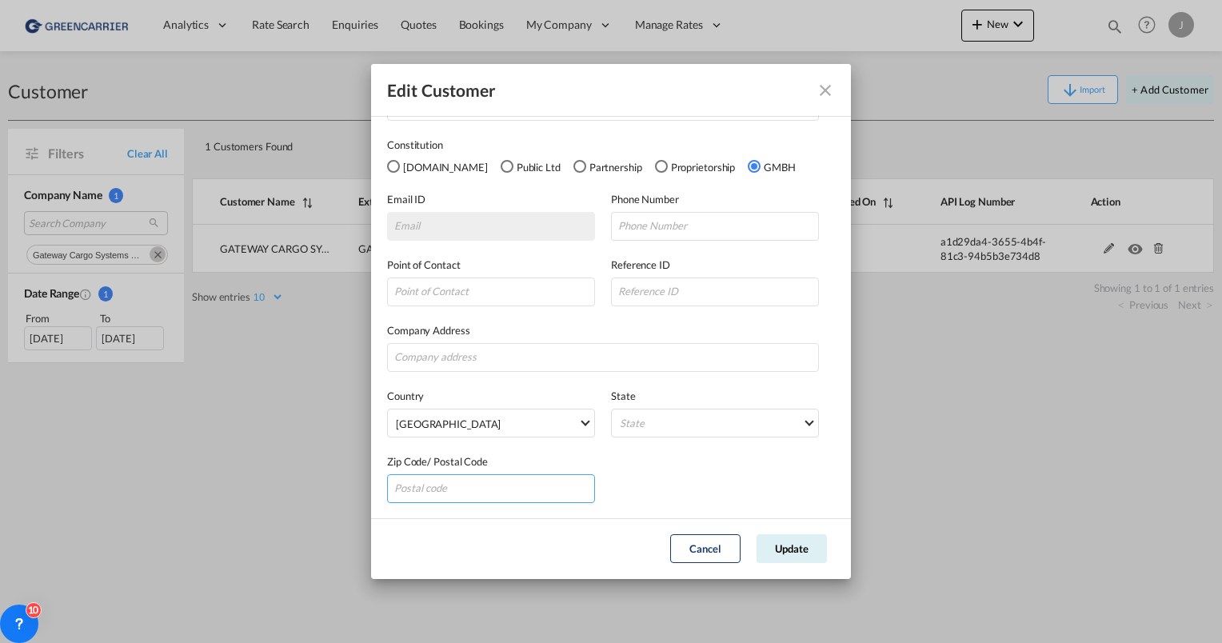
click at [489, 501] on input "GeneralIntergration Details ..." at bounding box center [491, 488] width 208 height 29
type input "22848"
click at [611, 435] on md-select "State Auvergne Baden-Wurttemberg Bavaria Bayern Beilstein Wurtt Berlin Brandenb…" at bounding box center [715, 423] width 208 height 29
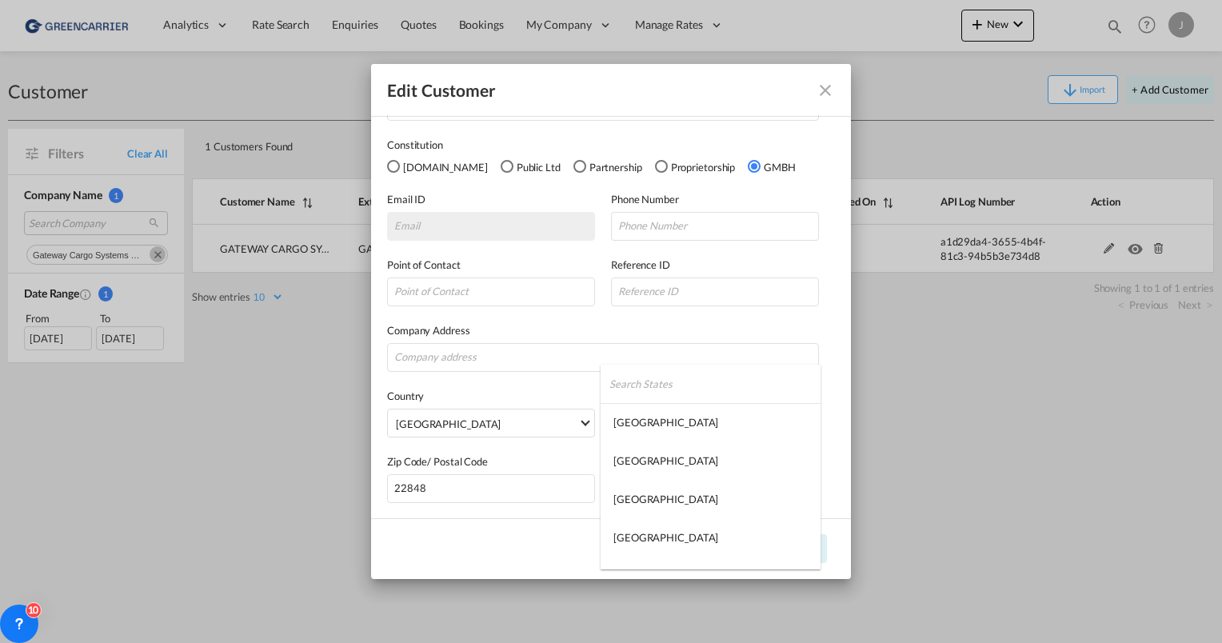
click at [641, 381] on input "search" at bounding box center [714, 384] width 211 height 38
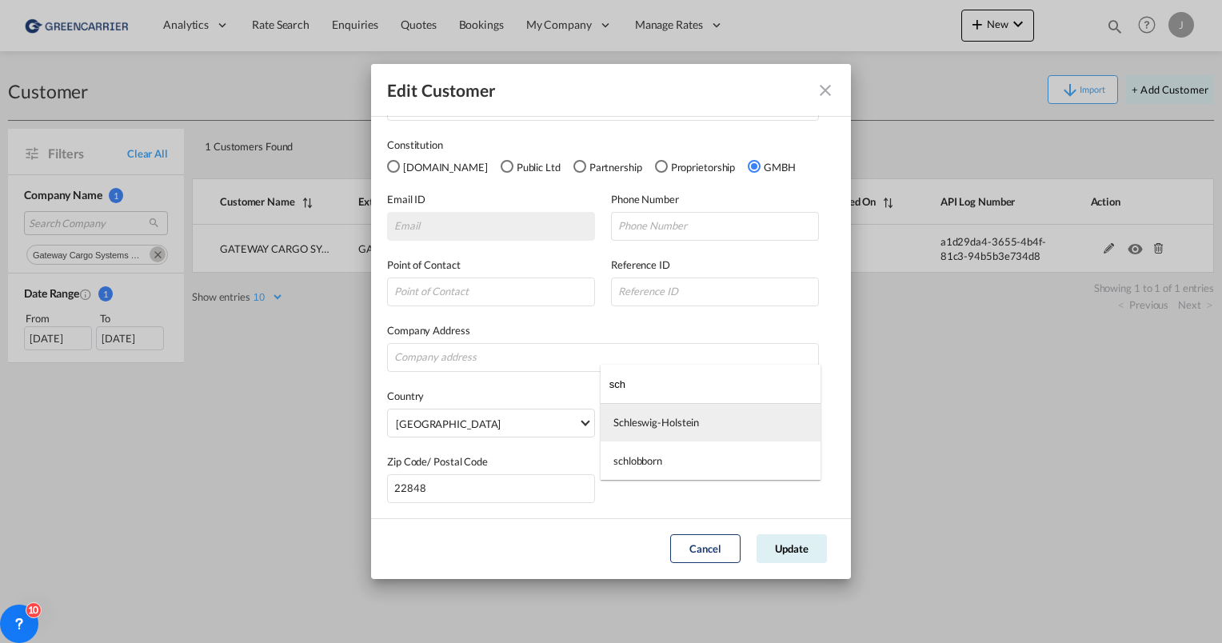
type input "sch"
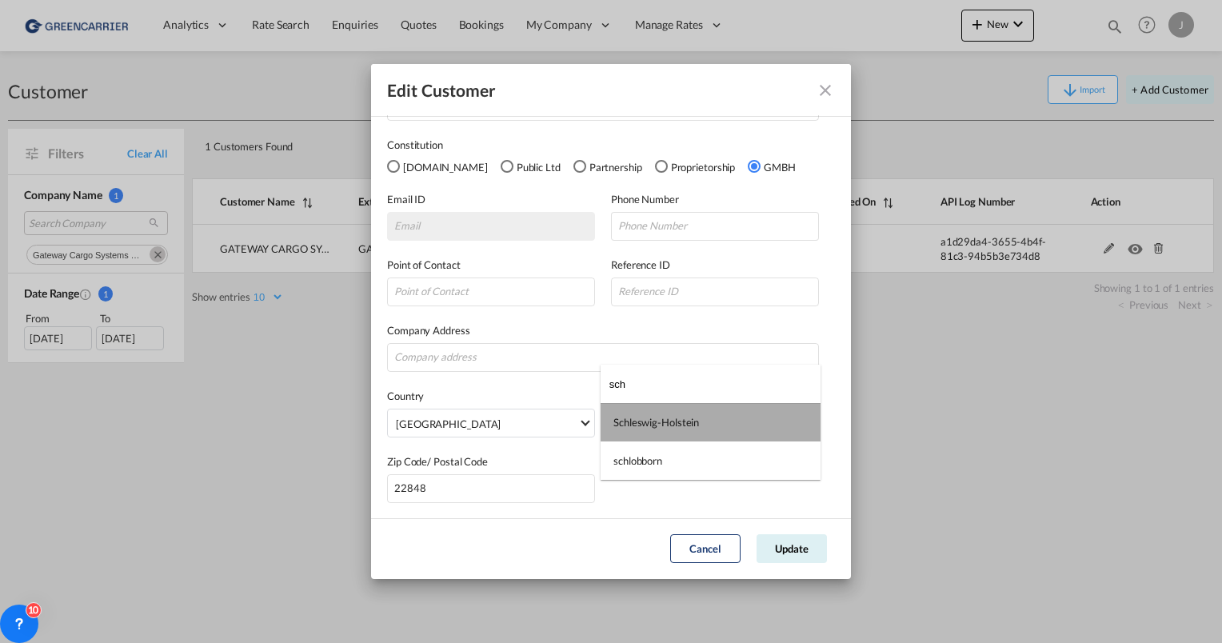
click at [662, 420] on div "Schleswig-Holstein" at bounding box center [656, 422] width 86 height 14
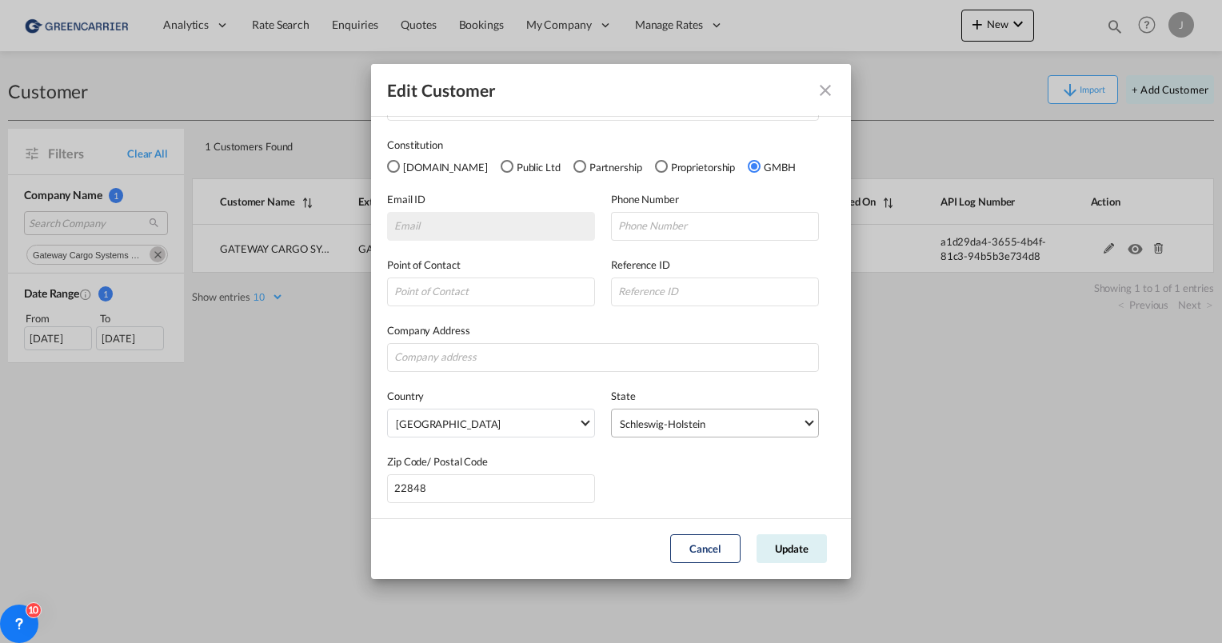
click at [650, 422] on div "Schleswig-Holstein" at bounding box center [663, 423] width 86 height 13
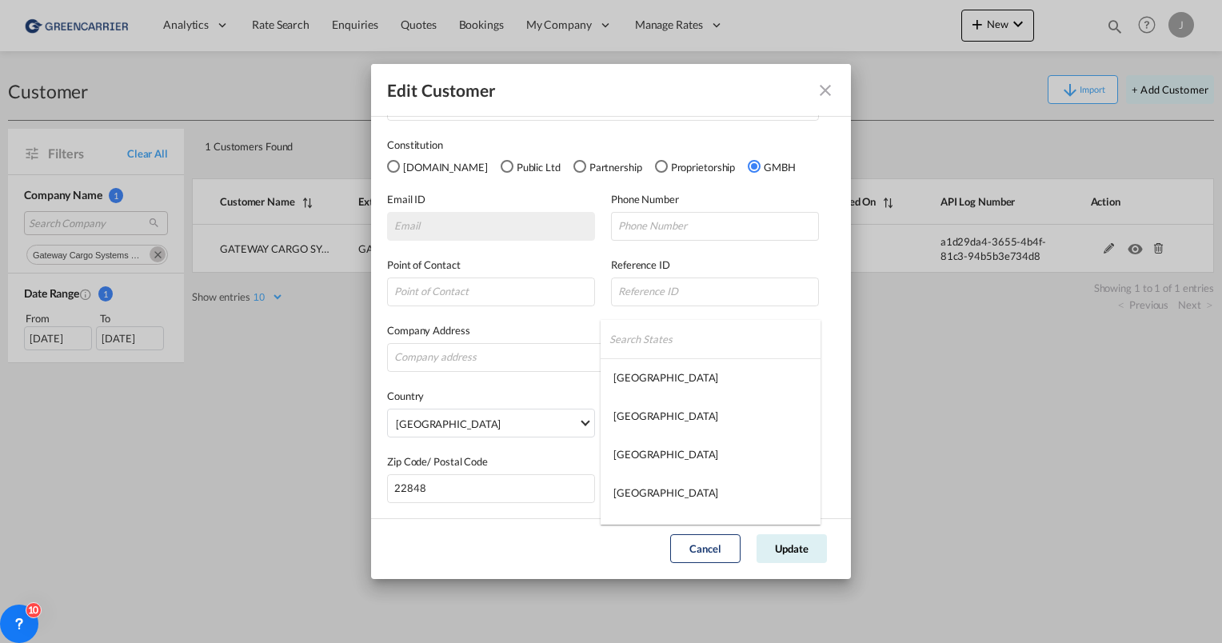
scroll to position [1567, 0]
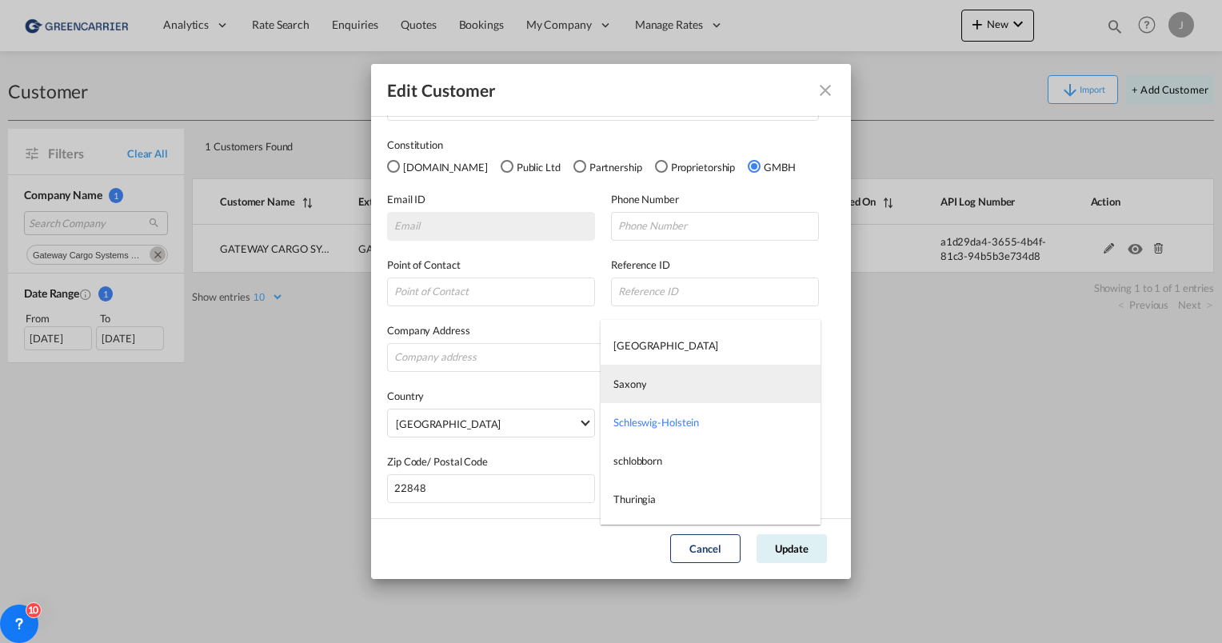
type md-option "Schleswig-Holstein"
type md-option "Hamburg"
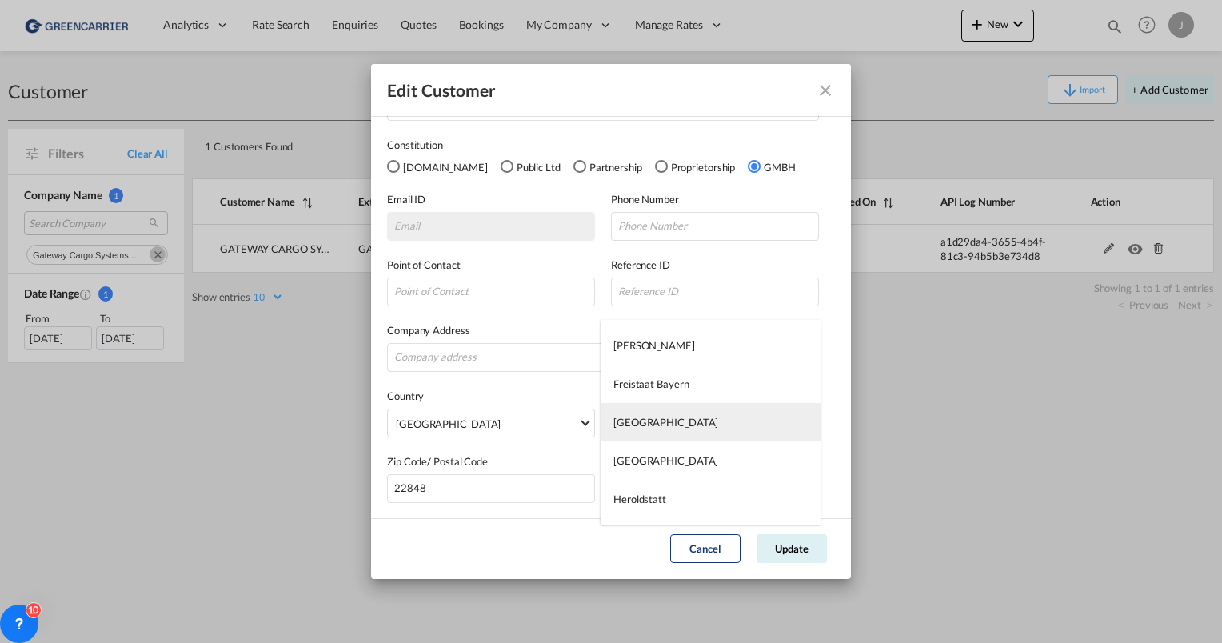
click at [653, 415] on div "Hamburg" at bounding box center [665, 422] width 105 height 14
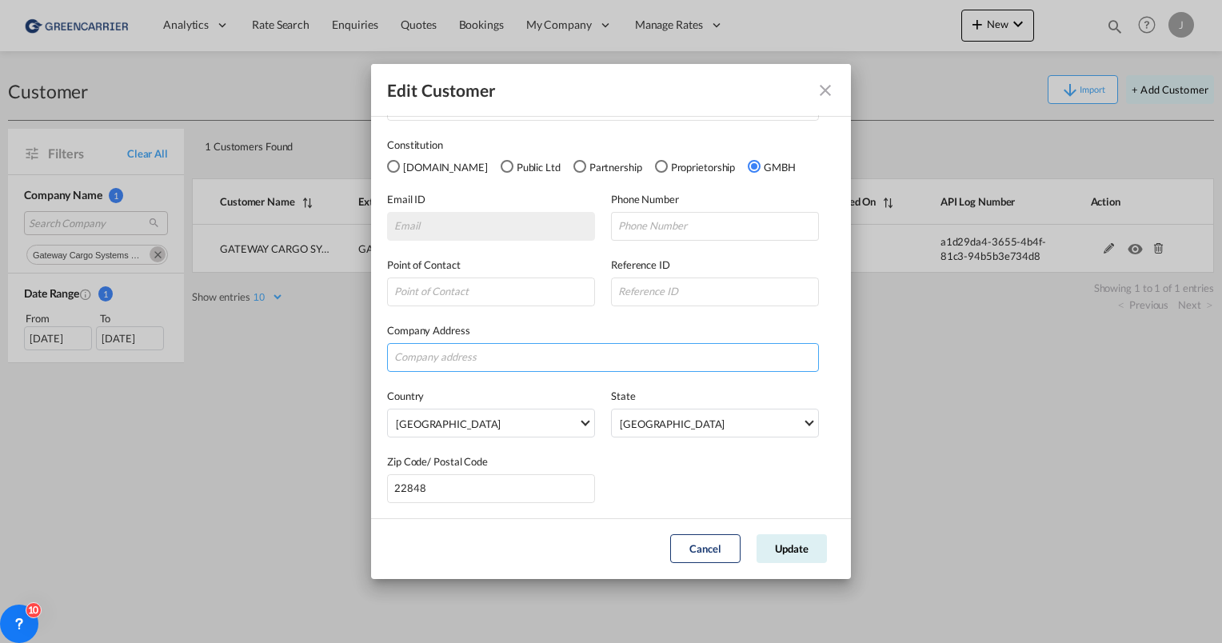
click at [496, 365] on input "GeneralIntergration Details ..." at bounding box center [603, 357] width 432 height 29
type input "Niendorfer Straße 170"
click at [800, 537] on button "Update" at bounding box center [792, 548] width 70 height 29
click at [825, 88] on md-icon "icon-close fg-AAA8AD" at bounding box center [825, 90] width 19 height 19
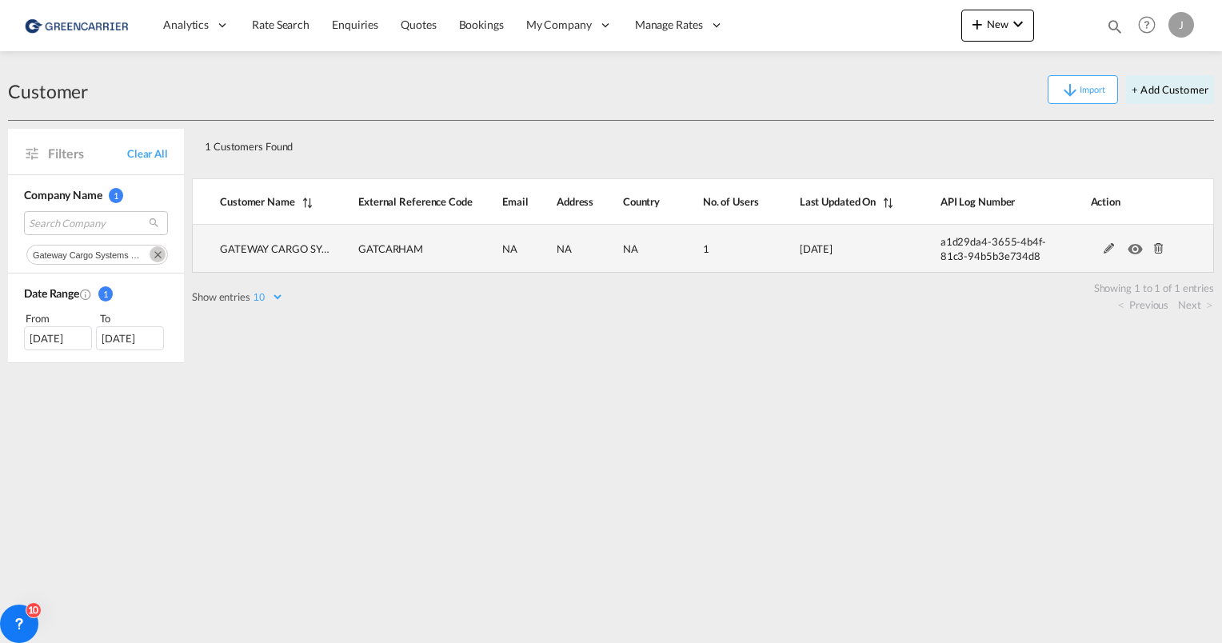
click at [1155, 246] on md-icon at bounding box center [1158, 248] width 21 height 11
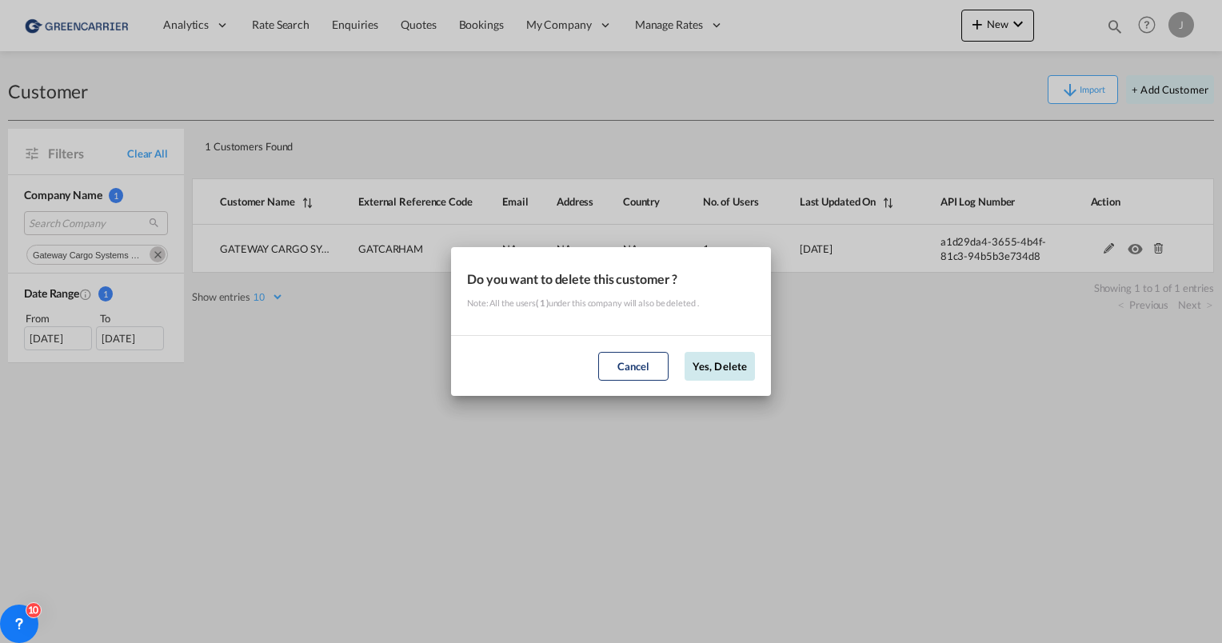
click at [710, 374] on button "Yes, Delete" at bounding box center [720, 366] width 70 height 29
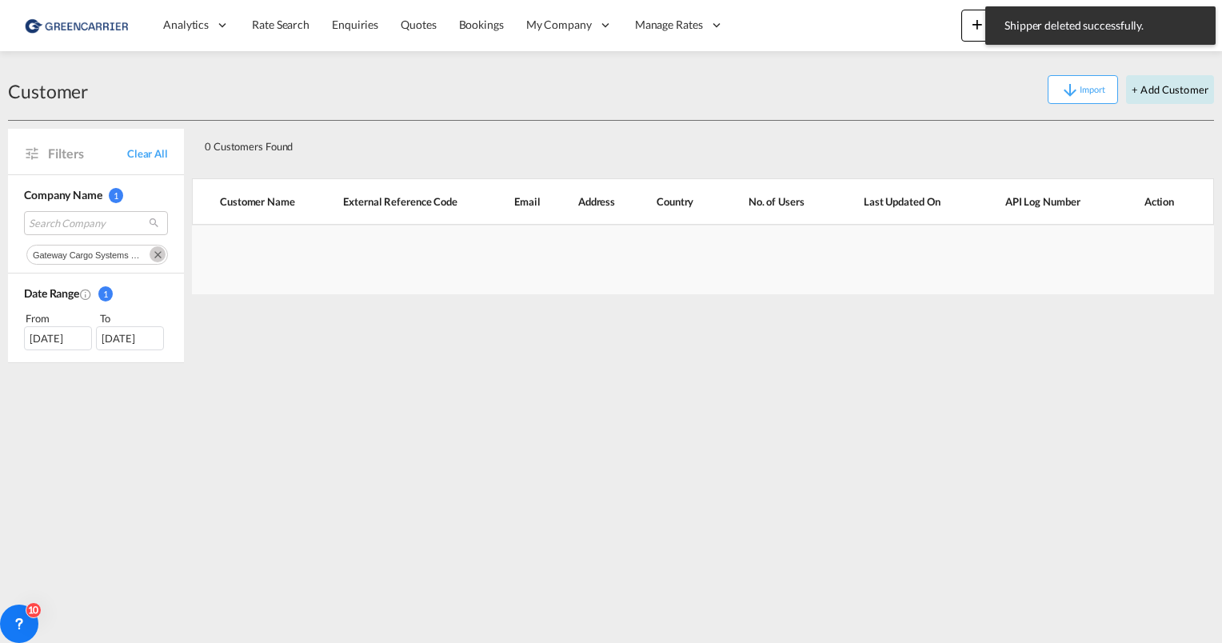
click at [1134, 90] on button "+ Add Customer" at bounding box center [1170, 89] width 88 height 29
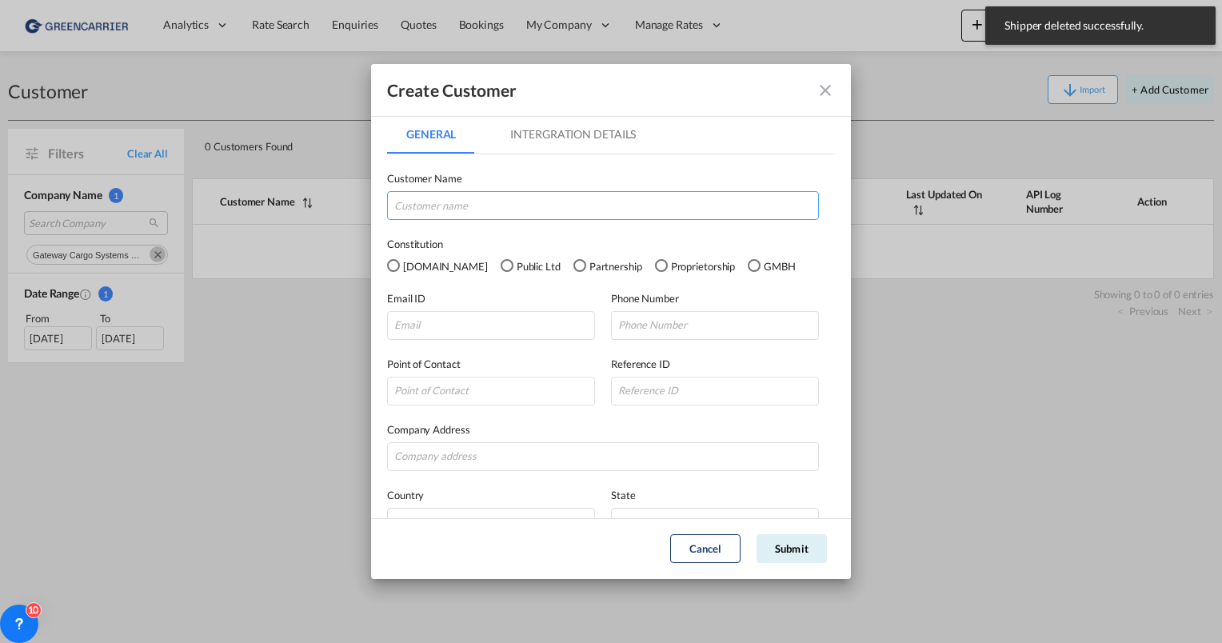
click at [445, 208] on input "GeneralIntergration Details ..." at bounding box center [603, 205] width 432 height 29
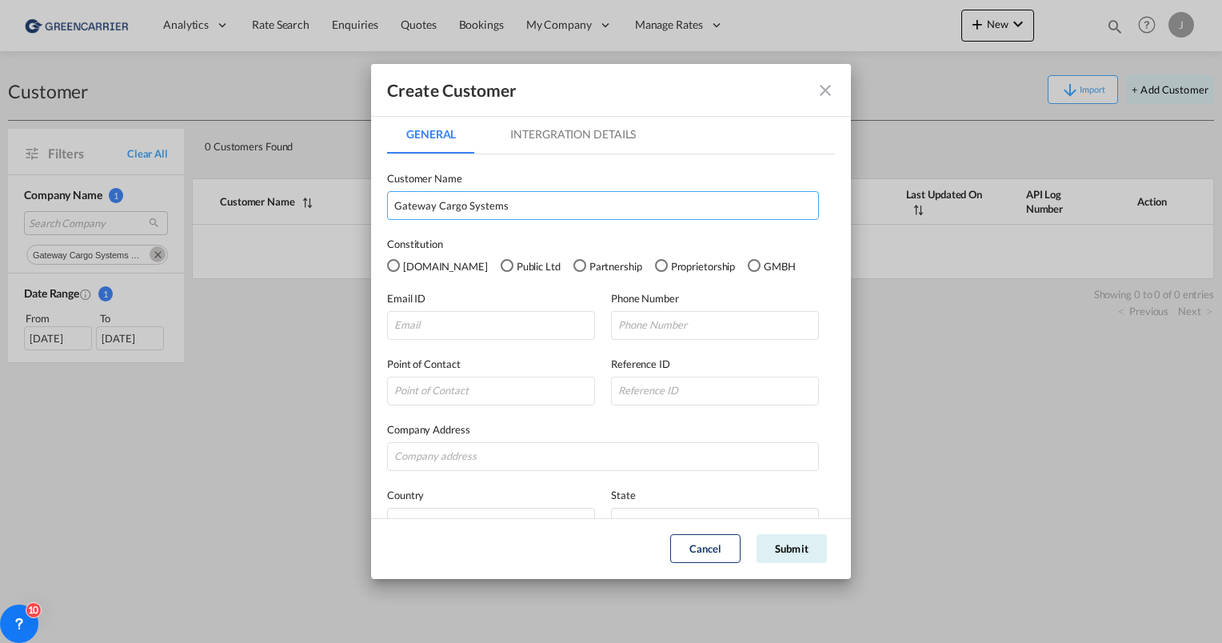
type input "Gateway Cargo Systems"
click at [748, 266] on div "GMBH" at bounding box center [754, 265] width 13 height 13
click at [473, 330] on input "GeneralIntergration Details ..." at bounding box center [491, 325] width 208 height 29
paste input "nschoenlau@gatewaycargo.de"
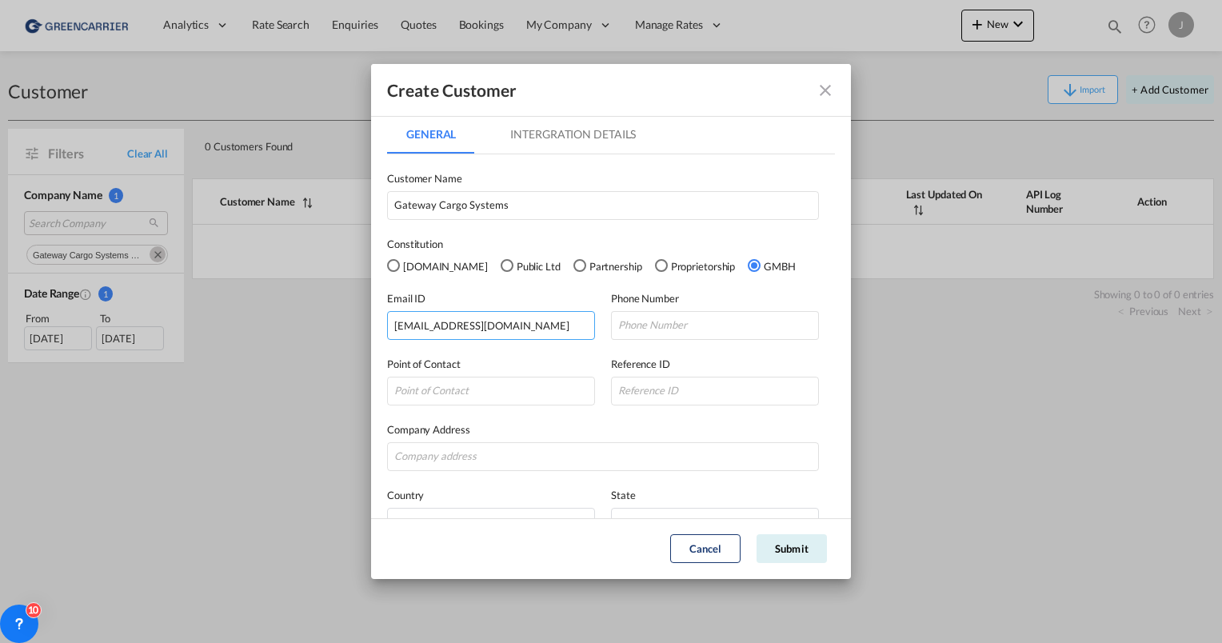
type input "nschoenlau@gatewaycargo.de"
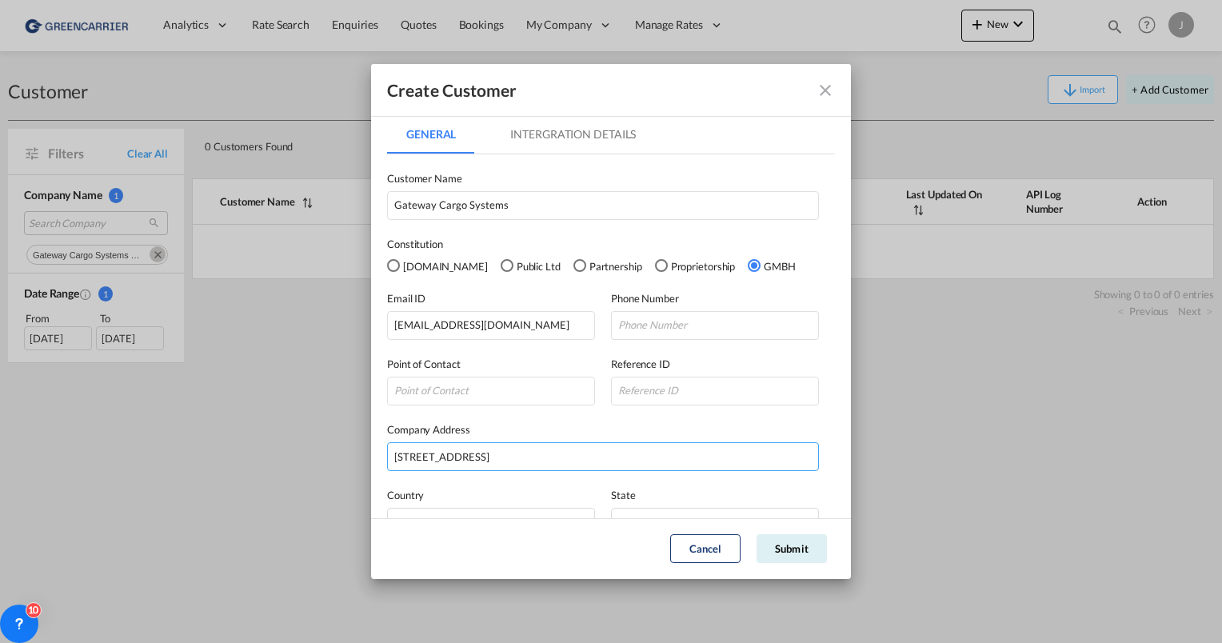
type input "Niendorfer Straße 170"
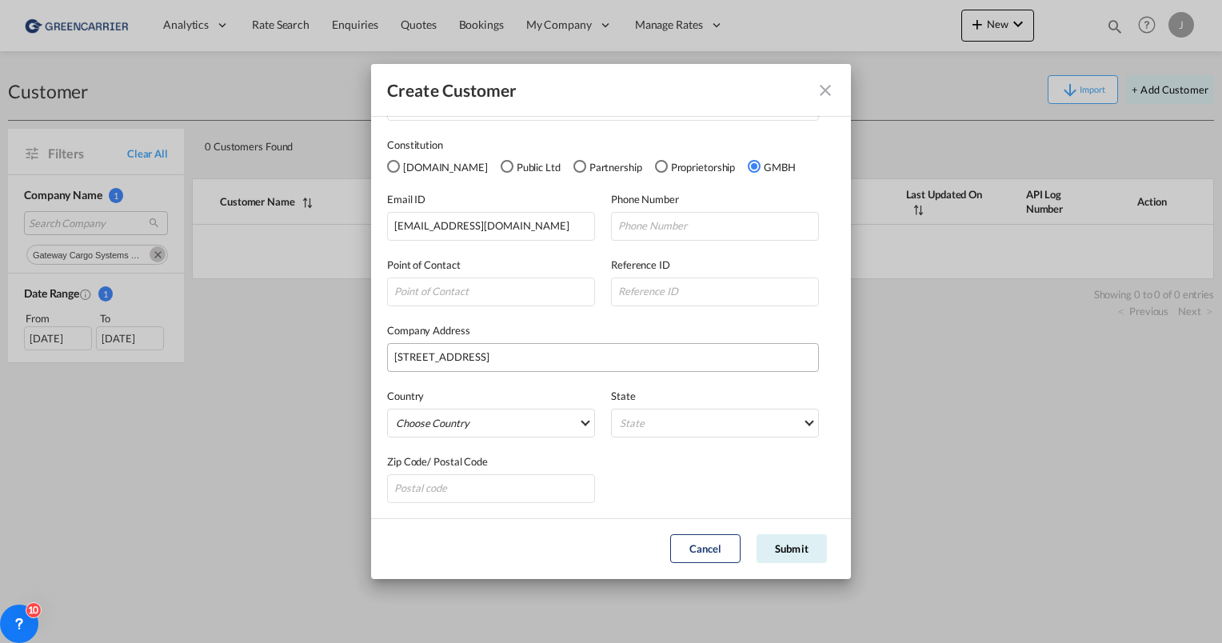
scroll to position [99, 0]
click at [517, 418] on md-select "Choose Country Afghanistan Albania Algeria American Samoa Andorra Angola Anguil…" at bounding box center [491, 423] width 208 height 29
type md-option "Afghanistan"
type md-option "Gabon"
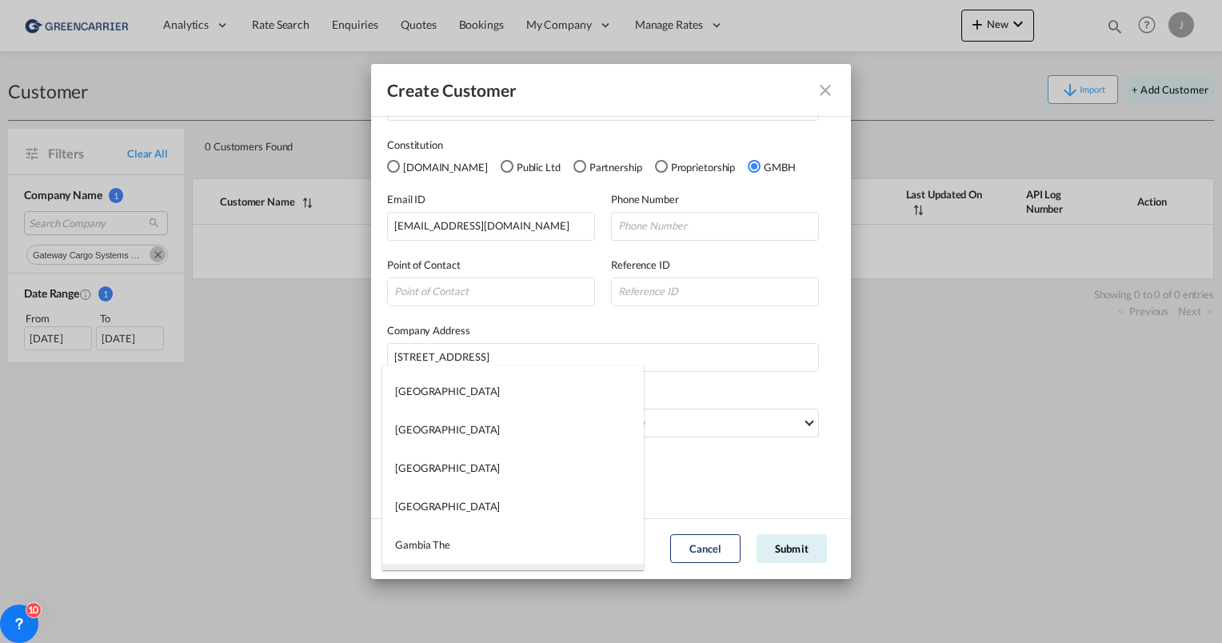
type md-option "Georgia"
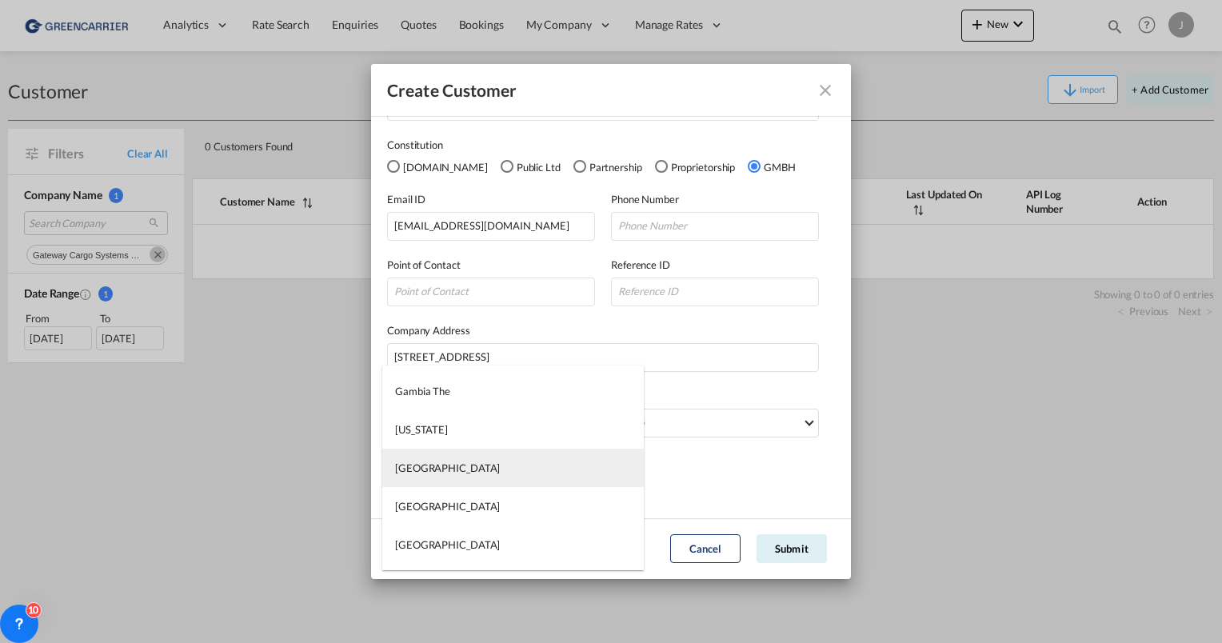
type md-option "Germany"
click at [438, 472] on md-option "Germany" at bounding box center [513, 468] width 262 height 38
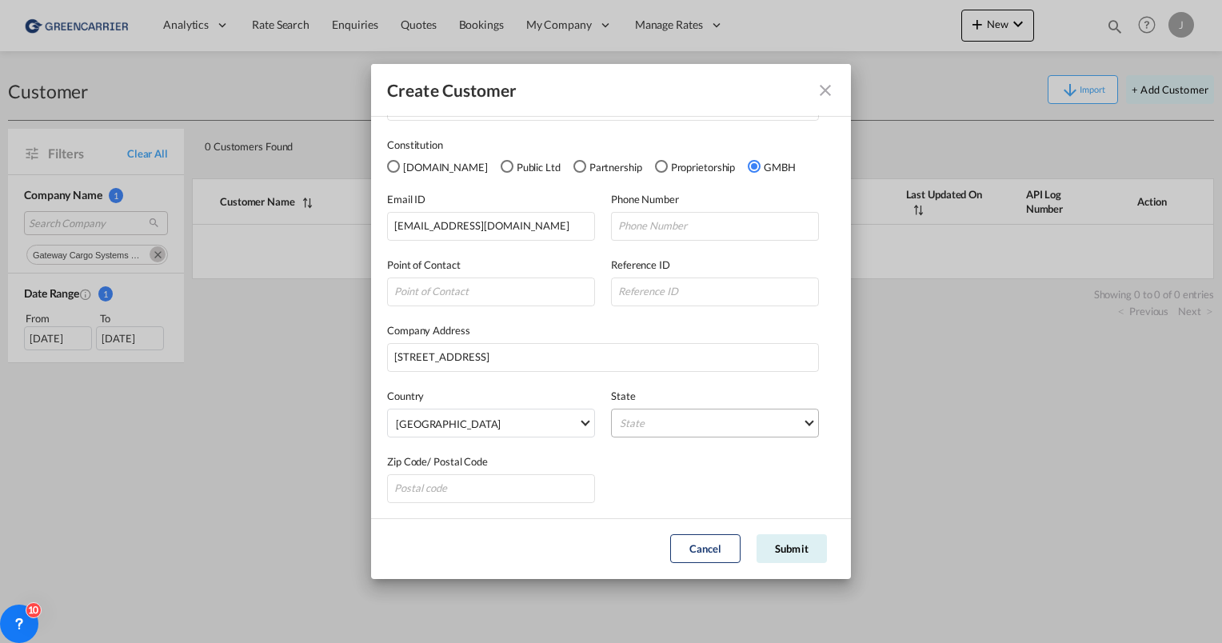
click at [651, 420] on md-select "State Auvergne Baden-Wurttemberg Bavaria Bayern Beilstein Wurtt Berlin Brandenb…" at bounding box center [715, 423] width 208 height 29
click at [647, 392] on input "search" at bounding box center [714, 384] width 211 height 38
type input "Hamburg"
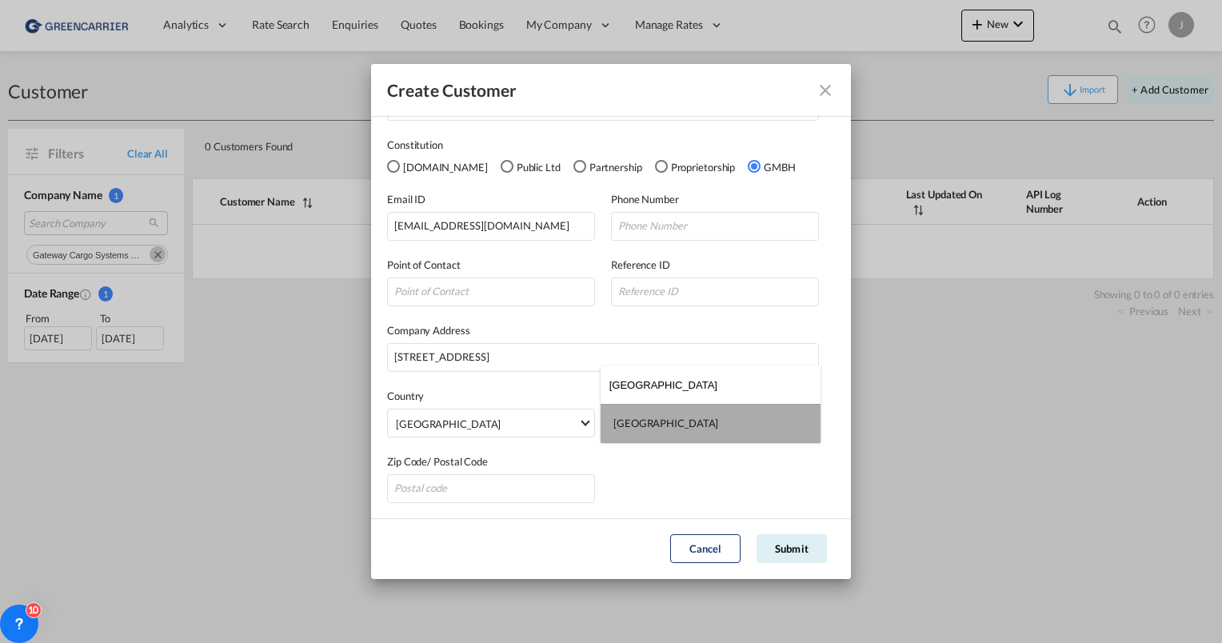
click at [648, 406] on md-option "Hamburg" at bounding box center [711, 423] width 220 height 38
type md-option "Hamburg"
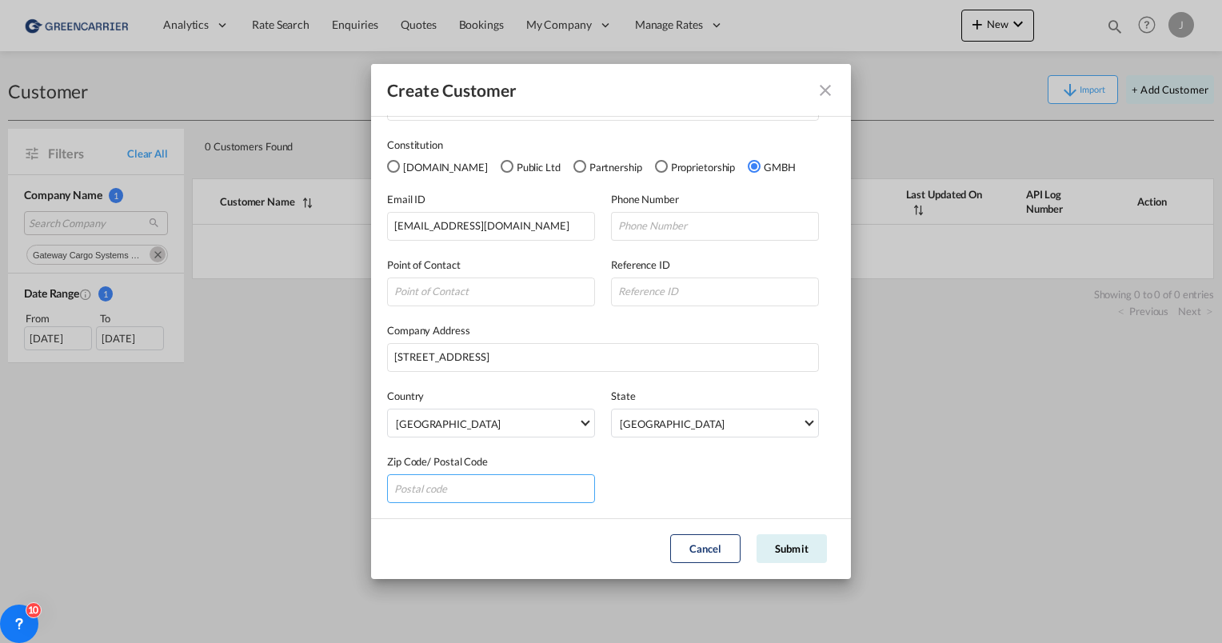
click at [467, 485] on input "GeneralIntergration Details ..." at bounding box center [491, 488] width 208 height 29
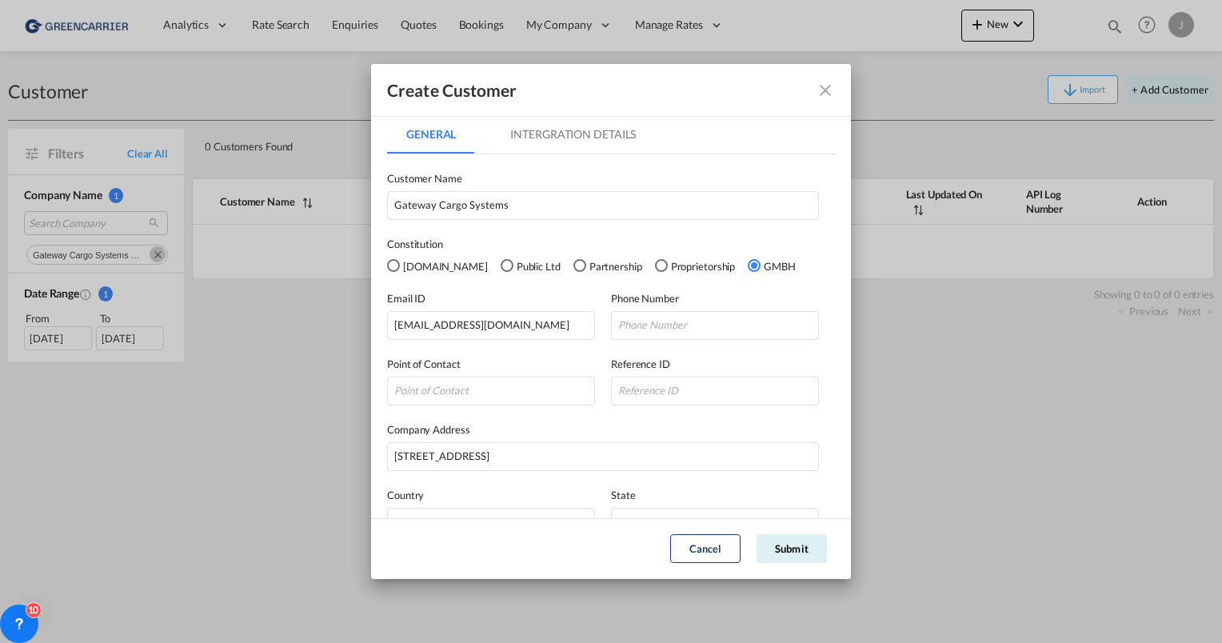
type input "22848"
click at [535, 138] on md-tab-item "Intergration Details" at bounding box center [573, 134] width 164 height 38
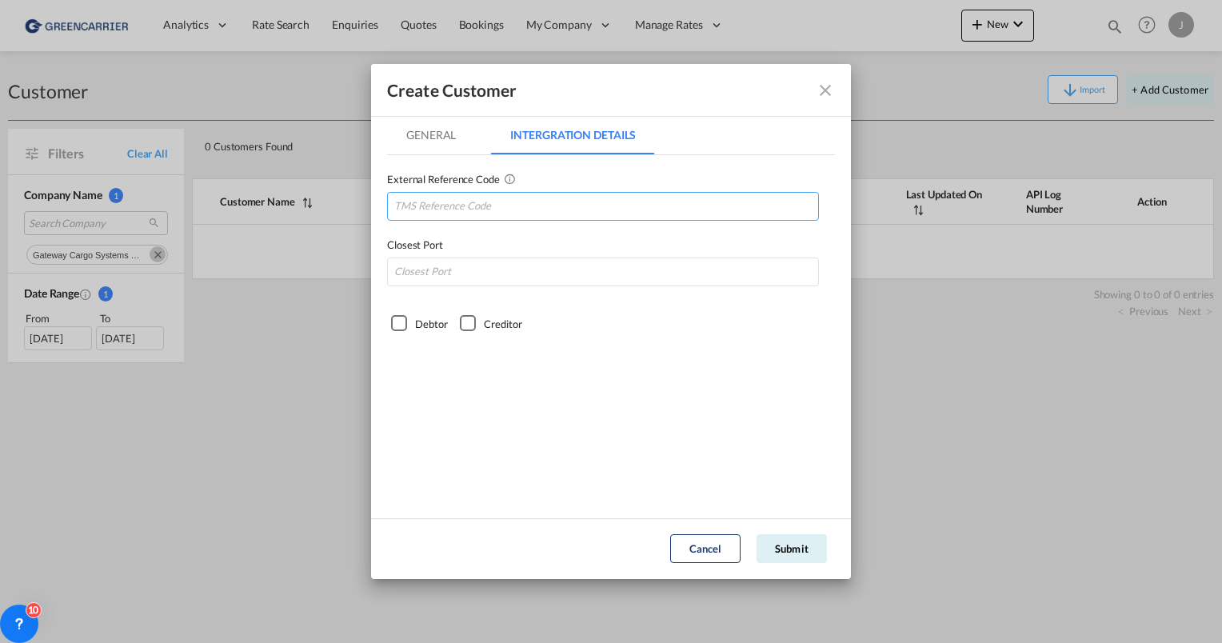
click at [439, 203] on input "GeneralIntergration Details ..." at bounding box center [603, 206] width 432 height 29
click at [453, 212] on input "GATCARHOM" at bounding box center [603, 206] width 432 height 29
type input "GATCARHAM"
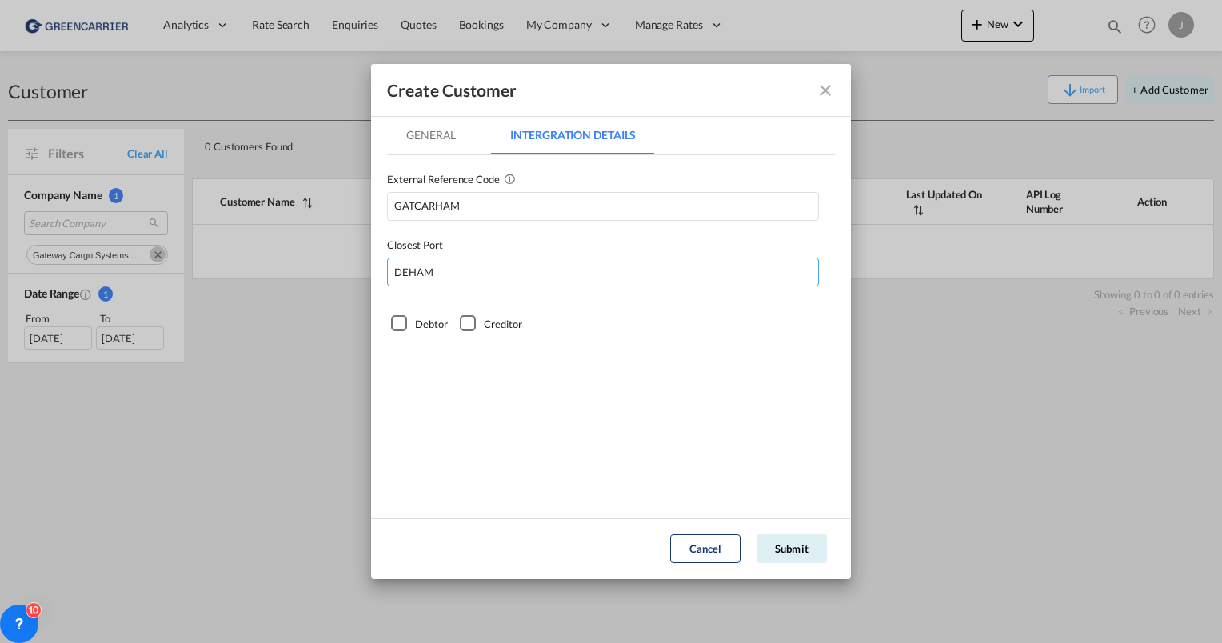
type input "DEHAM"
click at [396, 329] on div "Debtor" at bounding box center [399, 323] width 16 height 16
click at [784, 555] on button "Submit" at bounding box center [792, 548] width 70 height 29
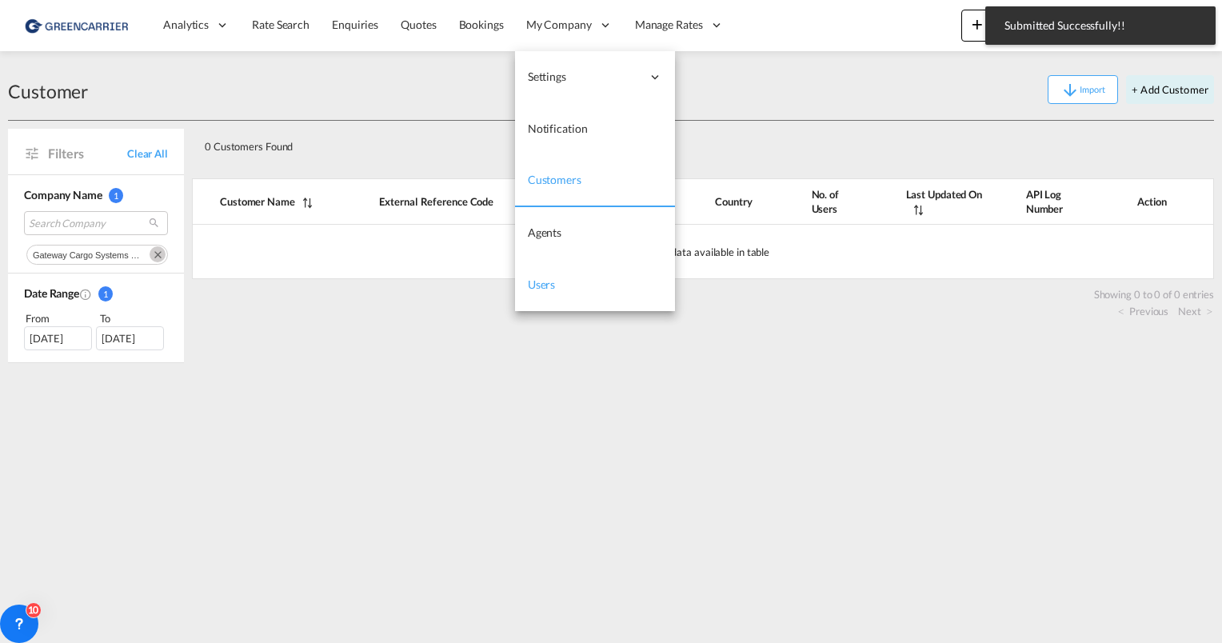
click at [554, 280] on link "Users" at bounding box center [595, 285] width 160 height 52
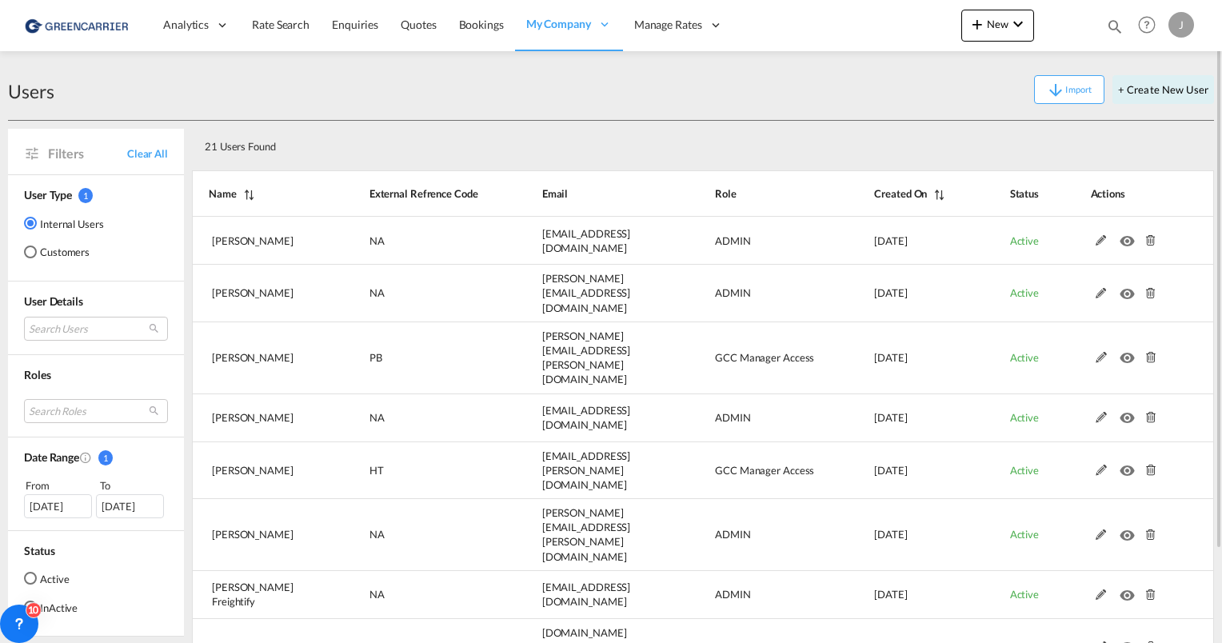
click at [46, 247] on md-radio-button "Customers" at bounding box center [64, 252] width 80 height 16
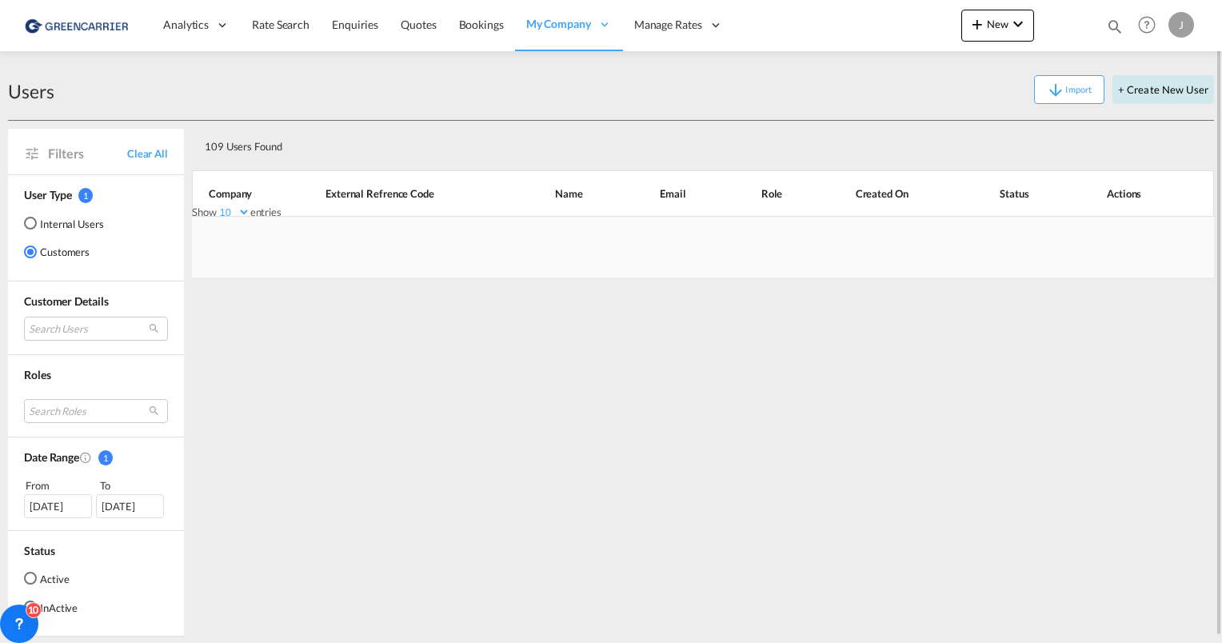
click at [1119, 90] on button "+ Create New User" at bounding box center [1163, 89] width 102 height 29
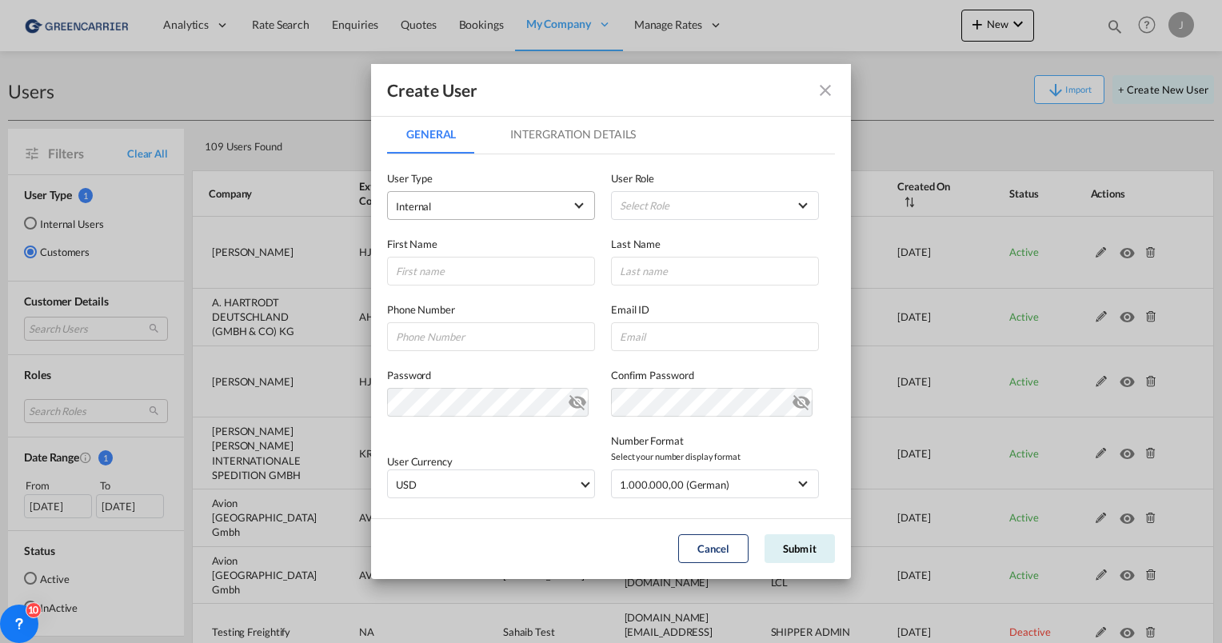
click at [448, 212] on span "Internal" at bounding box center [480, 206] width 168 height 16
click at [437, 247] on span "Customer" at bounding box center [419, 244] width 45 height 13
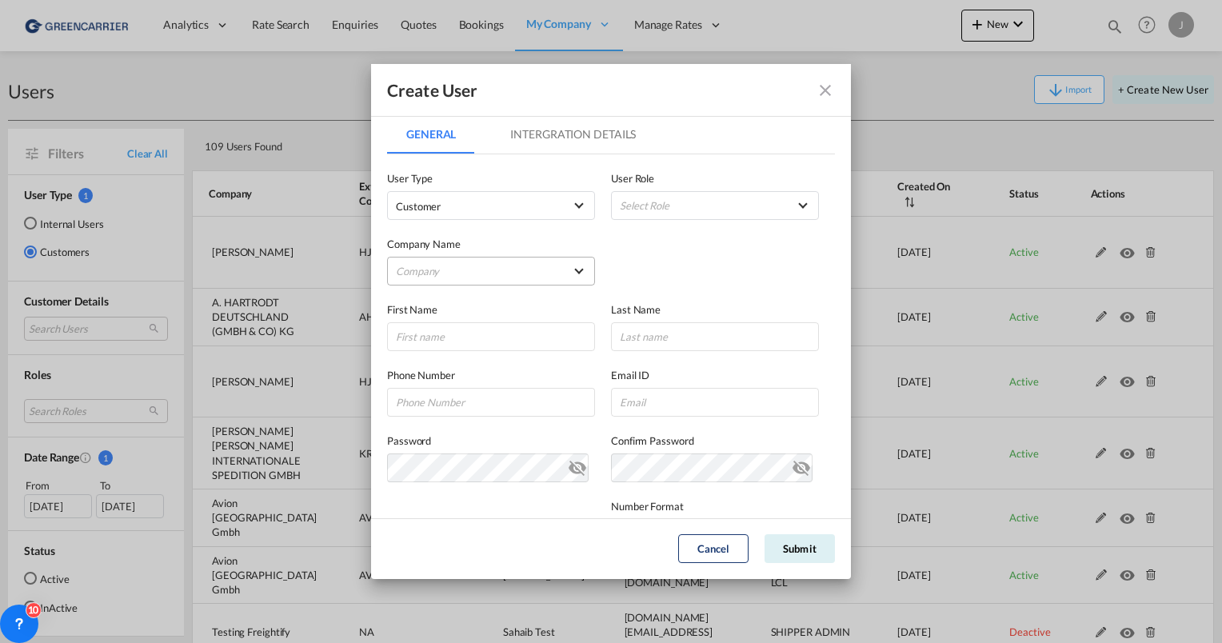
click at [455, 274] on md-select "Company Alfons Koester & Co. GmbH Avion Germany Gmbh BENDIX TRANSPORT DANMARK D…" at bounding box center [491, 271] width 208 height 29
click at [441, 239] on input "search" at bounding box center [519, 233] width 279 height 38
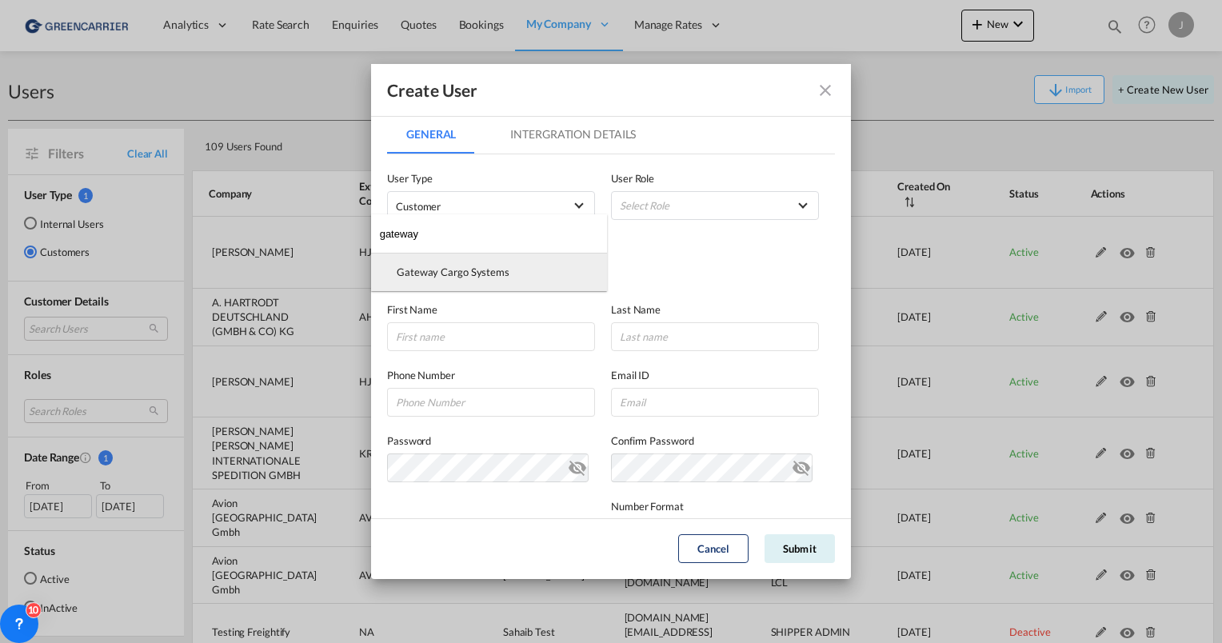
type input "gateway"
click at [456, 277] on div "Gateway Cargo Systems" at bounding box center [453, 272] width 113 height 14
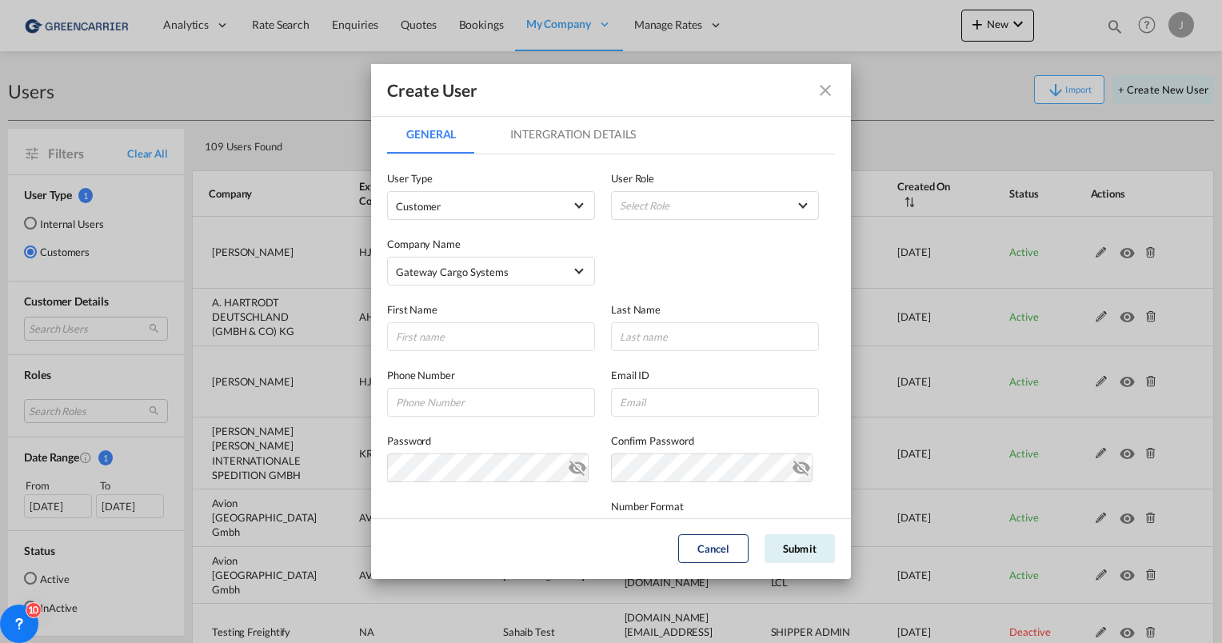
click at [685, 189] on div "User Role Select Role BCO GLOBAL GCC Customers FCL USER_DEFINED GCC Customers L…" at bounding box center [723, 195] width 224 height 50
click at [685, 205] on md-select "Select Role BCO GLOBAL GCC Customers FCL USER_DEFINED GCC Customers LCL USER_DE…" at bounding box center [715, 205] width 208 height 29
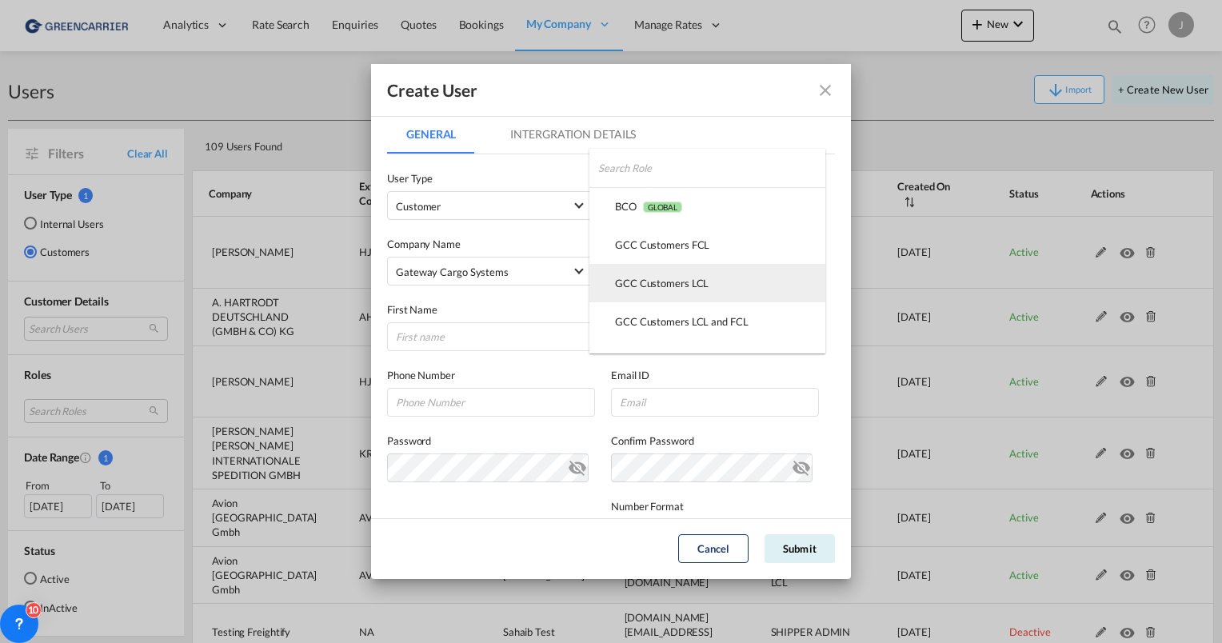
click at [645, 278] on div "GCC Customers LCL USER_DEFINED" at bounding box center [662, 283] width 94 height 14
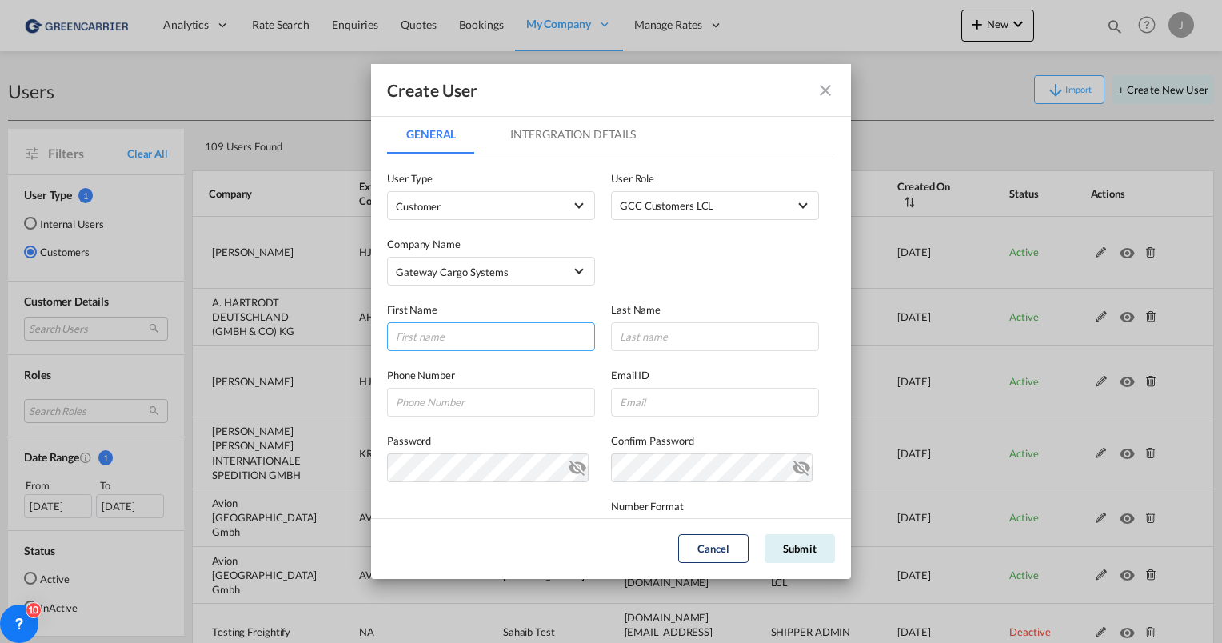
click at [461, 326] on input "GeneralIntergration Details ..." at bounding box center [491, 336] width 208 height 29
type input "Nico"
type input "Schönlau"
paste input "nschoenlau@gatewaycargo.de"
type input "nschoenlau@gatewaycargo.de"
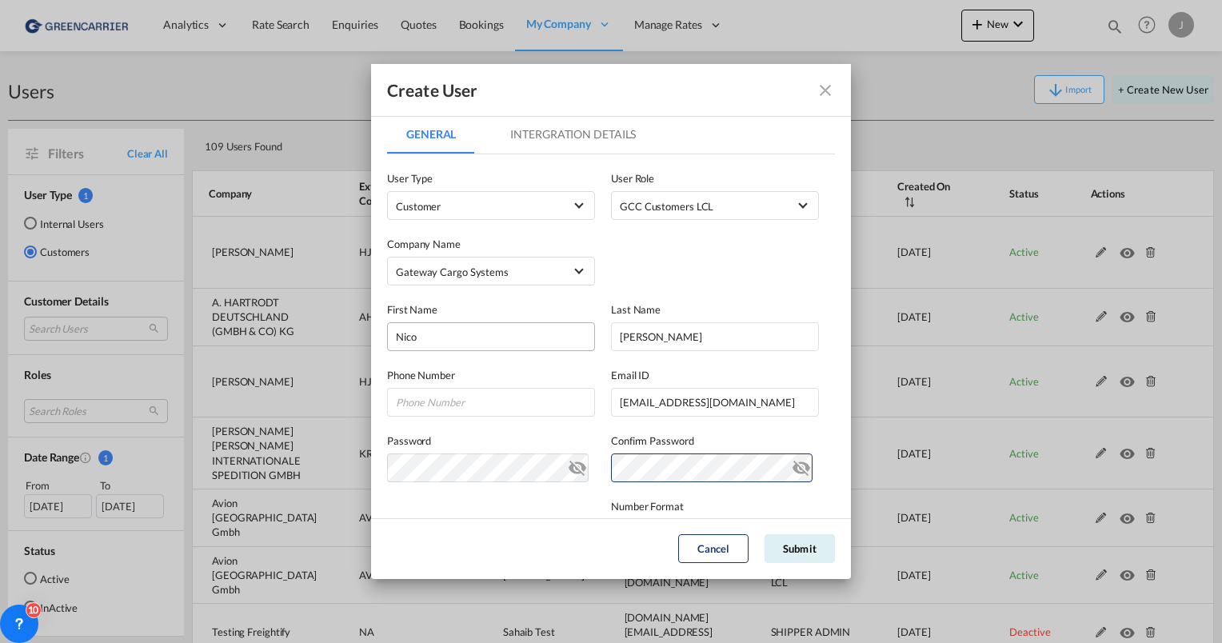
scroll to position [233, 0]
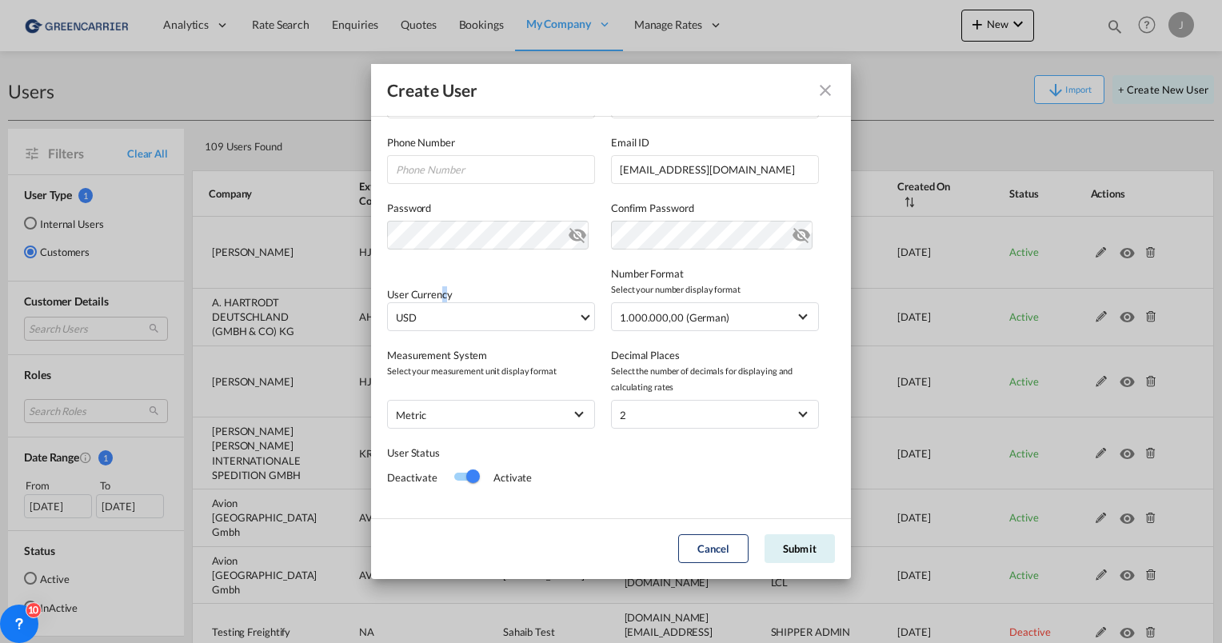
drag, startPoint x: 489, startPoint y: 409, endPoint x: 445, endPoint y: 301, distance: 117.6
click at [445, 301] on div "User Currency USD د.إ AED United Arab Emirates Dirham Af AFN Afghan afghani Lek…" at bounding box center [491, 308] width 208 height 45
click at [445, 308] on md-select-value "USD" at bounding box center [494, 316] width 200 height 27
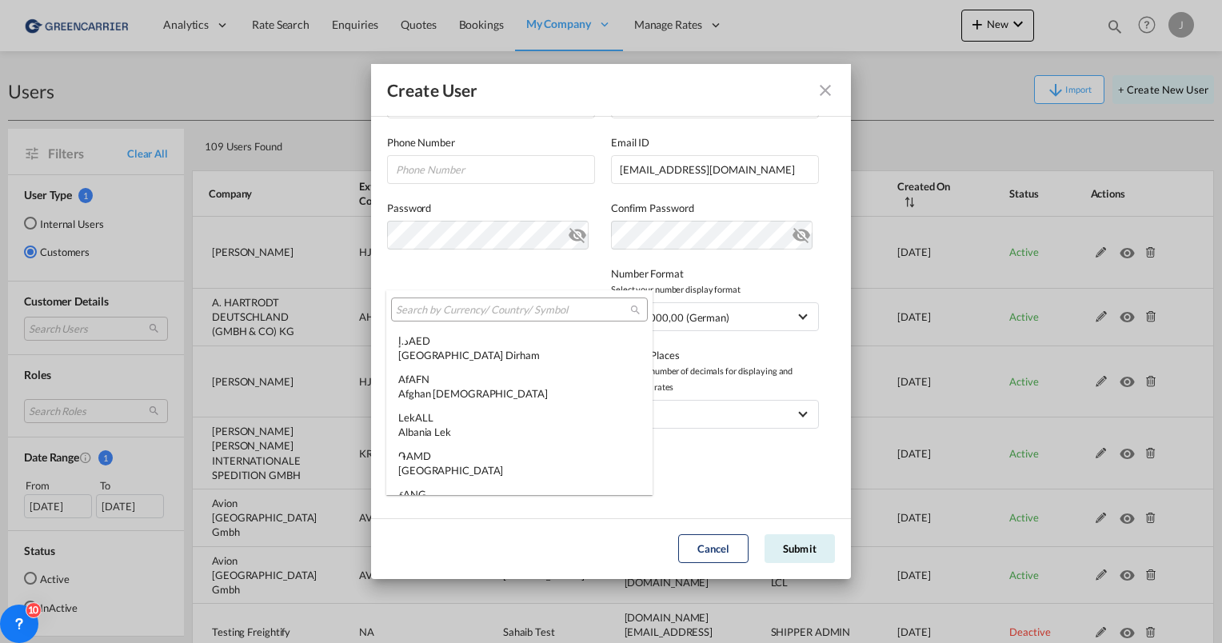
scroll to position [5521, 0]
click at [451, 315] on input "search" at bounding box center [513, 310] width 234 height 14
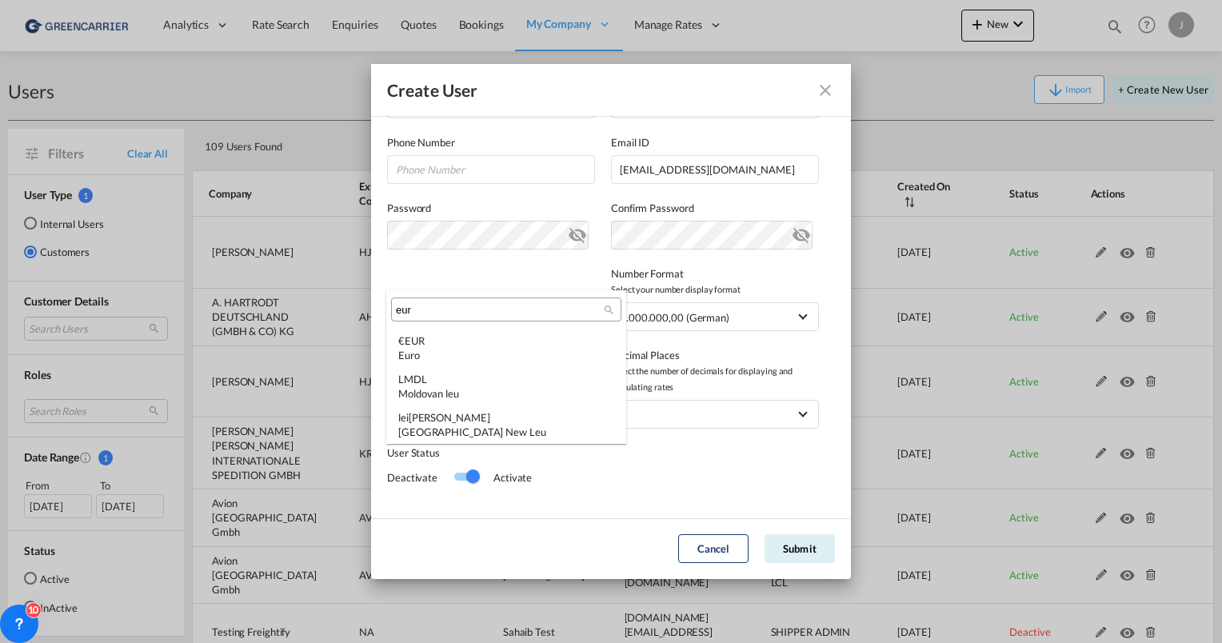
scroll to position [0, 0]
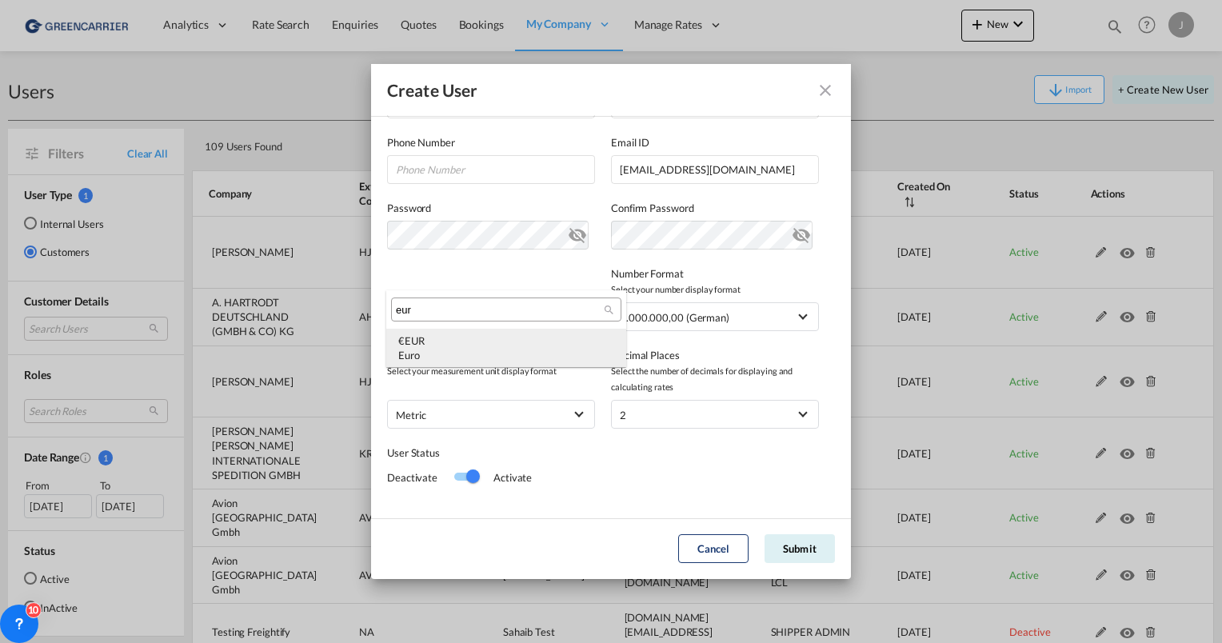
type input "eur"
click at [451, 336] on div "€ EUR Euro" at bounding box center [506, 347] width 216 height 29
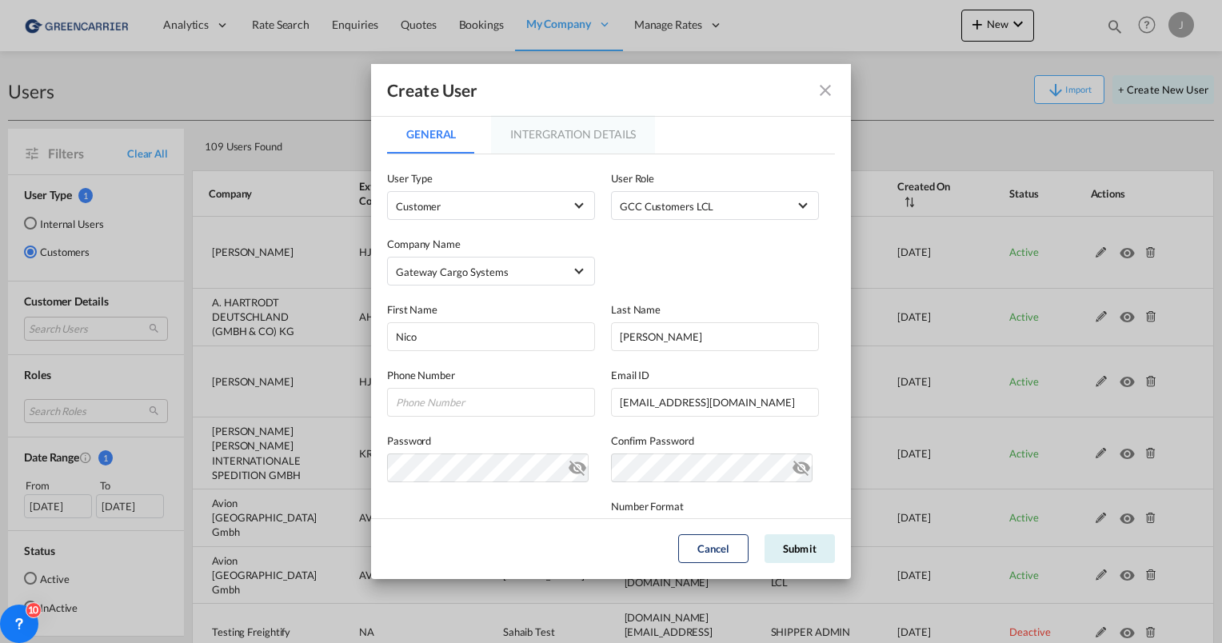
click at [537, 147] on md-tab-item "Intergration Details" at bounding box center [573, 134] width 164 height 38
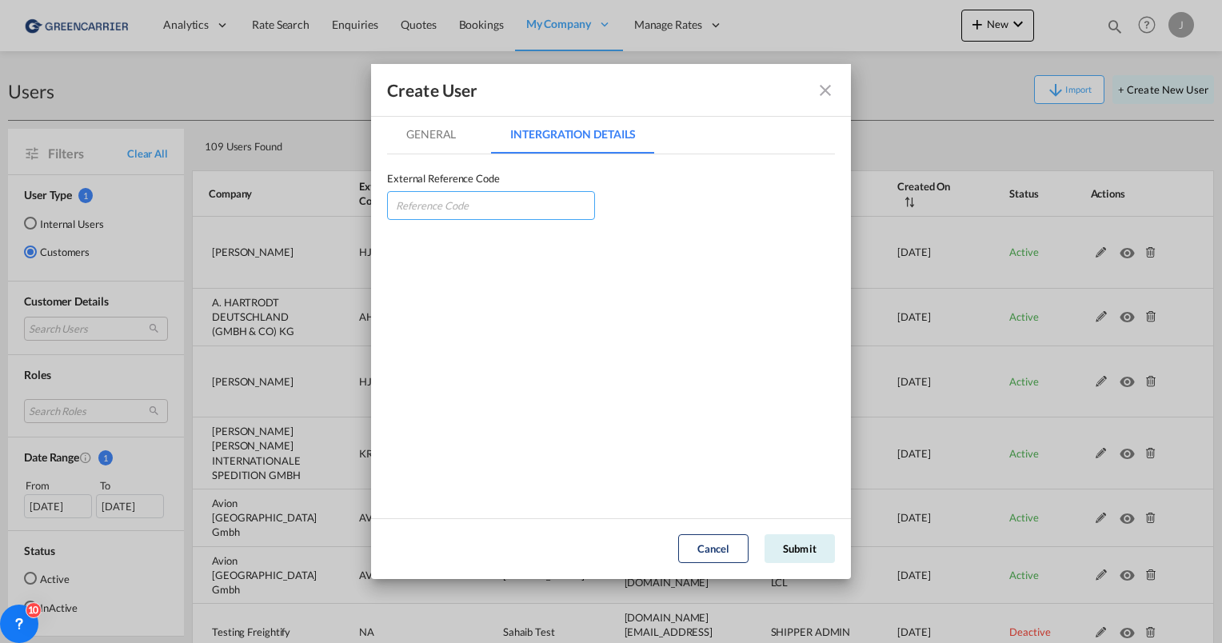
click at [480, 208] on input "GeneralIntergration Details ..." at bounding box center [491, 205] width 208 height 29
type input "GATCARHAM"
click at [793, 564] on md-dialog-actions "Cancel Submit" at bounding box center [611, 548] width 480 height 61
click at [791, 550] on button "Submit" at bounding box center [800, 548] width 70 height 29
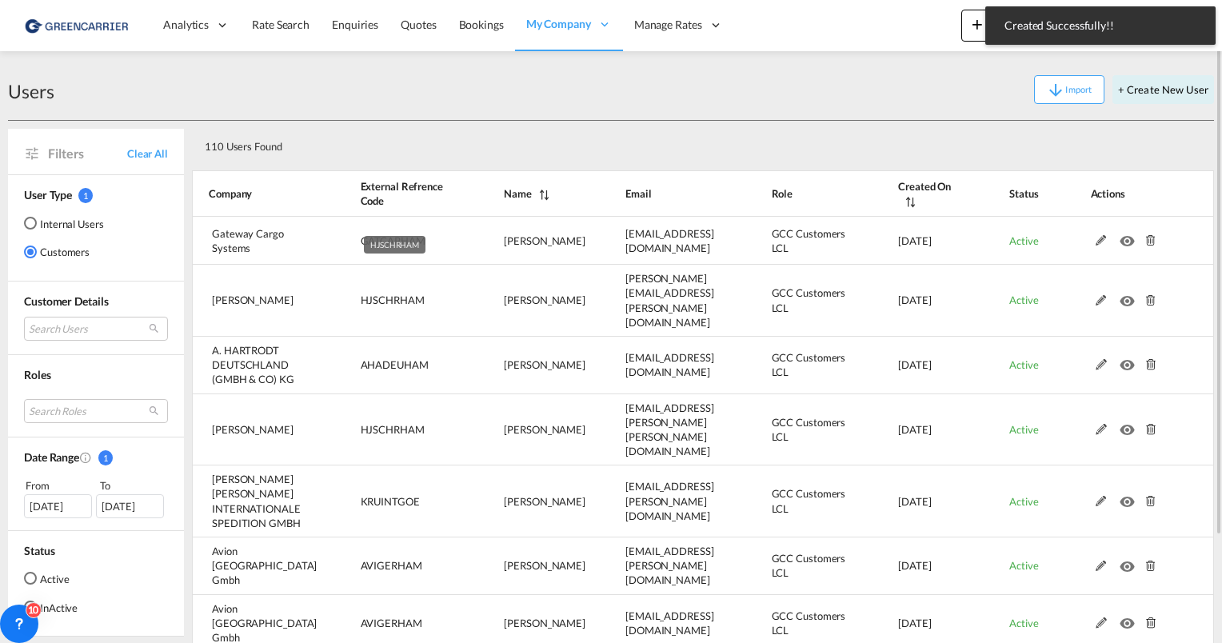
click at [425, 296] on td "HJSCHRHAM" at bounding box center [393, 301] width 144 height 72
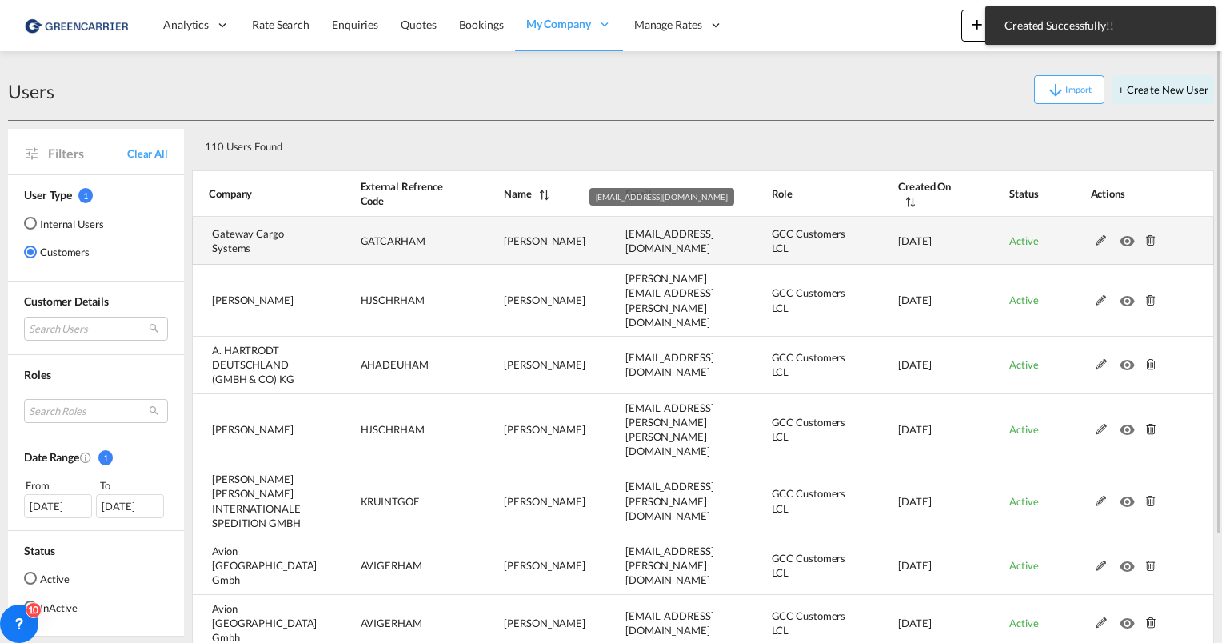
click at [657, 239] on span "nschoenlau@gatewaycargo.de" at bounding box center [669, 240] width 89 height 27
